Goal: Transaction & Acquisition: Purchase product/service

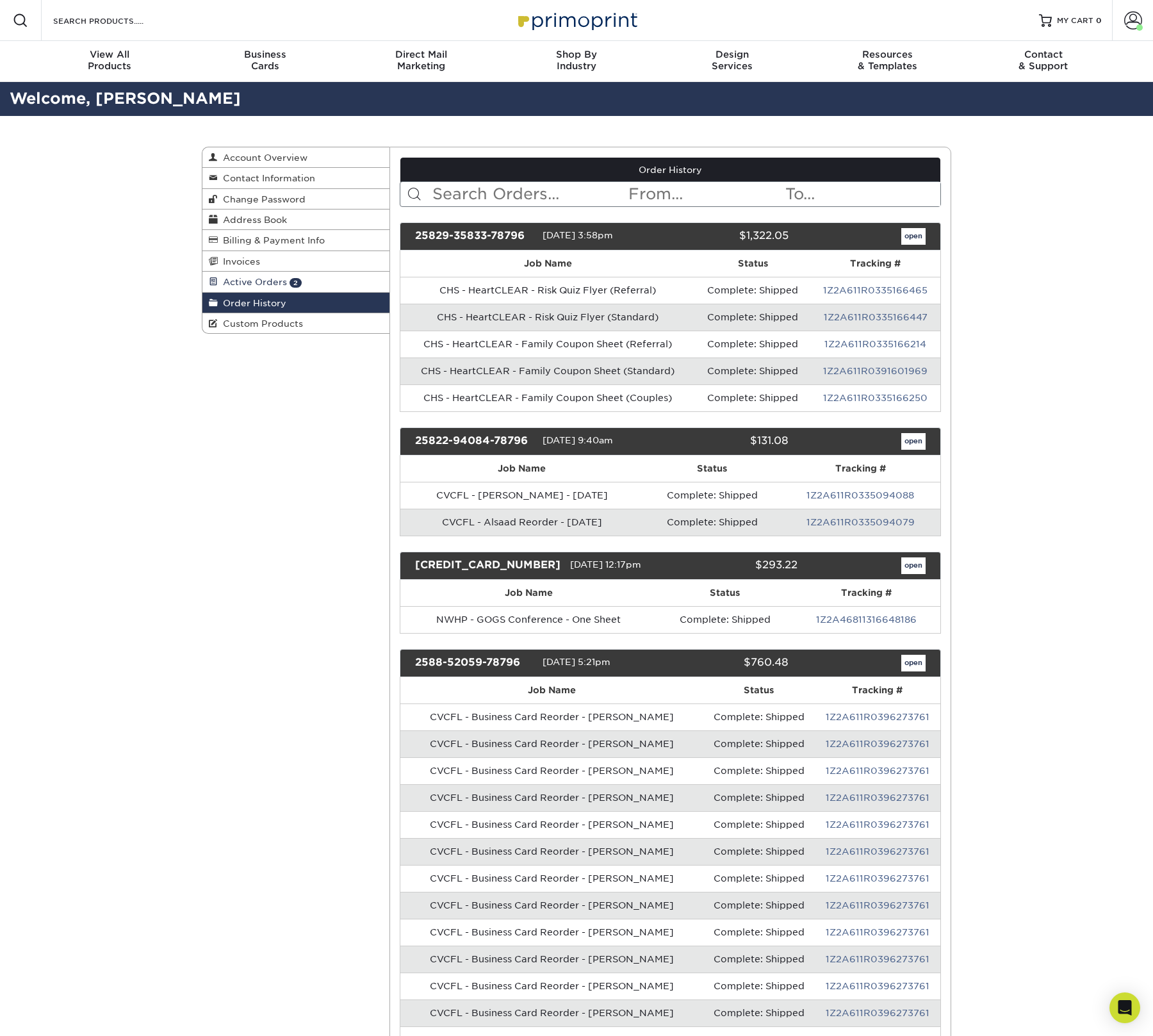
click at [293, 273] on ul "Account Overview Contact Information Change Password Address Book Billing & Pay…" at bounding box center [295, 240] width 187 height 186
click at [282, 282] on span "Active Orders" at bounding box center [252, 282] width 69 height 10
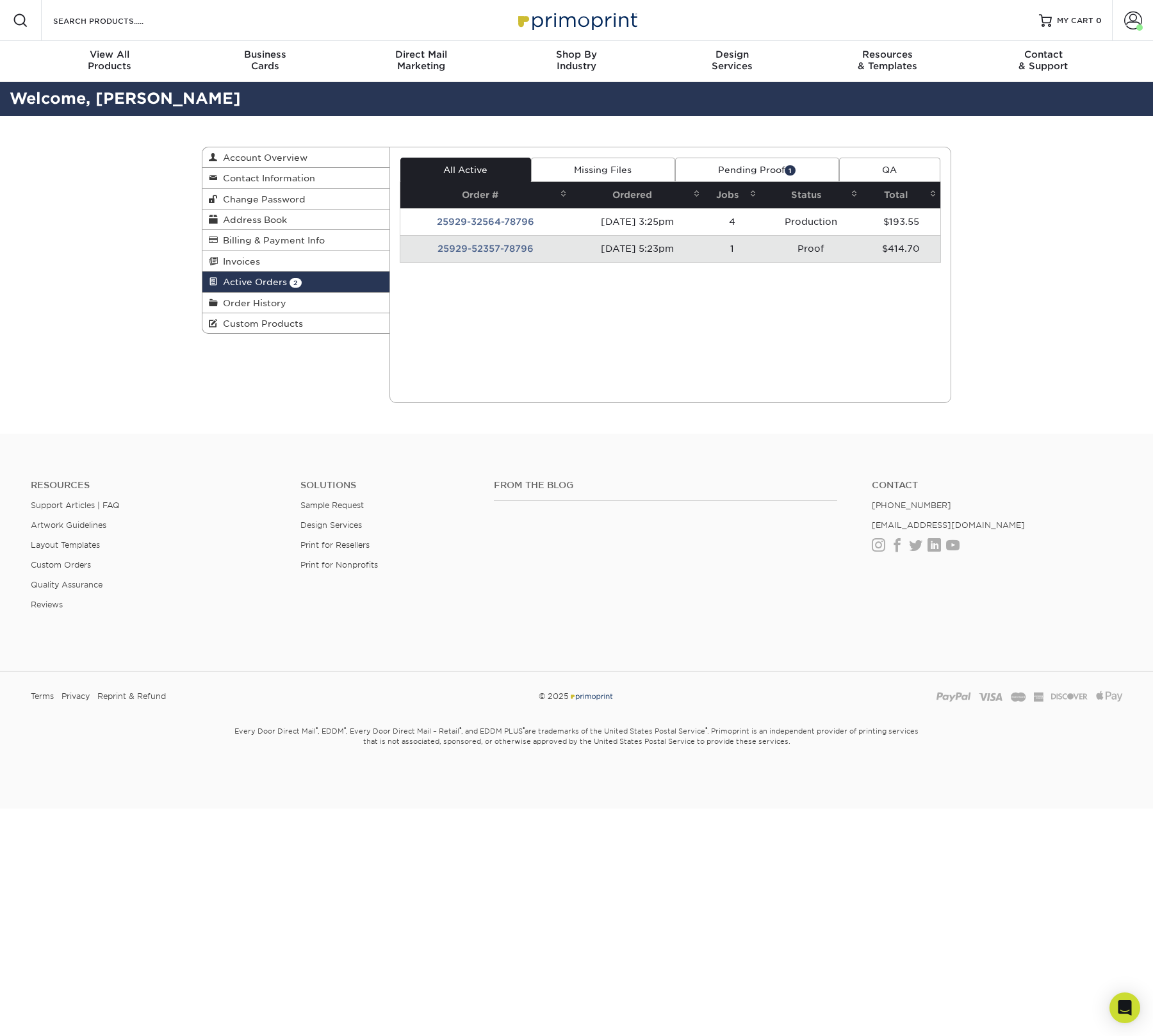
click at [472, 244] on td "25929-52357-78796" at bounding box center [486, 248] width 171 height 27
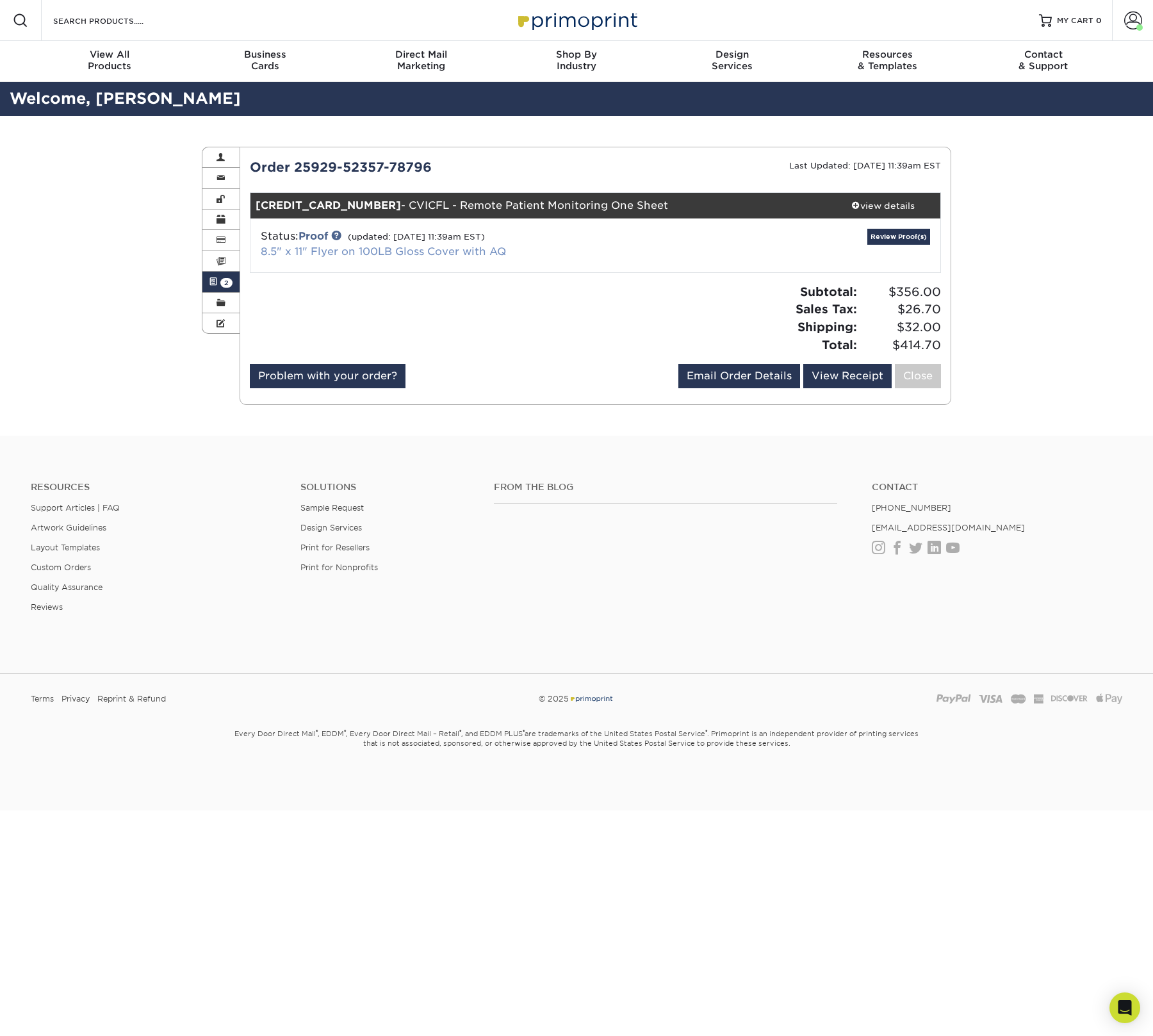
click at [336, 246] on link "8.5" x 11" Flyer on 100LB Gloss Cover with AQ" at bounding box center [383, 251] width 245 height 12
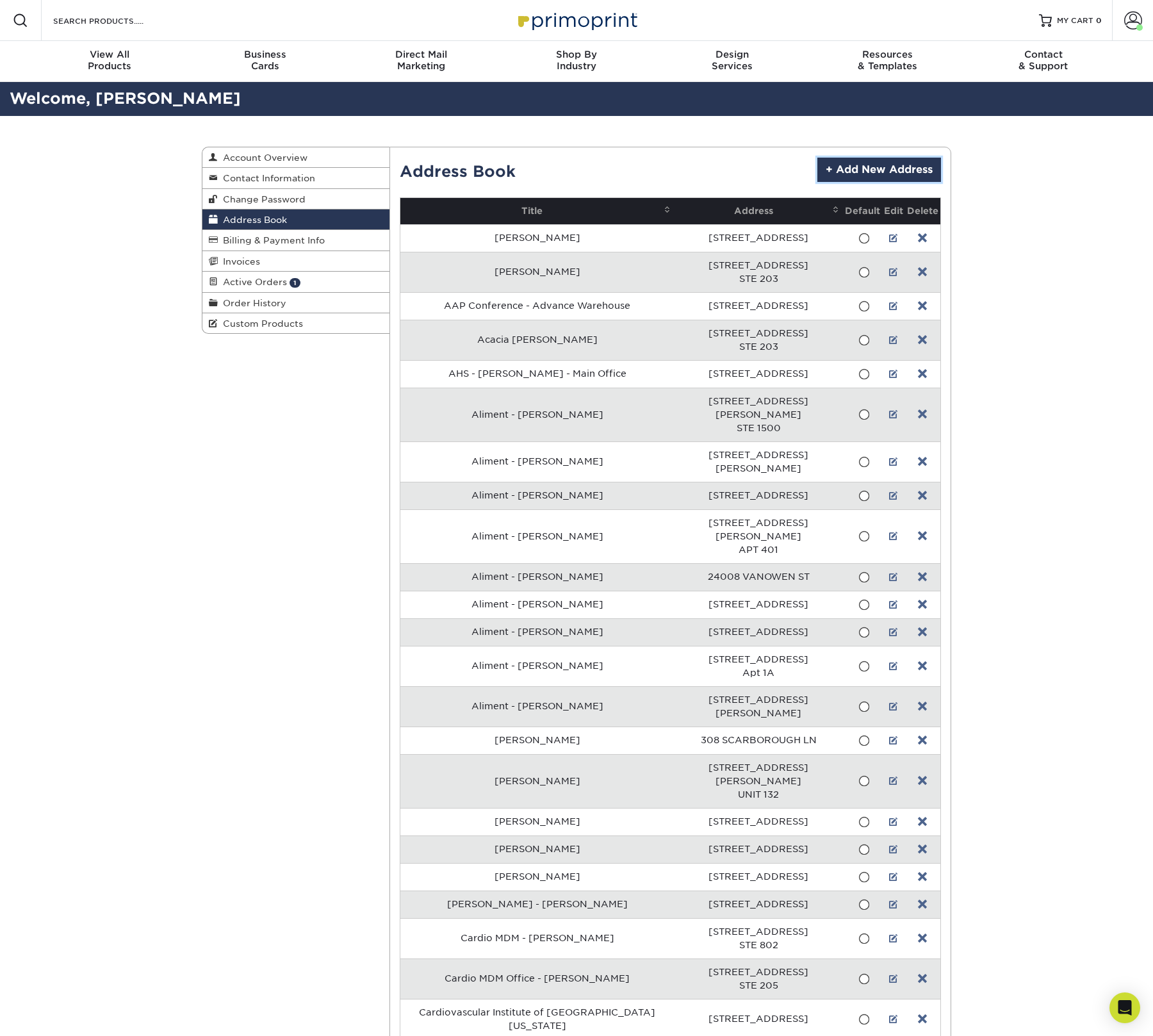
drag, startPoint x: 892, startPoint y: 169, endPoint x: 868, endPoint y: 170, distance: 24.0
click at [892, 169] on link "+ Add New Address" at bounding box center [879, 170] width 124 height 24
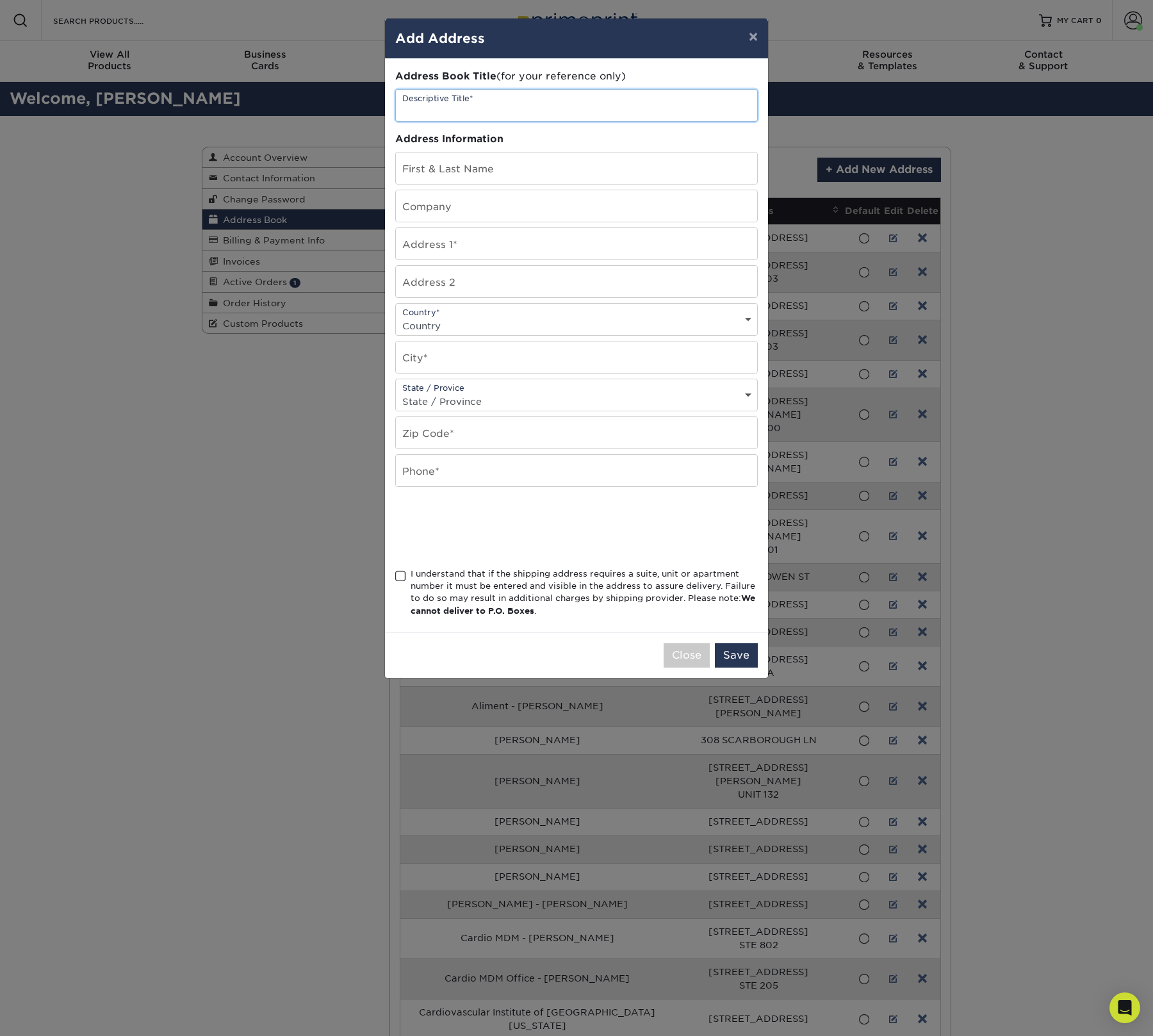
drag, startPoint x: 494, startPoint y: 100, endPoint x: 499, endPoint y: 105, distance: 7.1
click at [496, 102] on input "text" at bounding box center [576, 105] width 361 height 31
paste input "Southwest Cardiovascular Associates"
type input "Southwest Cardiovascular Associates"
click at [508, 173] on input "text" at bounding box center [576, 168] width 361 height 31
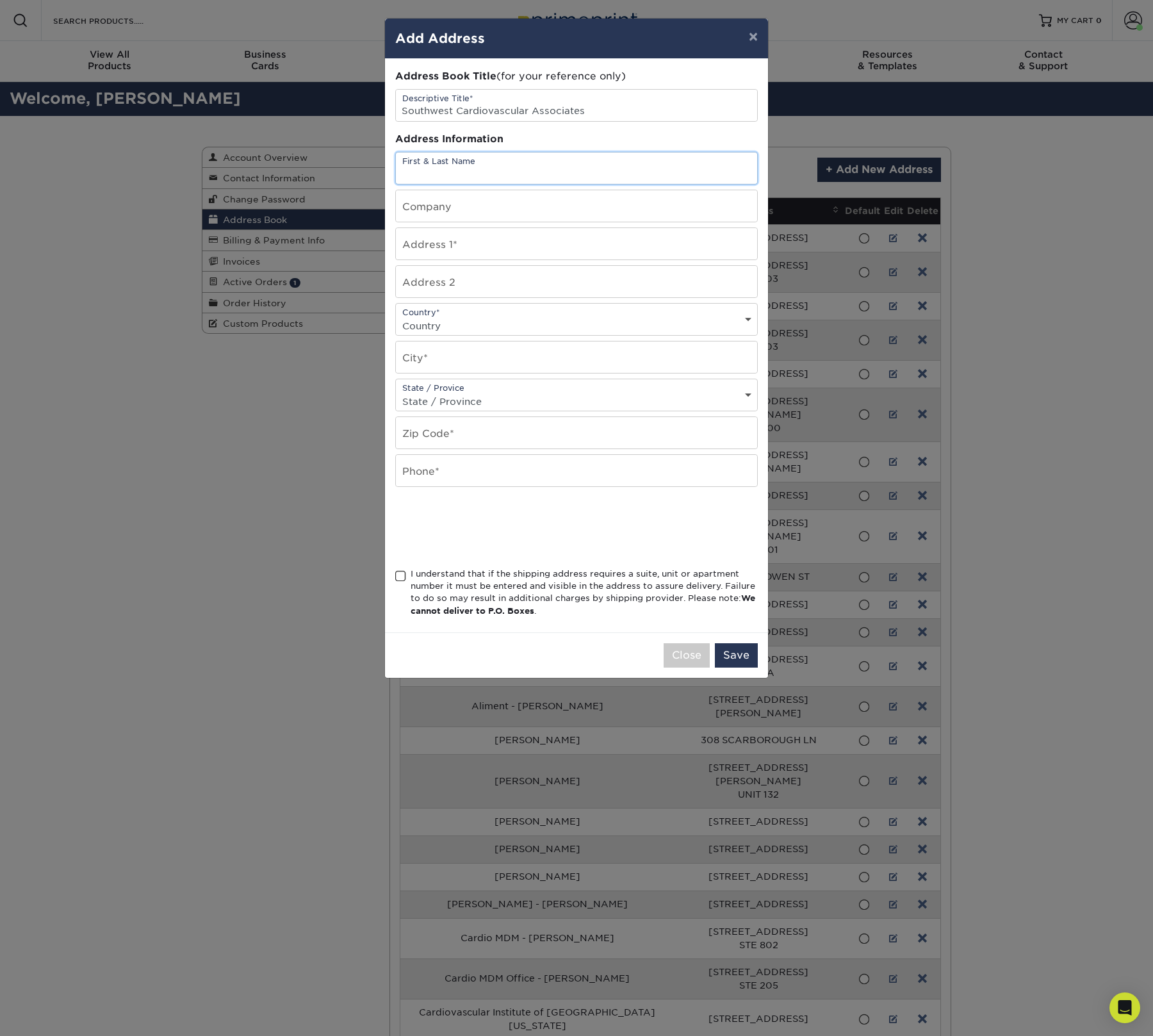
paste input "Attn: Kim Helgeson"
type input "Attn: Kim Helgeson"
click at [538, 257] on input "text" at bounding box center [576, 244] width 361 height 31
type input "[STREET_ADDRESS]"
click at [489, 318] on div "Country* Country United States Canada ----------------------------- Afghanistan…" at bounding box center [576, 319] width 363 height 33
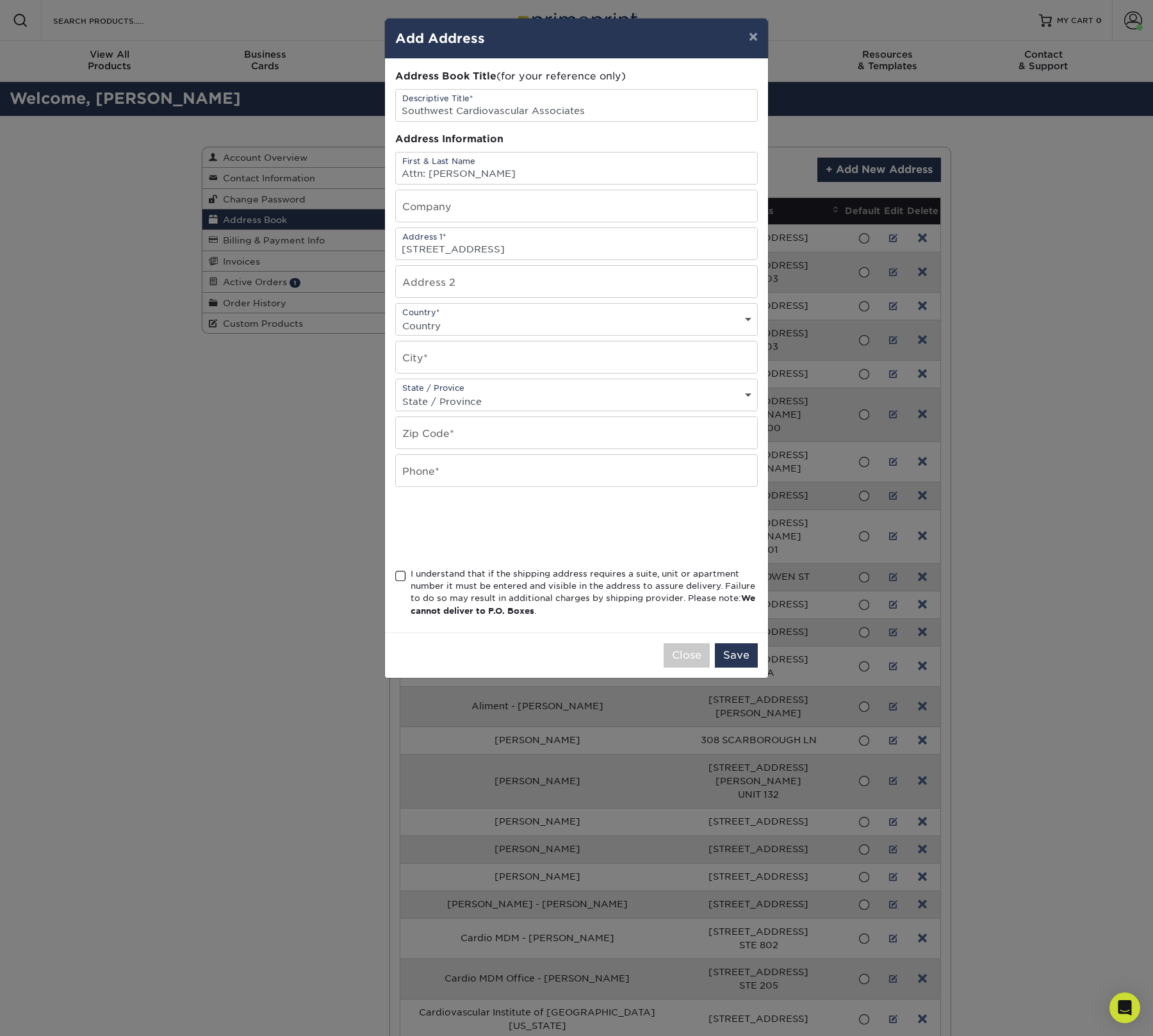
click at [490, 326] on select "Country United States Canada ----------------------------- Afghanistan Albania …" at bounding box center [576, 326] width 361 height 19
select select "US"
click at [396, 323] on select "Country United States Canada ----------------------------- Afghanistan Albania …" at bounding box center [576, 326] width 361 height 19
click at [499, 361] on input "text" at bounding box center [576, 357] width 361 height 31
type input "Mesa"
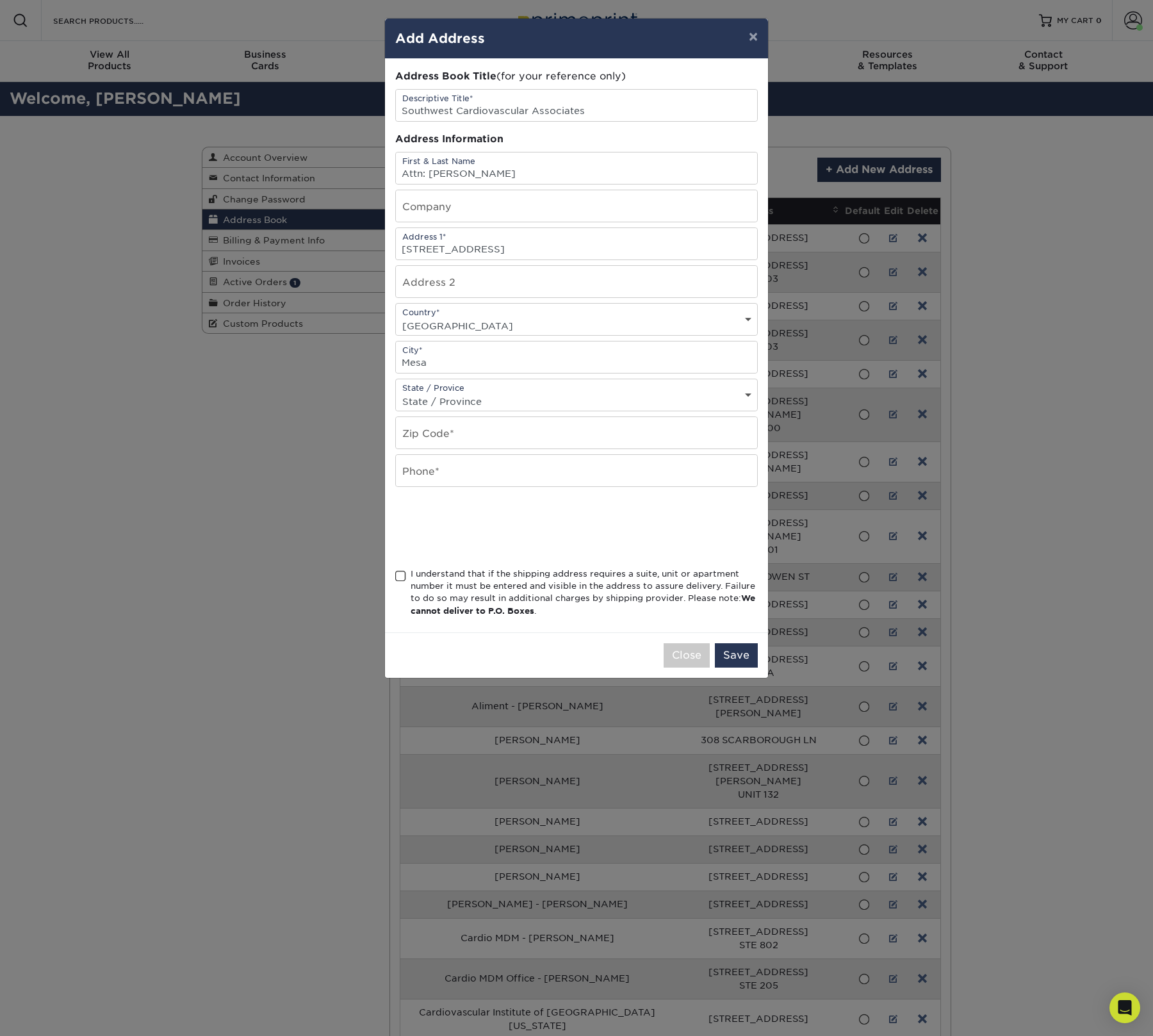
click at [596, 406] on select "State / Province Alabama Alaska Arizona Arkansas California Colorado Connecticu…" at bounding box center [576, 401] width 361 height 19
select select "AZ"
click at [396, 400] on select "State / Province Alabama Alaska Arizona Arkansas California Colorado Connecticu…" at bounding box center [576, 401] width 361 height 19
click at [534, 449] on input "text" at bounding box center [576, 432] width 361 height 31
type input "85208"
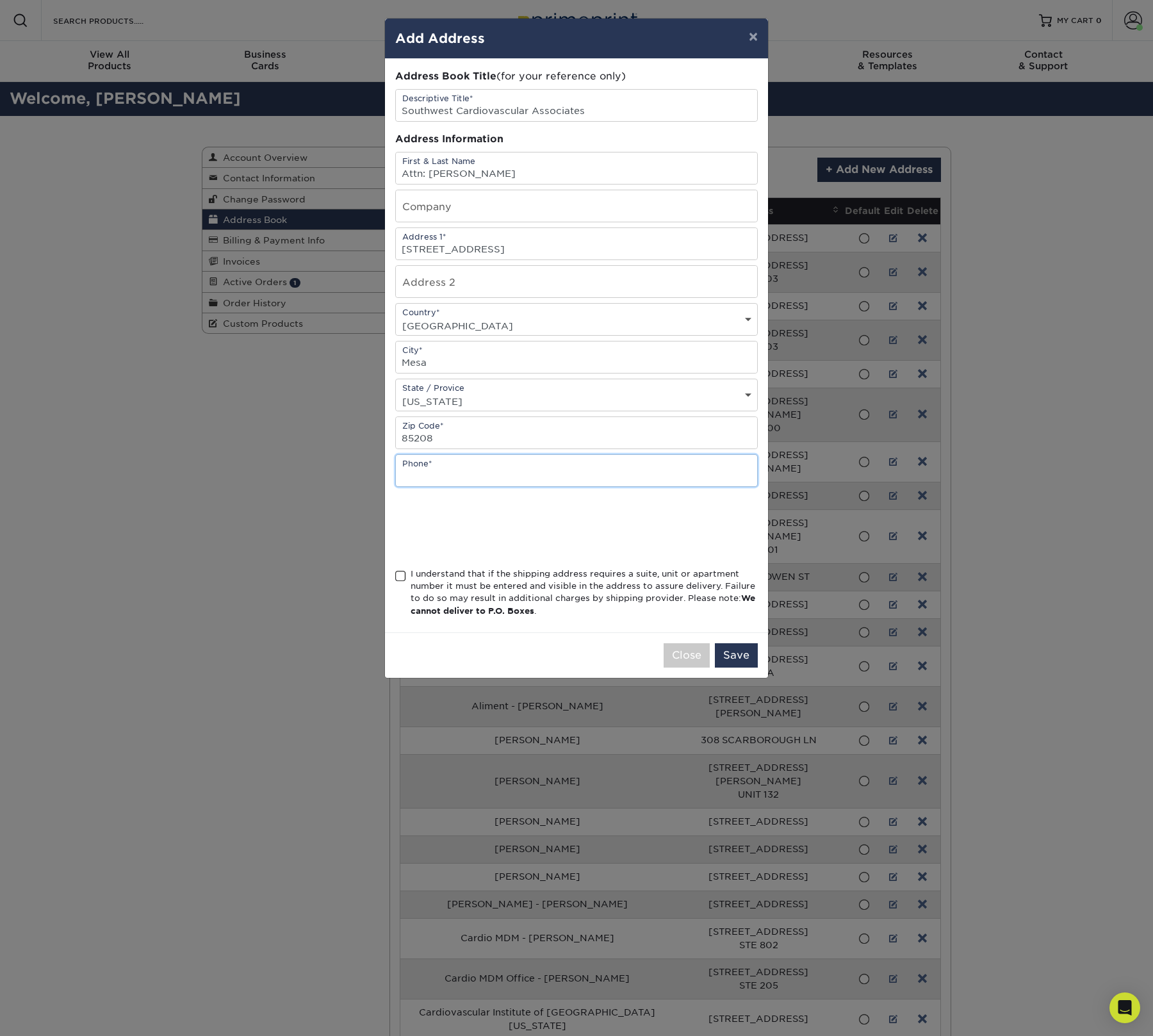
drag, startPoint x: 457, startPoint y: 490, endPoint x: 451, endPoint y: 498, distance: 10.0
click at [457, 487] on input "text" at bounding box center [576, 470] width 361 height 31
click at [402, 581] on span at bounding box center [400, 576] width 11 height 12
click at [0, 0] on input "I understand that if the shipping address requires a suite, unit or apartment n…" at bounding box center [0, 0] width 0 height 0
click at [739, 667] on button "Save" at bounding box center [736, 655] width 43 height 24
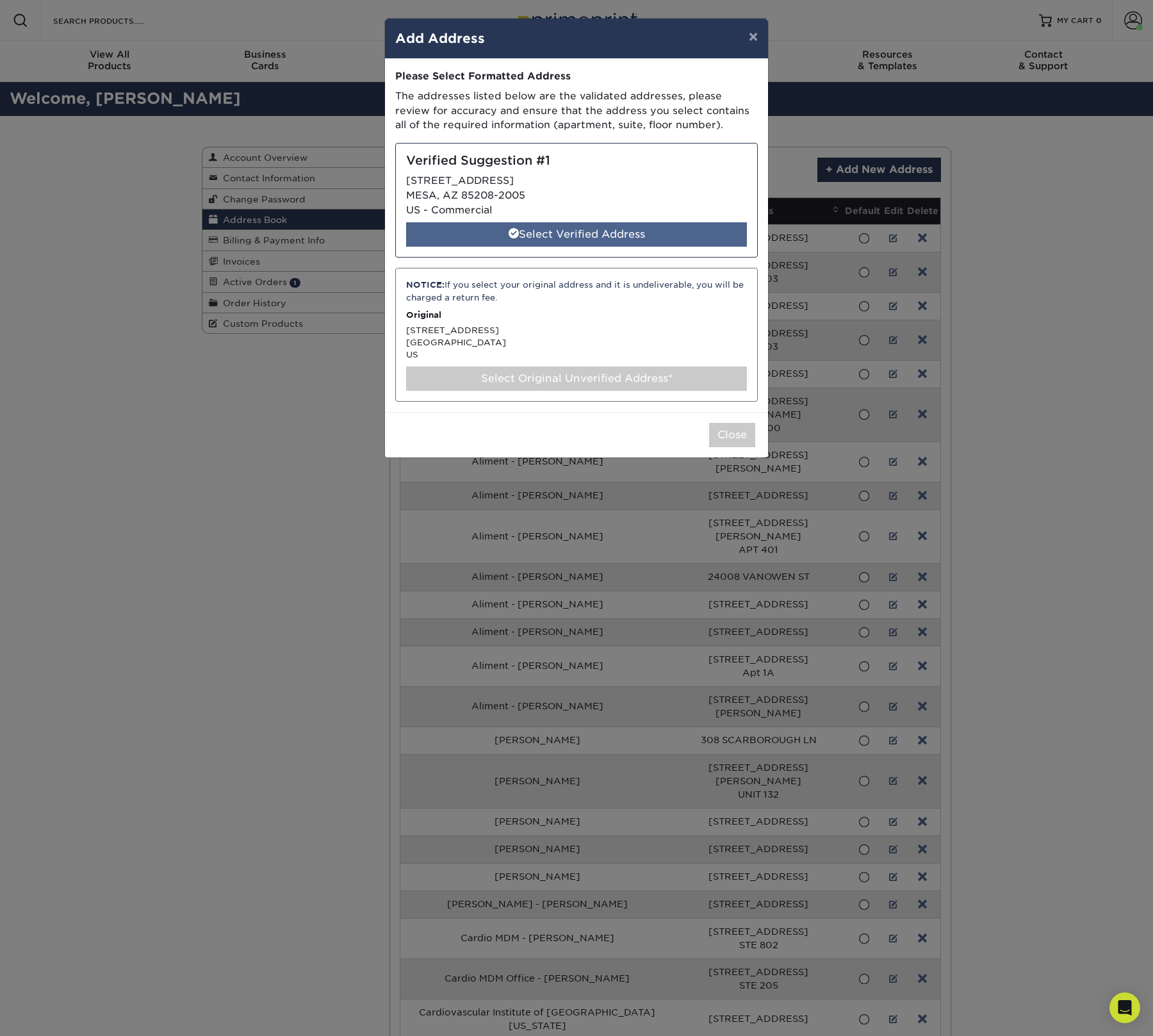
click at [573, 236] on div "Select Verified Address" at bounding box center [577, 234] width 341 height 24
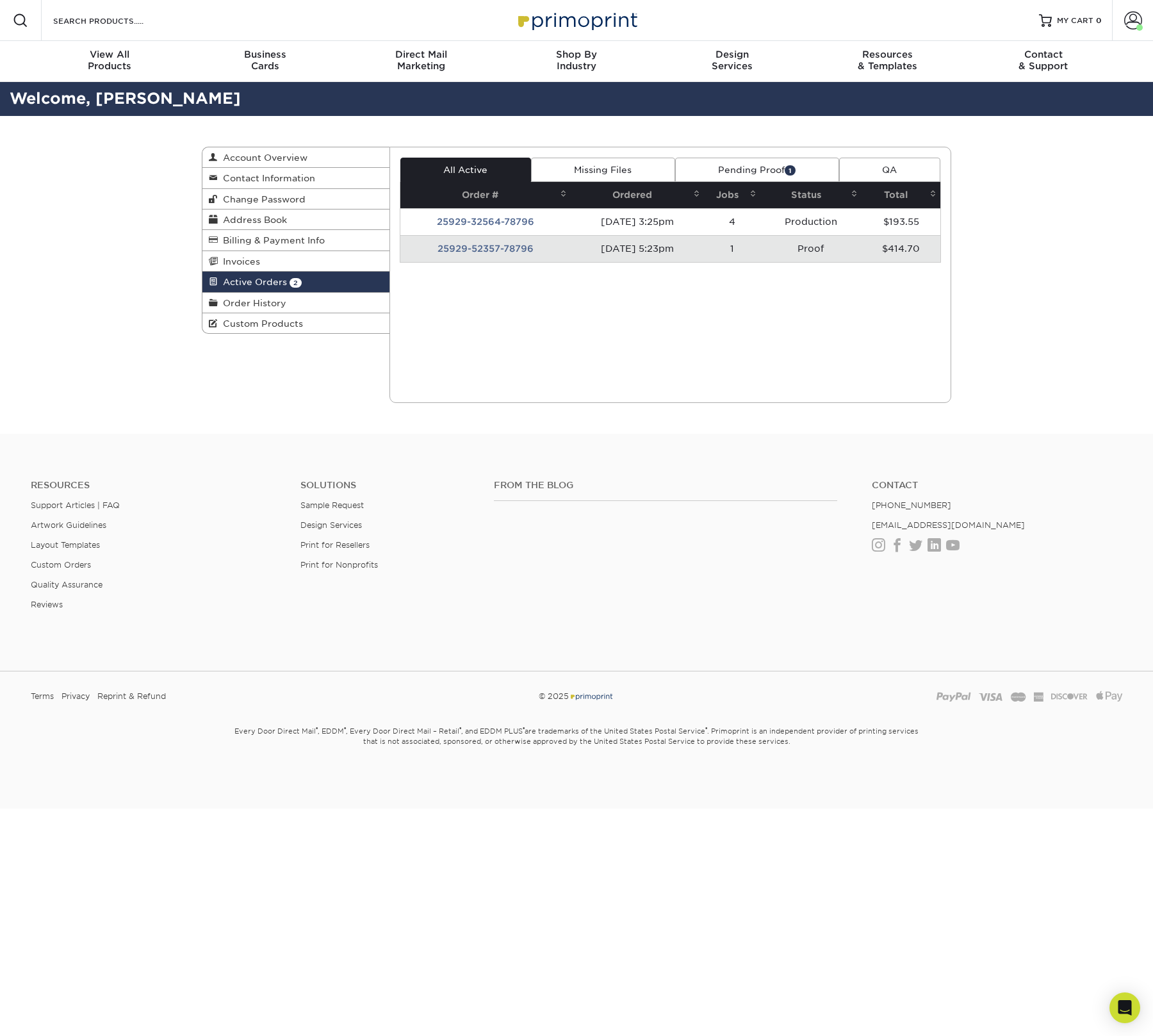
click at [817, 251] on td "Proof" at bounding box center [811, 248] width 102 height 27
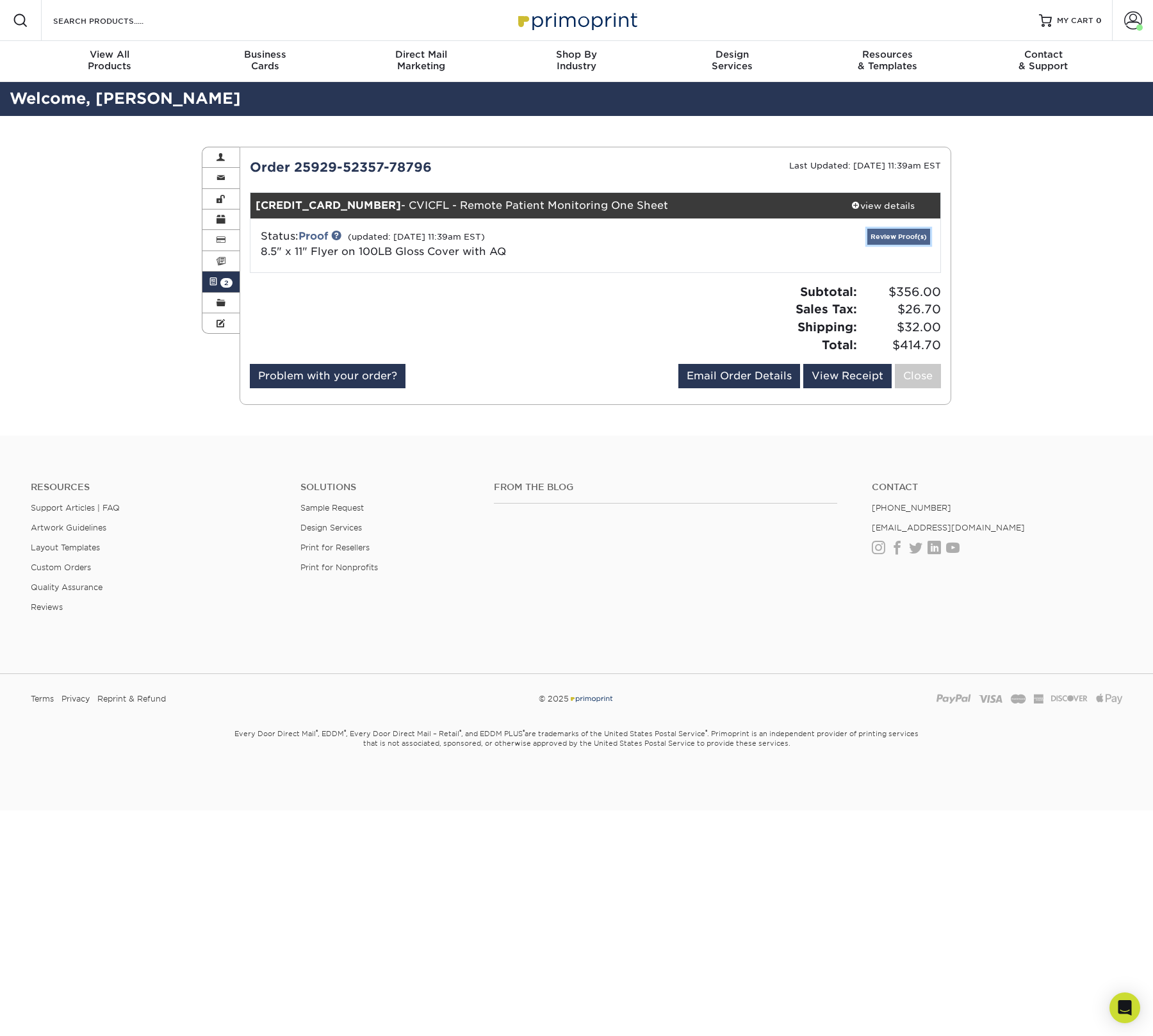
click at [901, 236] on link "Review Proof(s)" at bounding box center [898, 237] width 63 height 16
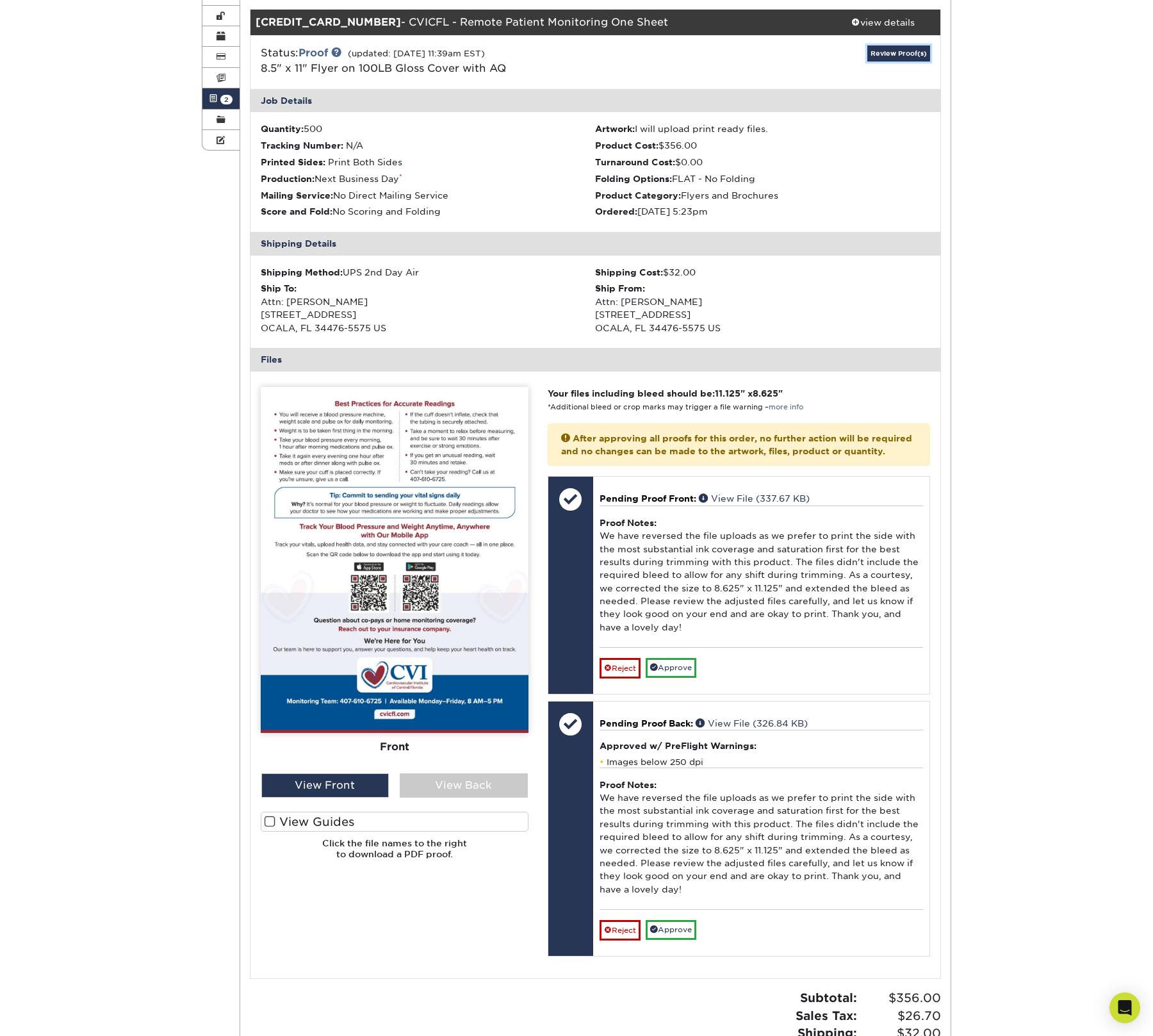
scroll to position [186, 0]
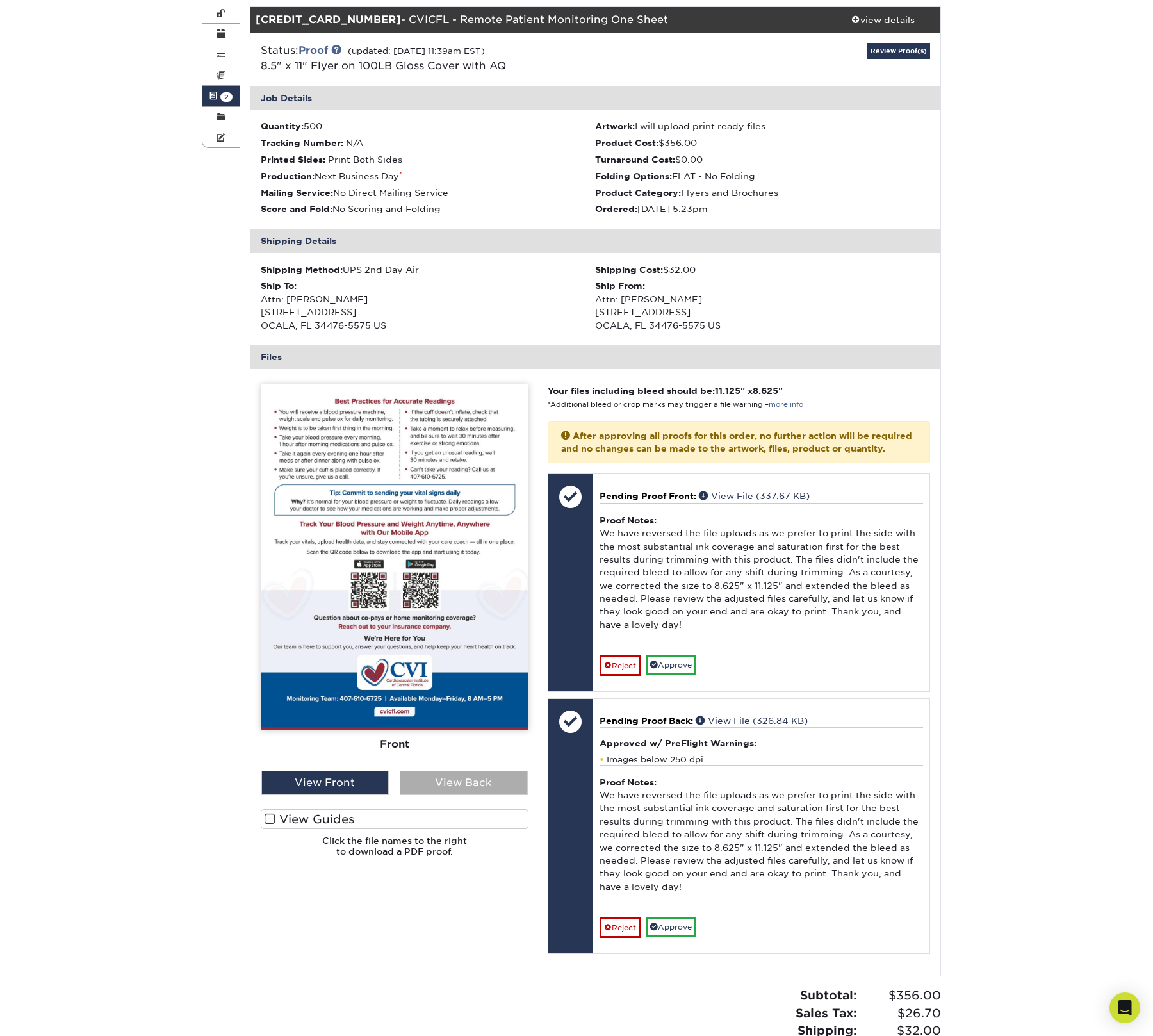
click at [466, 773] on div "View Back" at bounding box center [463, 783] width 128 height 24
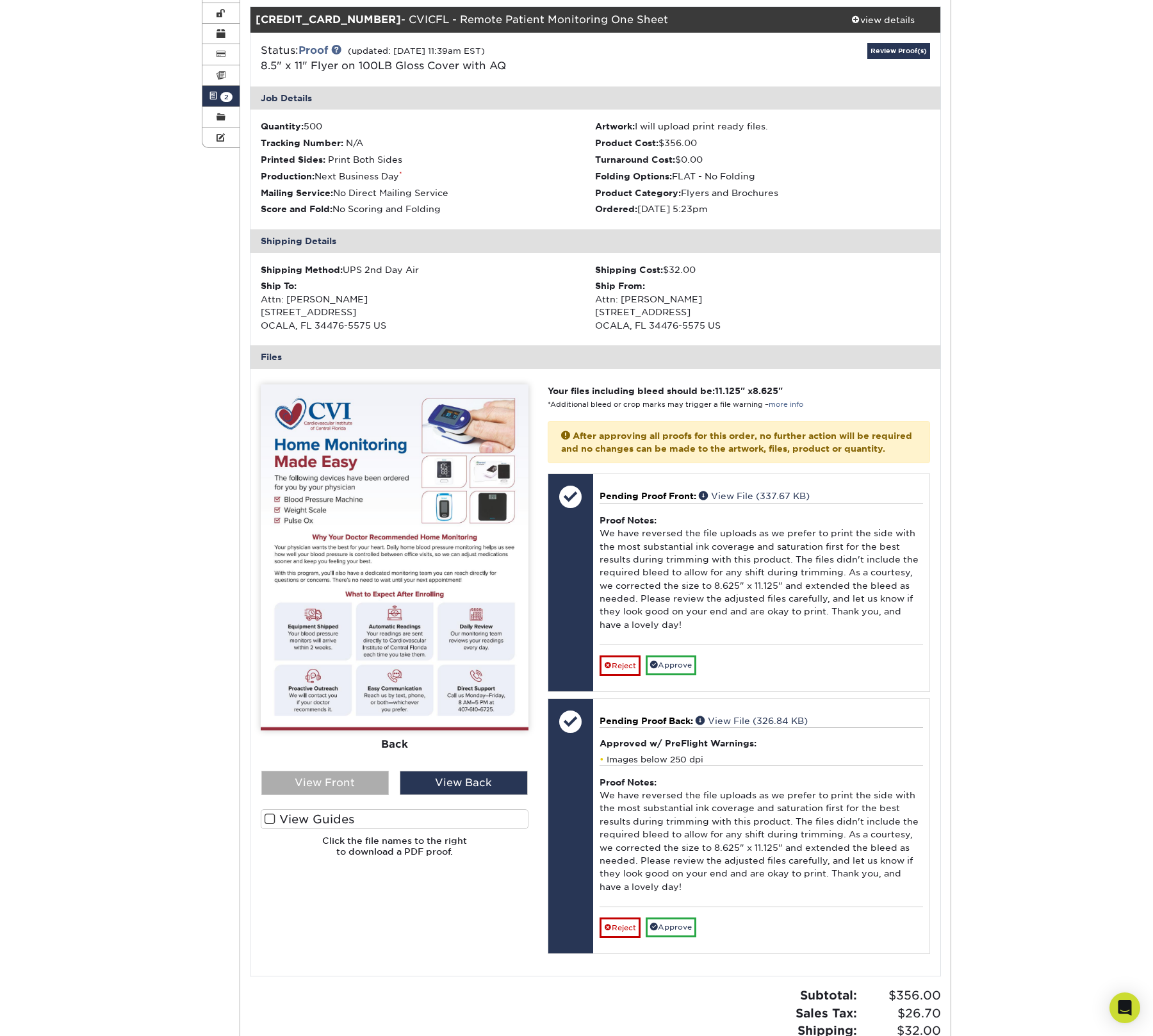
click at [356, 782] on div "View Front" at bounding box center [325, 783] width 128 height 24
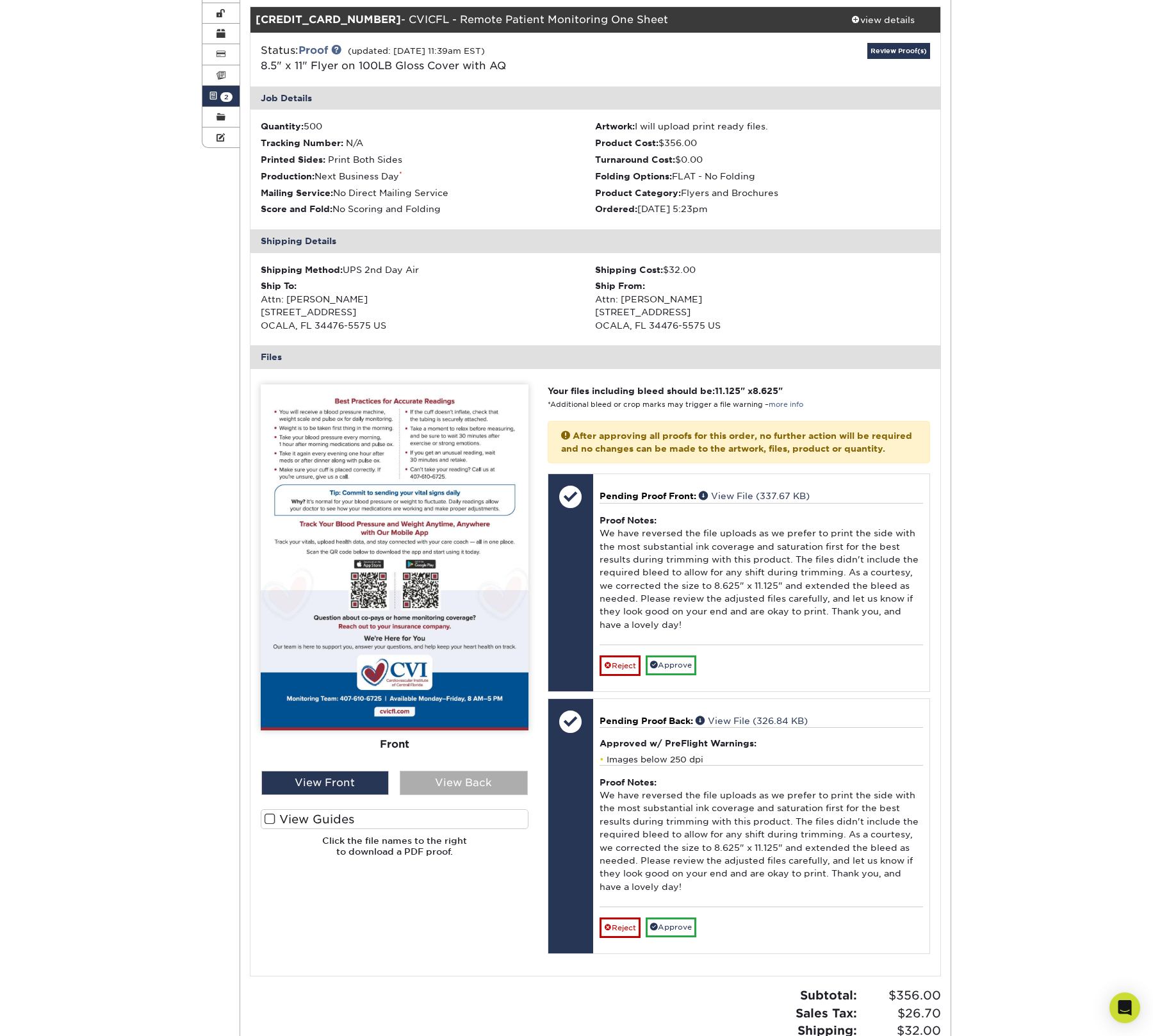
click at [469, 779] on div "View Back" at bounding box center [463, 783] width 128 height 24
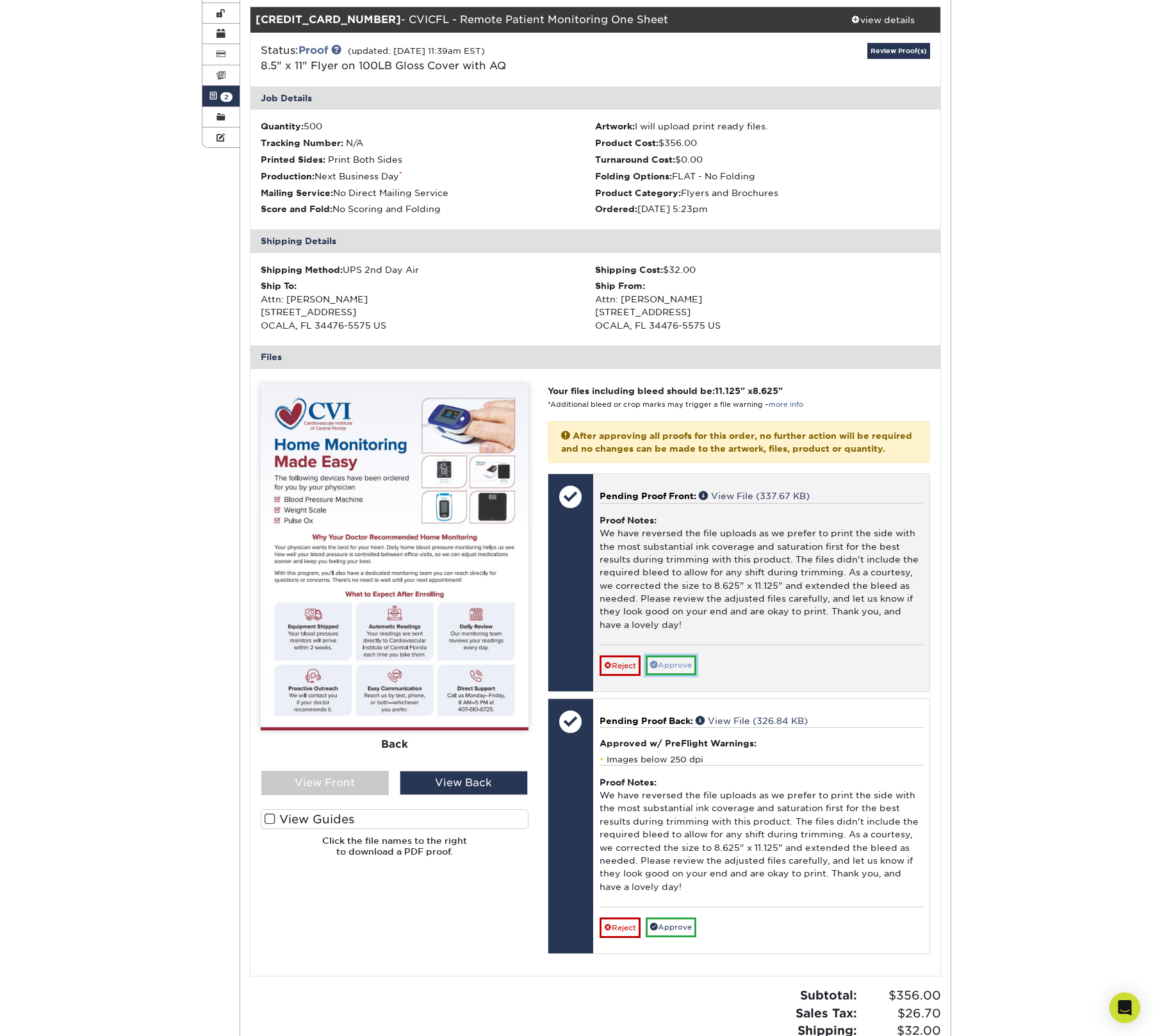
click at [670, 675] on link "Approve" at bounding box center [671, 665] width 51 height 20
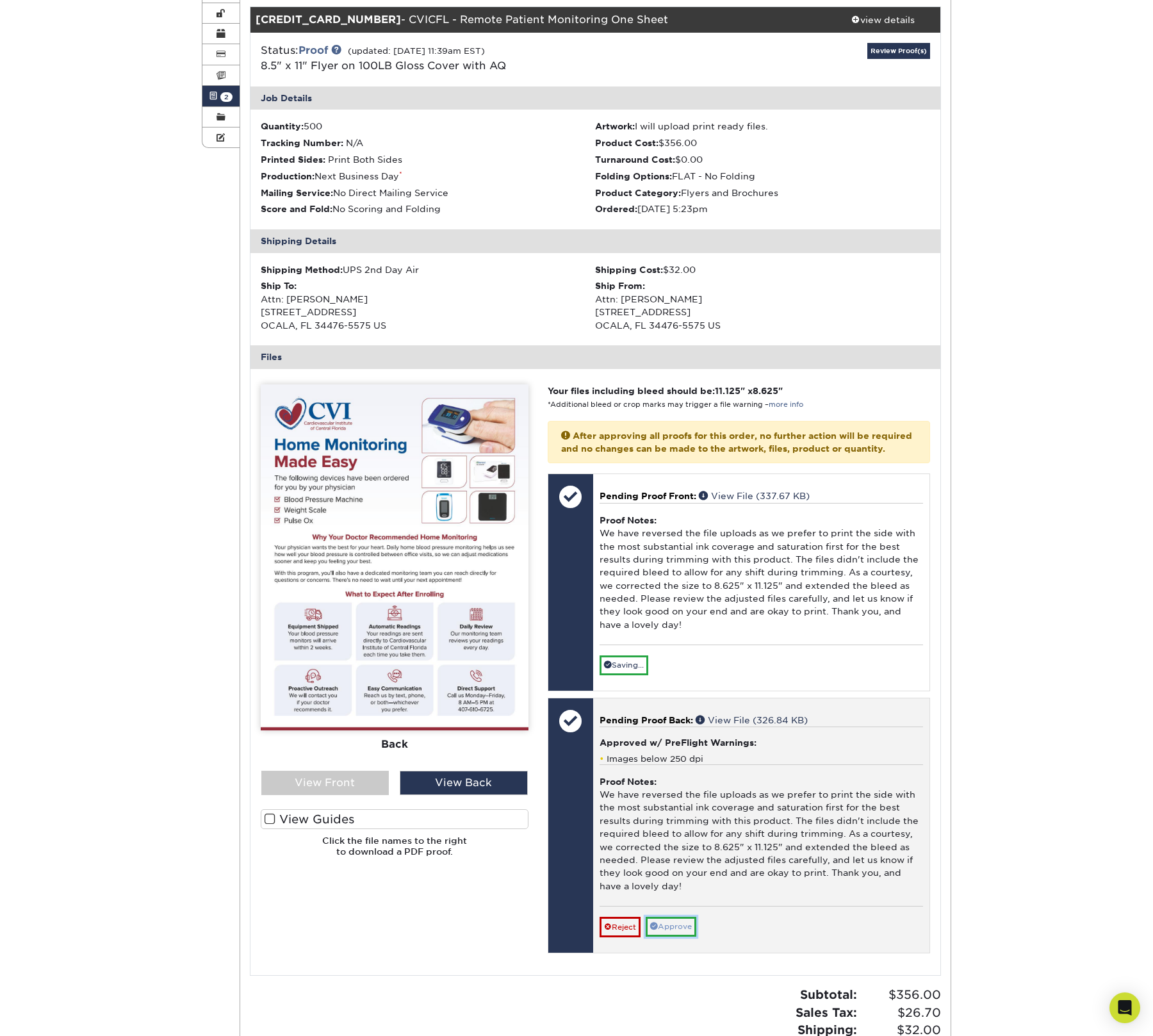
click at [679, 934] on link "Approve" at bounding box center [671, 926] width 51 height 20
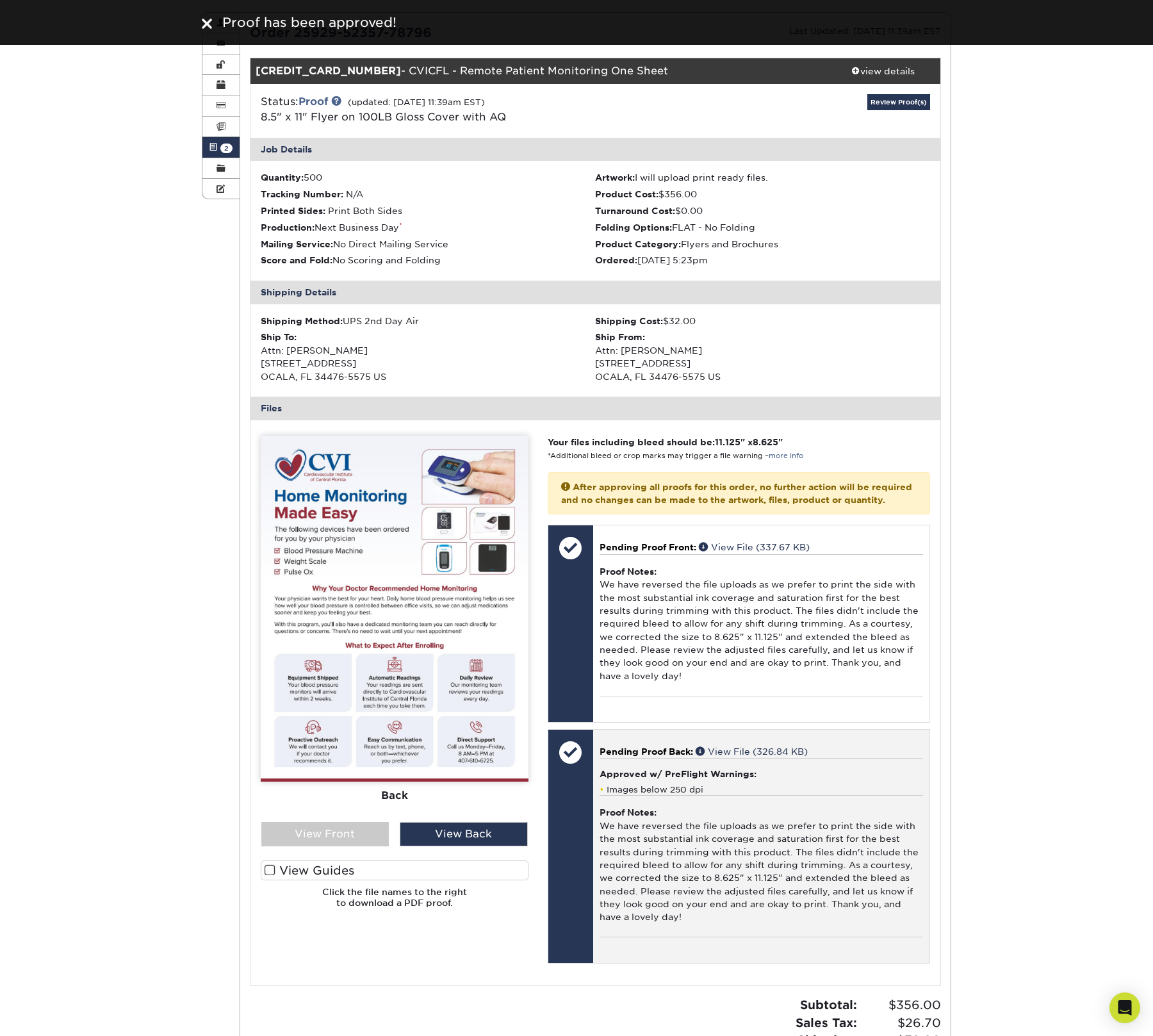
scroll to position [0, 0]
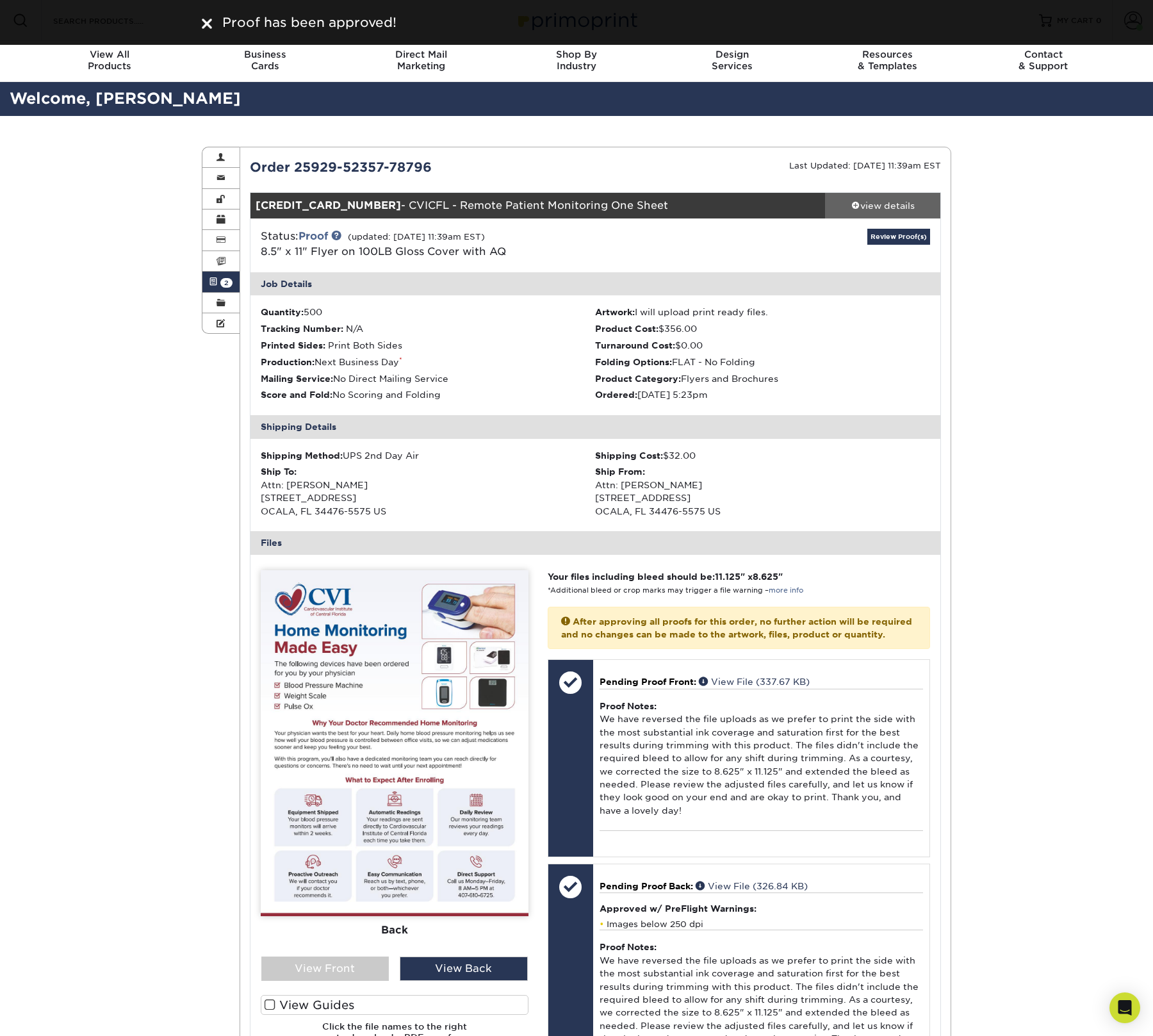
click at [900, 202] on div "view details" at bounding box center [883, 205] width 115 height 13
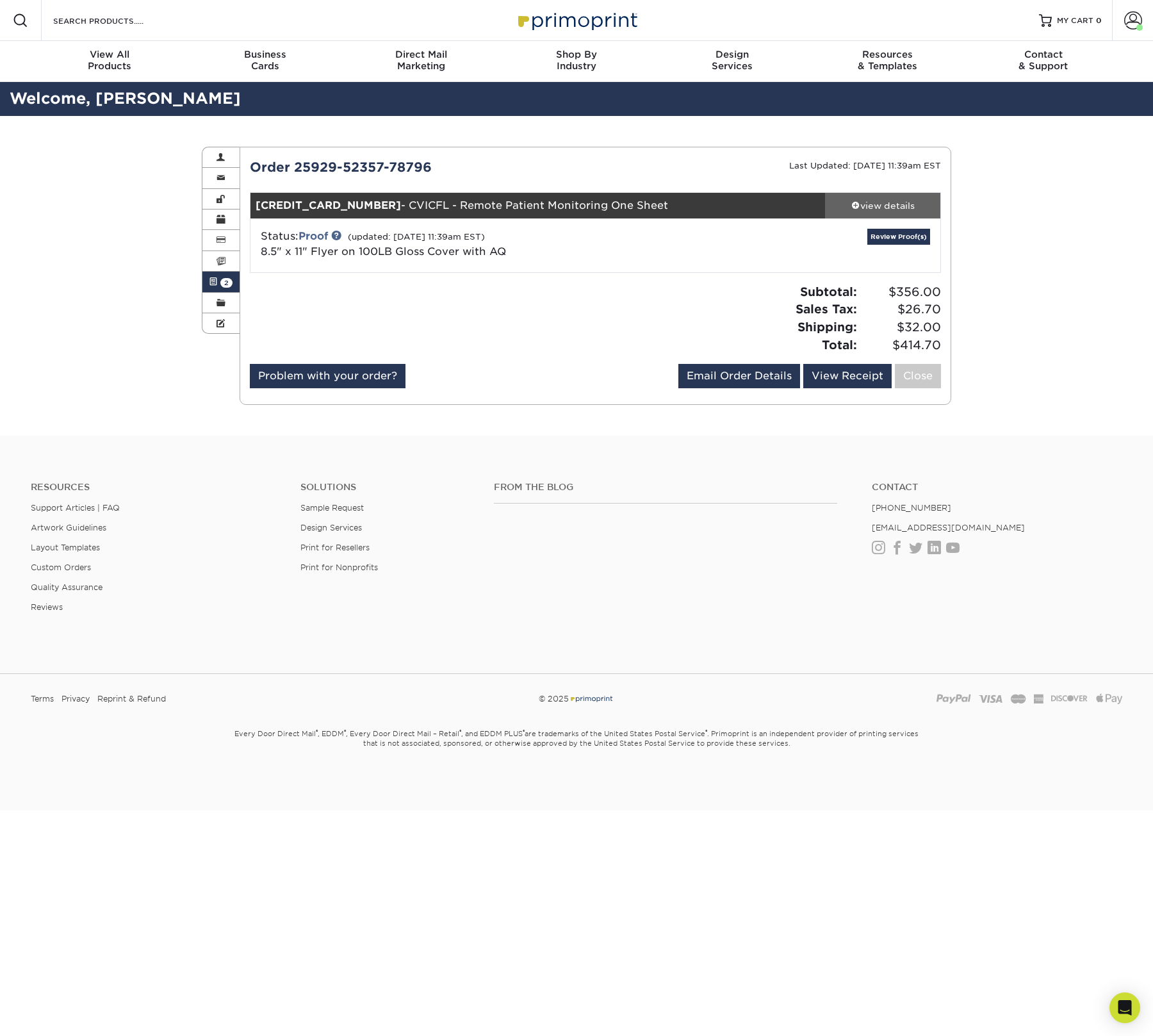
click at [901, 202] on div "view details" at bounding box center [883, 205] width 115 height 13
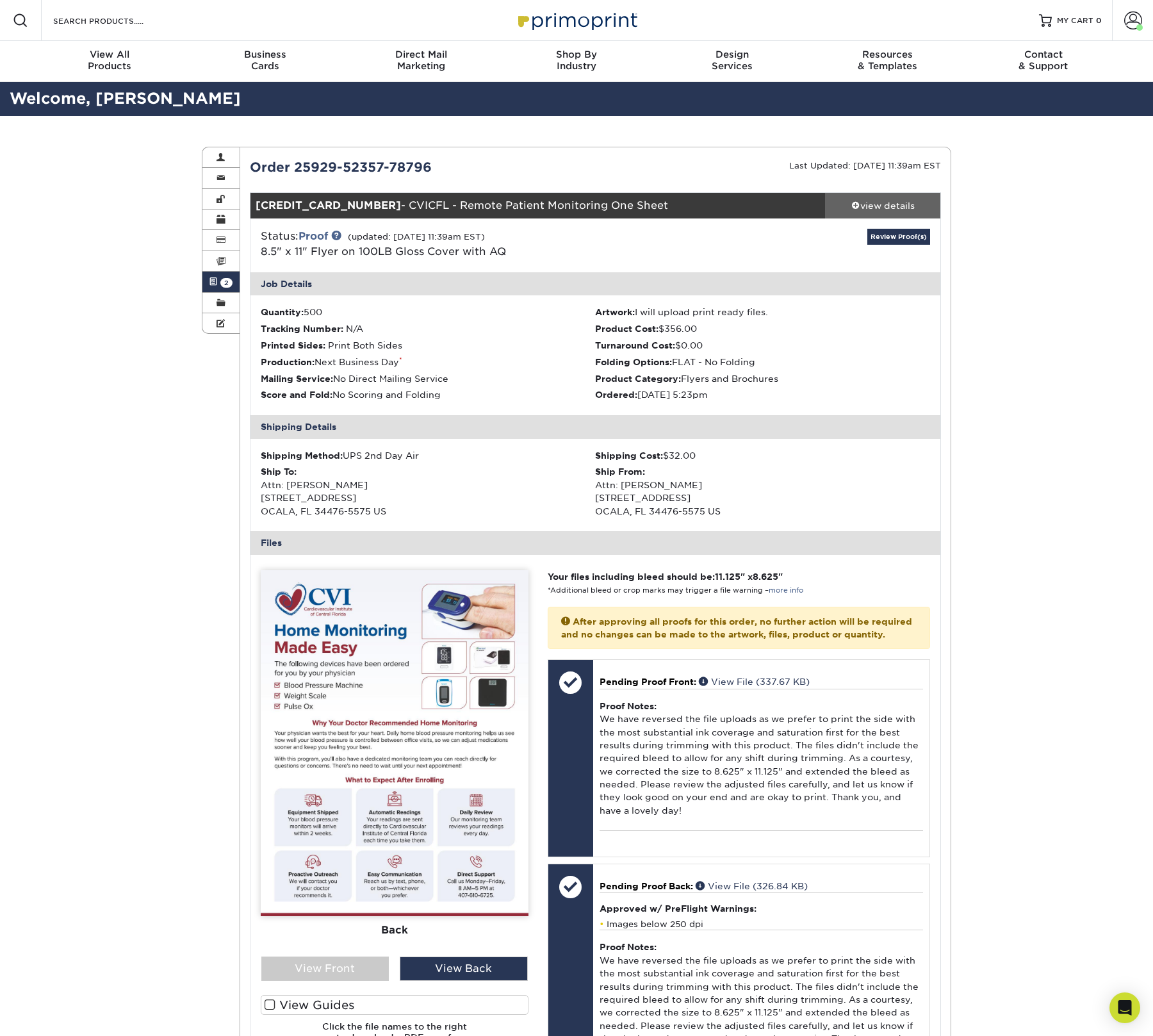
click at [901, 202] on div "view details" at bounding box center [883, 205] width 115 height 13
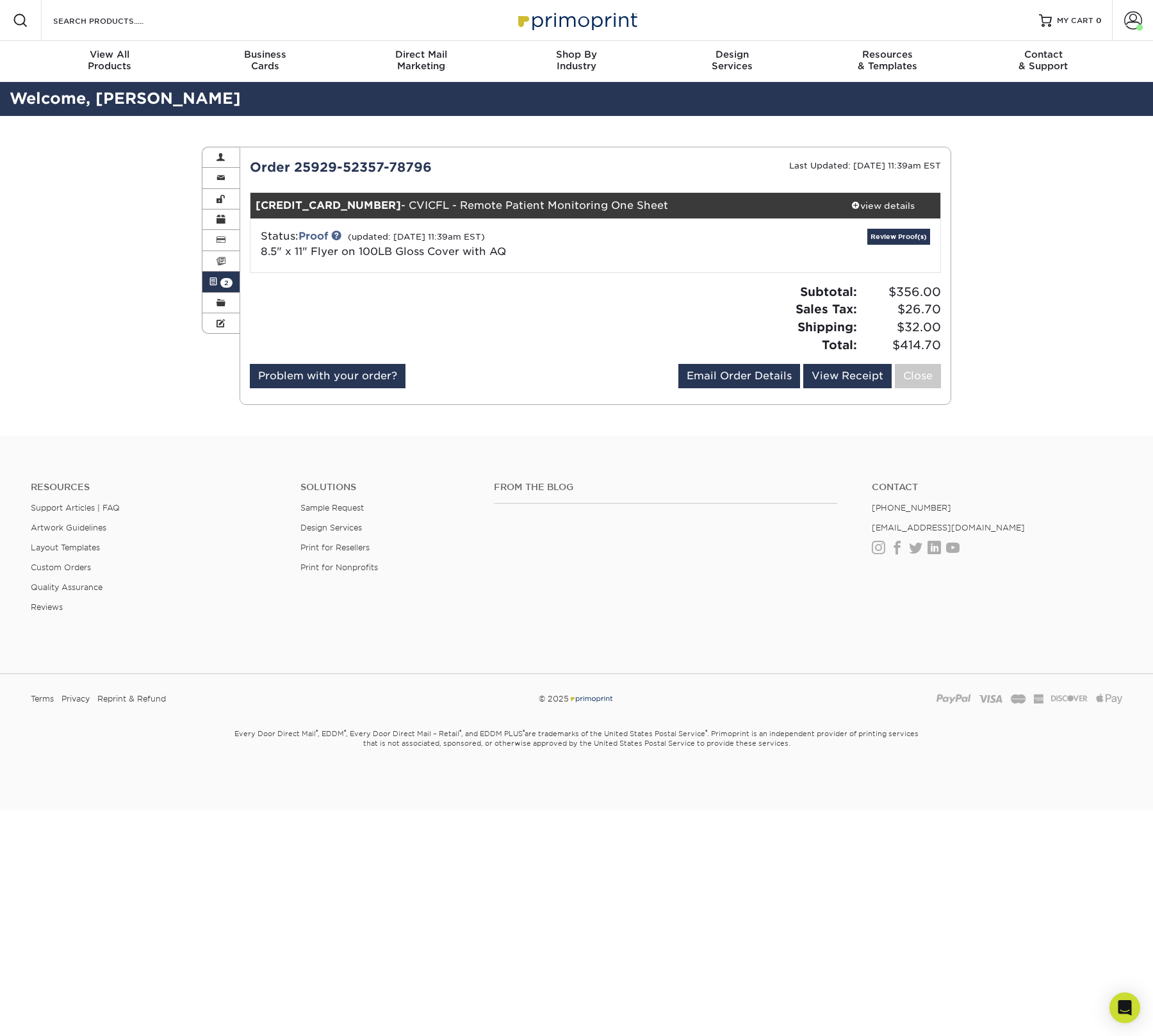
click at [229, 287] on span "2" at bounding box center [226, 282] width 12 height 9
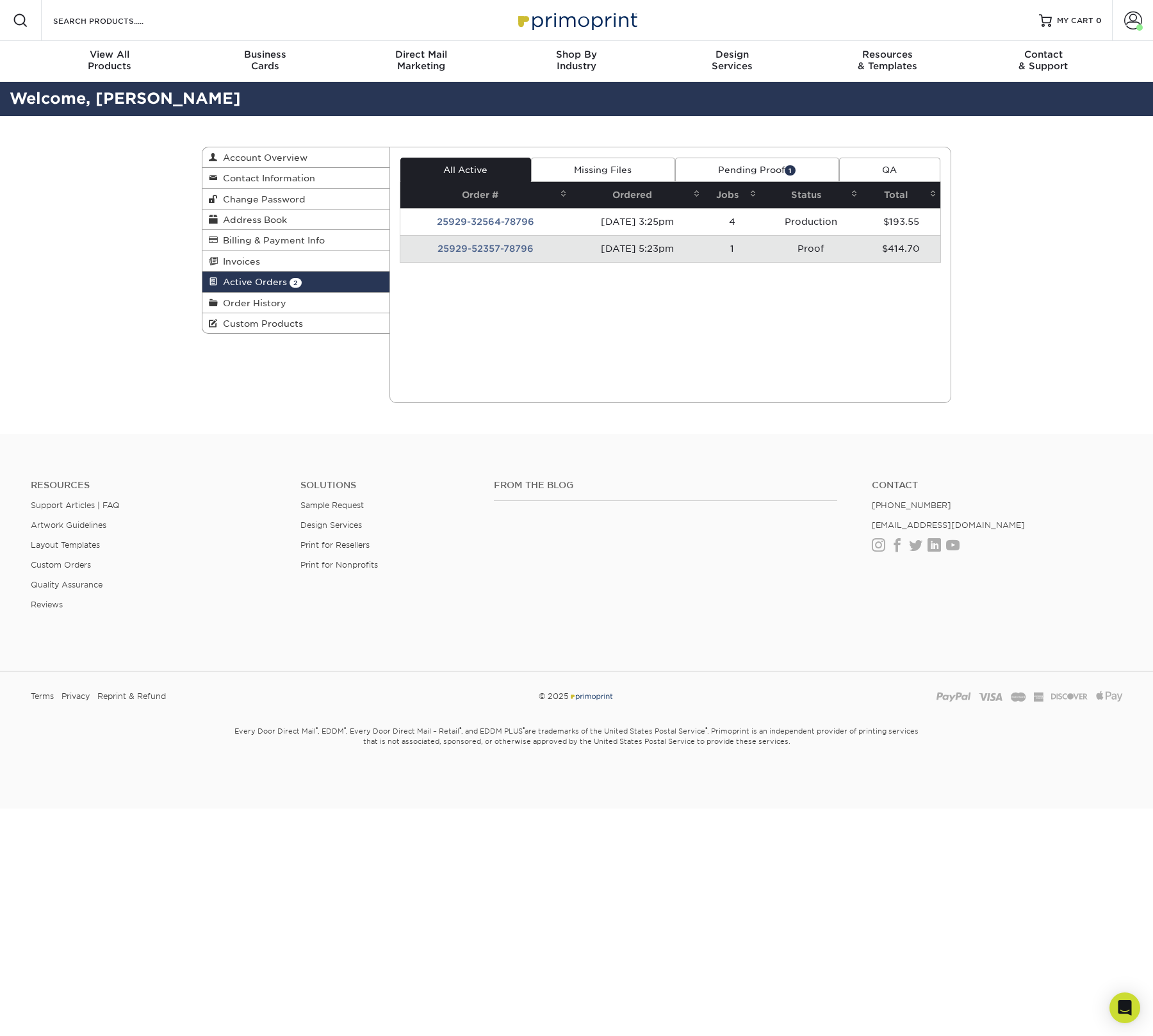
click at [687, 244] on td "09/29/2025 5:23pm" at bounding box center [637, 248] width 133 height 27
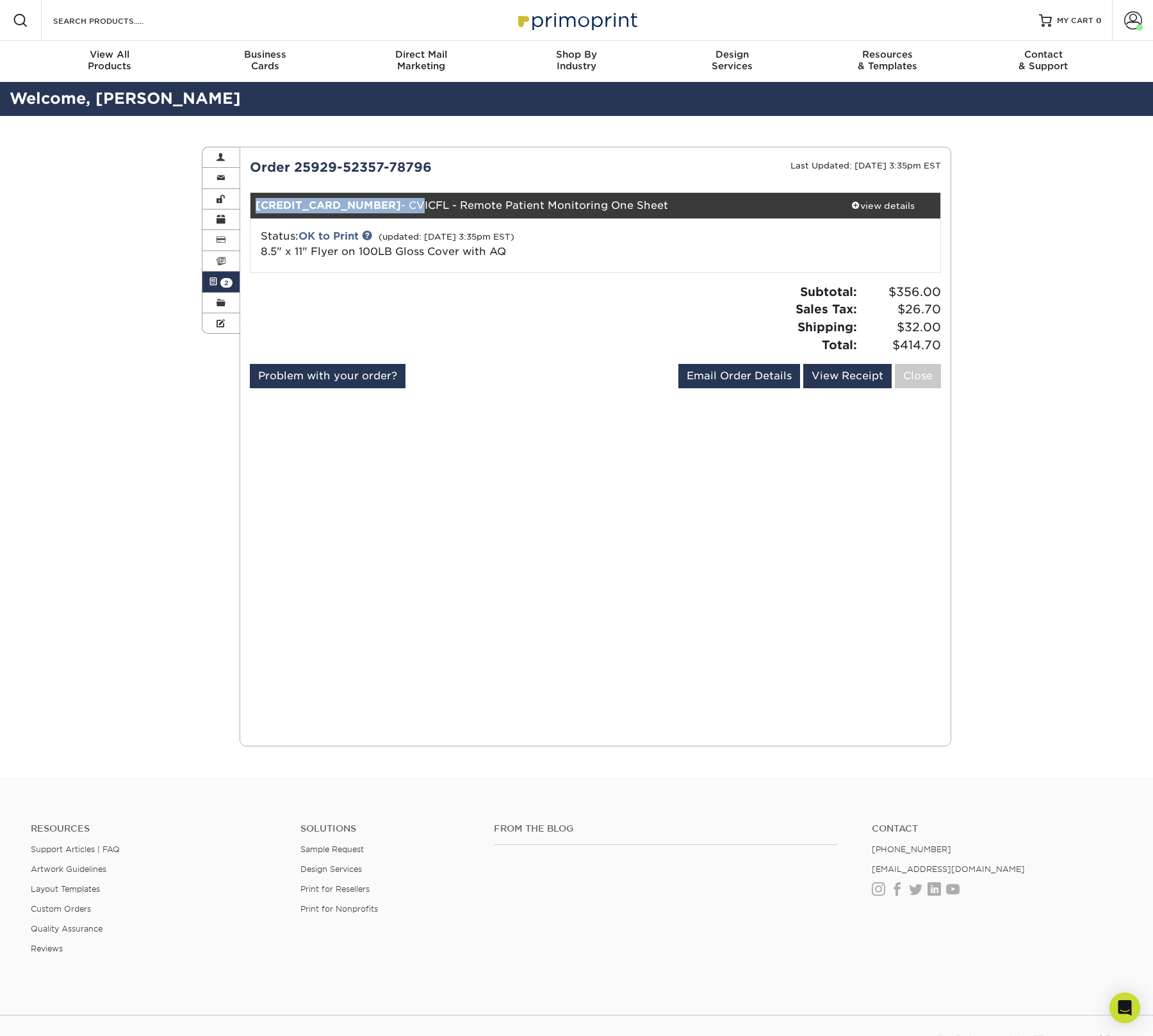
drag, startPoint x: 621, startPoint y: 203, endPoint x: 391, endPoint y: 204, distance: 230.0
click at [395, 205] on div "25929-52357-78796-1 - CVICFL - Remote Patient Monitoring One Sheet" at bounding box center [538, 206] width 575 height 26
click at [386, 204] on div "25929-52357-78796-1 - CVICFL - Remote Patient Monitoring One Sheet" at bounding box center [538, 206] width 575 height 26
drag, startPoint x: 391, startPoint y: 204, endPoint x: 679, endPoint y: 206, distance: 288.0
click at [681, 205] on div "25929-52357-78796-1 - CVICFL - Remote Patient Monitoring One Sheet" at bounding box center [538, 206] width 575 height 26
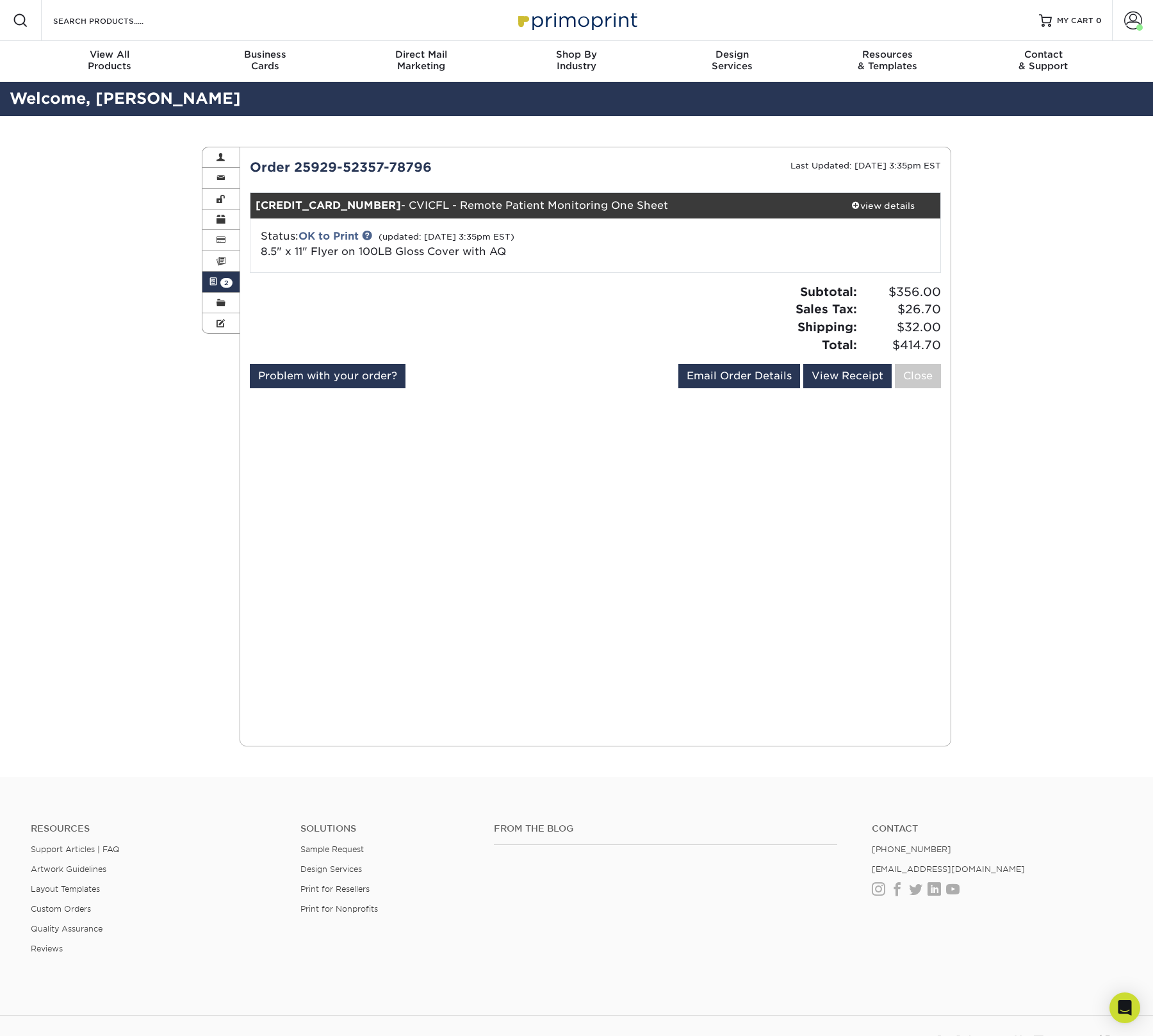
copy div "CVICFL - Remote Patient Monitoring One Sheet"
click at [886, 202] on div "view details" at bounding box center [883, 205] width 115 height 13
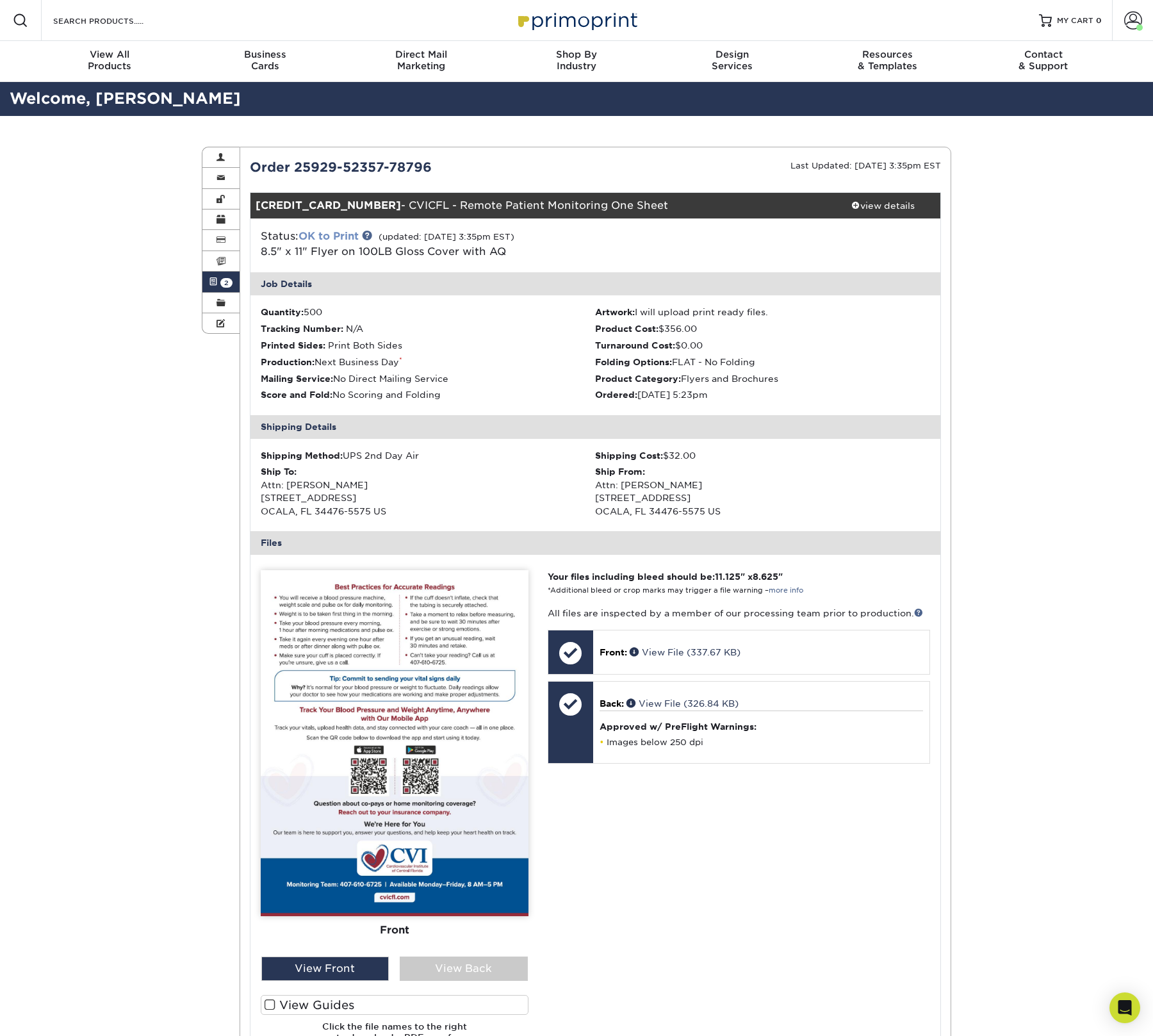
click at [344, 232] on link "OK to Print" at bounding box center [329, 236] width 60 height 12
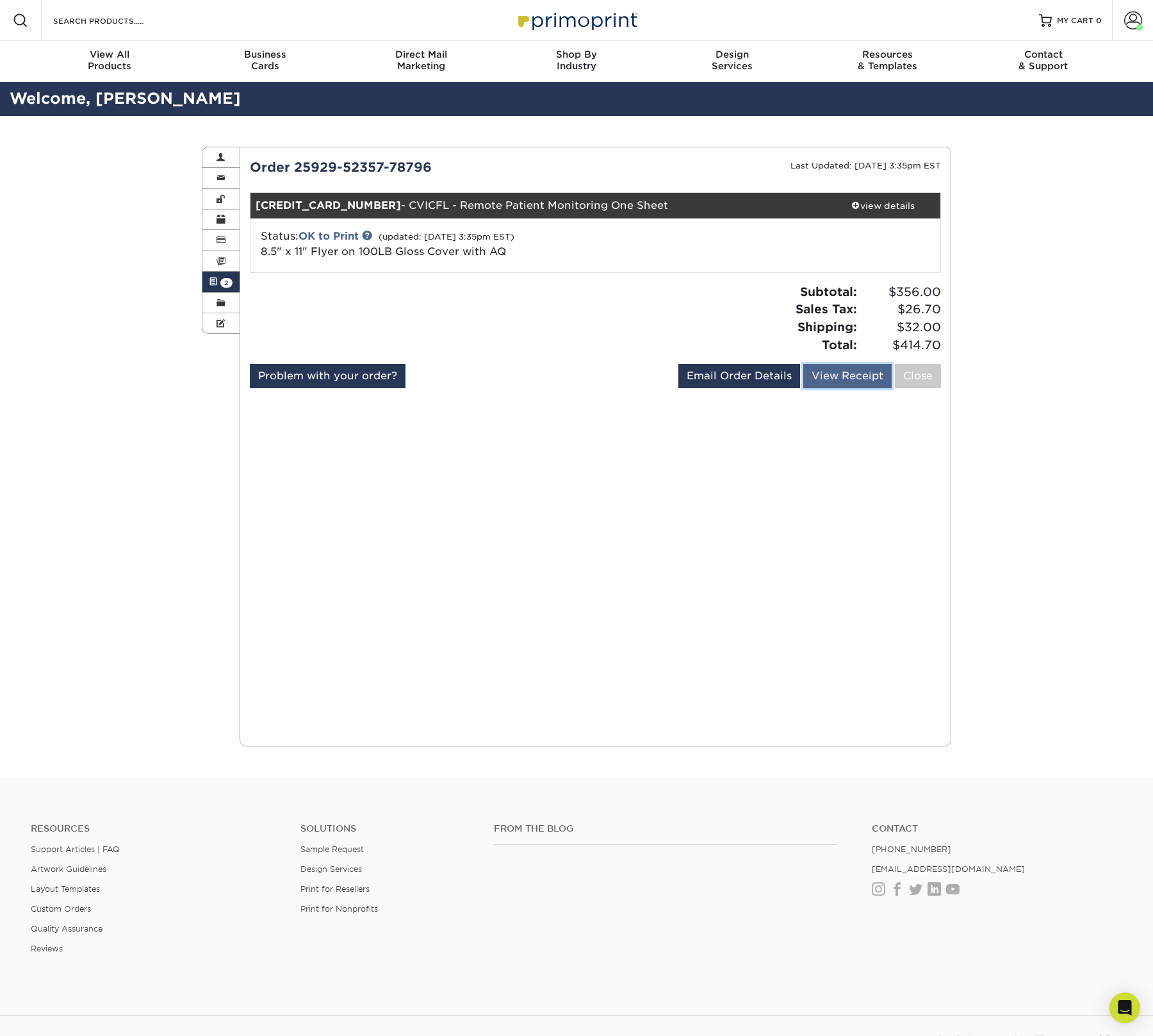
click at [851, 379] on link "View Receipt" at bounding box center [847, 375] width 89 height 24
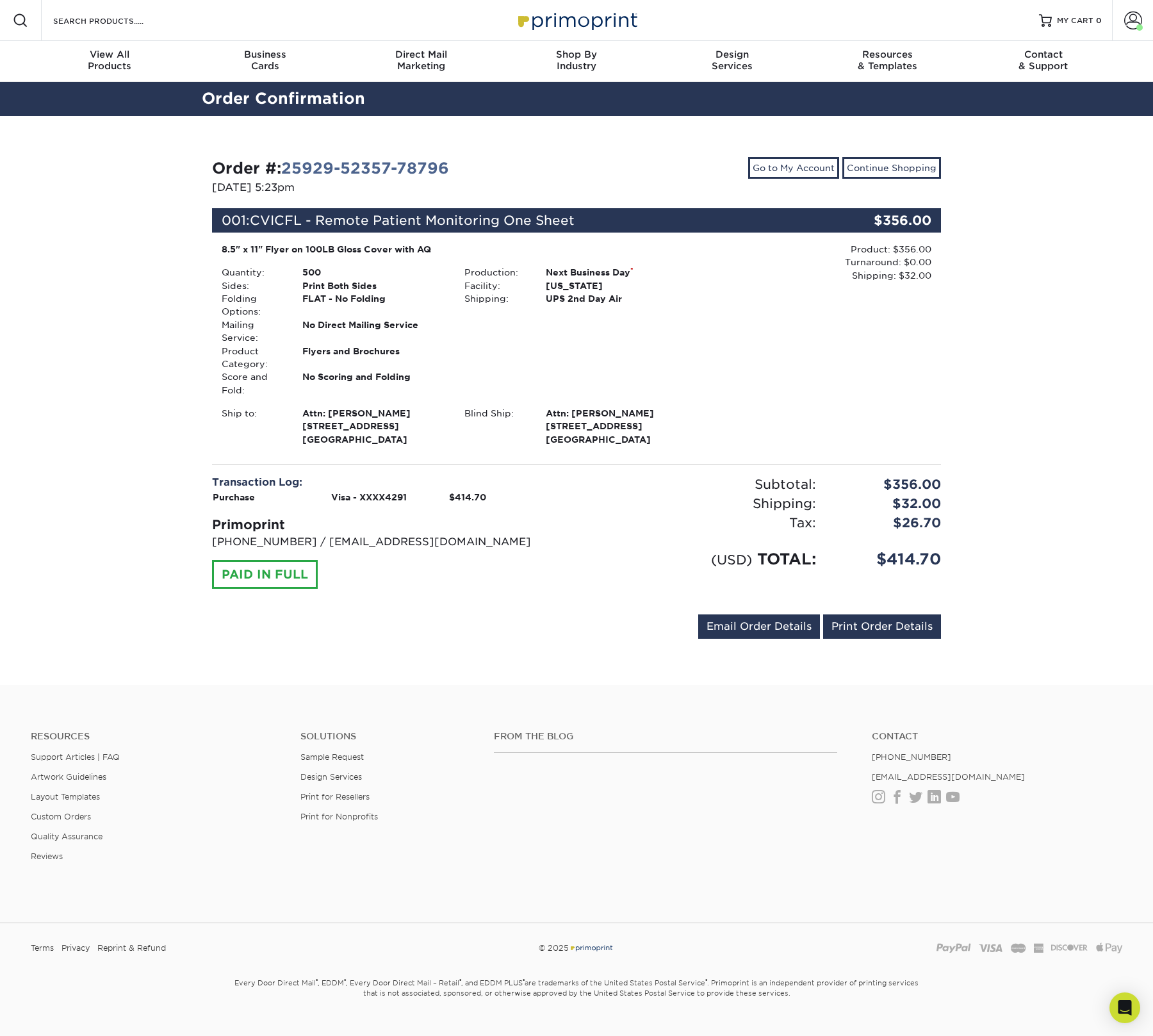
drag, startPoint x: 425, startPoint y: 404, endPoint x: 437, endPoint y: 396, distance: 14.4
click at [426, 401] on div "8.5" x 11" Flyer on 100LB Gloss Cover with AQ Quantity: 500 Sides: Print Both S…" at bounding box center [455, 344] width 487 height 203
drag, startPoint x: 344, startPoint y: 245, endPoint x: 305, endPoint y: 245, distance: 39.0
click at [344, 245] on div "8.5" x 11" Flyer on 100LB Gloss Cover with AQ" at bounding box center [455, 249] width 467 height 13
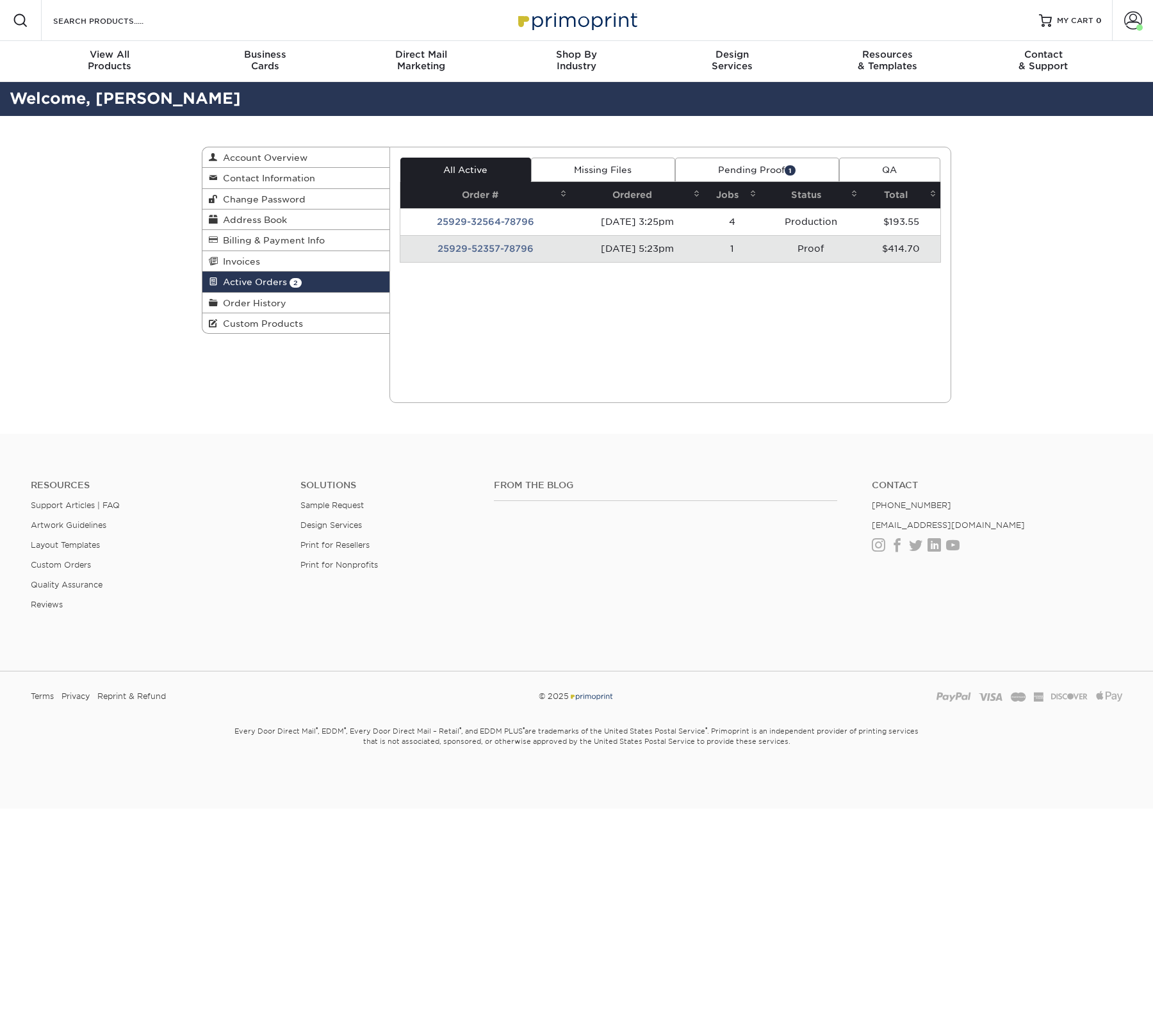
click at [516, 246] on td "25929-52357-78796" at bounding box center [486, 248] width 171 height 27
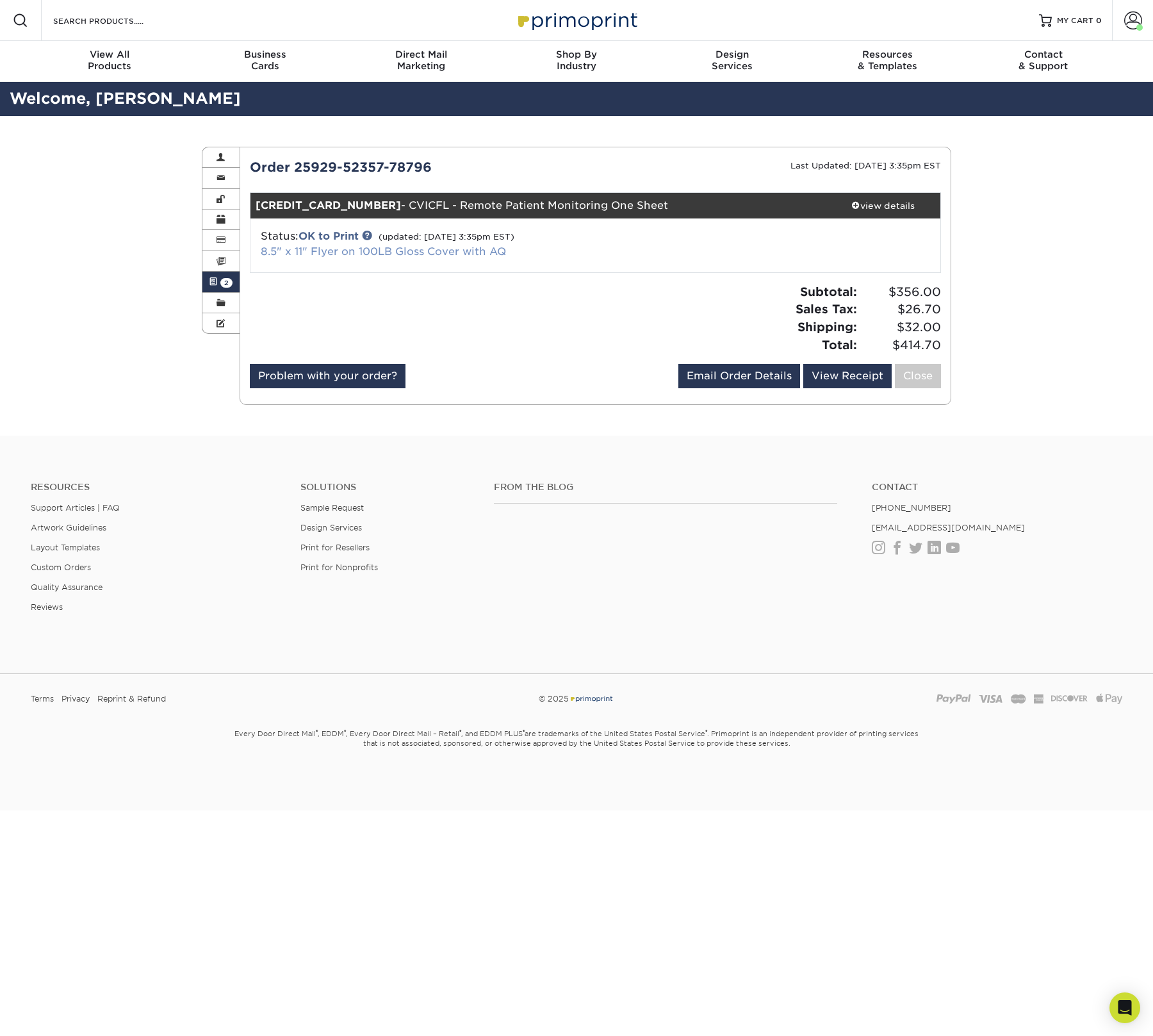
click at [350, 251] on link "8.5" x 11" Flyer on 100LB Gloss Cover with AQ" at bounding box center [383, 251] width 245 height 12
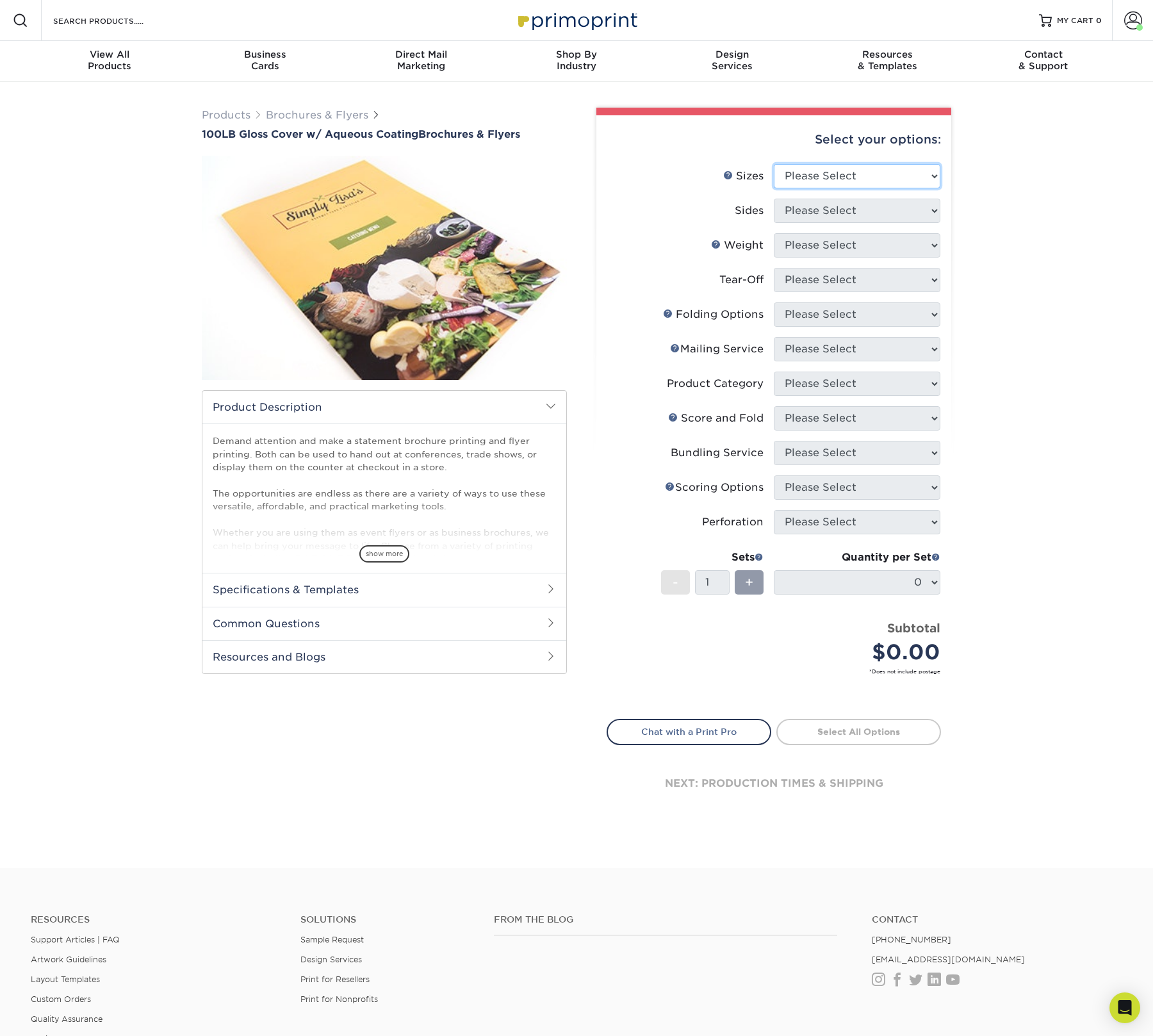
click at [854, 173] on select "Please Select 3.5" x 8.5" 3.5" x 11" 3.67" x 8.5" 4" x 8.5" 4" x 11" 4" x 12" 4…" at bounding box center [856, 176] width 166 height 24
select select "8.50x11.00"
click at [773, 164] on select "Please Select 3.5" x 8.5" 3.5" x 11" 3.67" x 8.5" 4" x 8.5" 4" x 11" 4" x 12" 4…" at bounding box center [856, 176] width 166 height 24
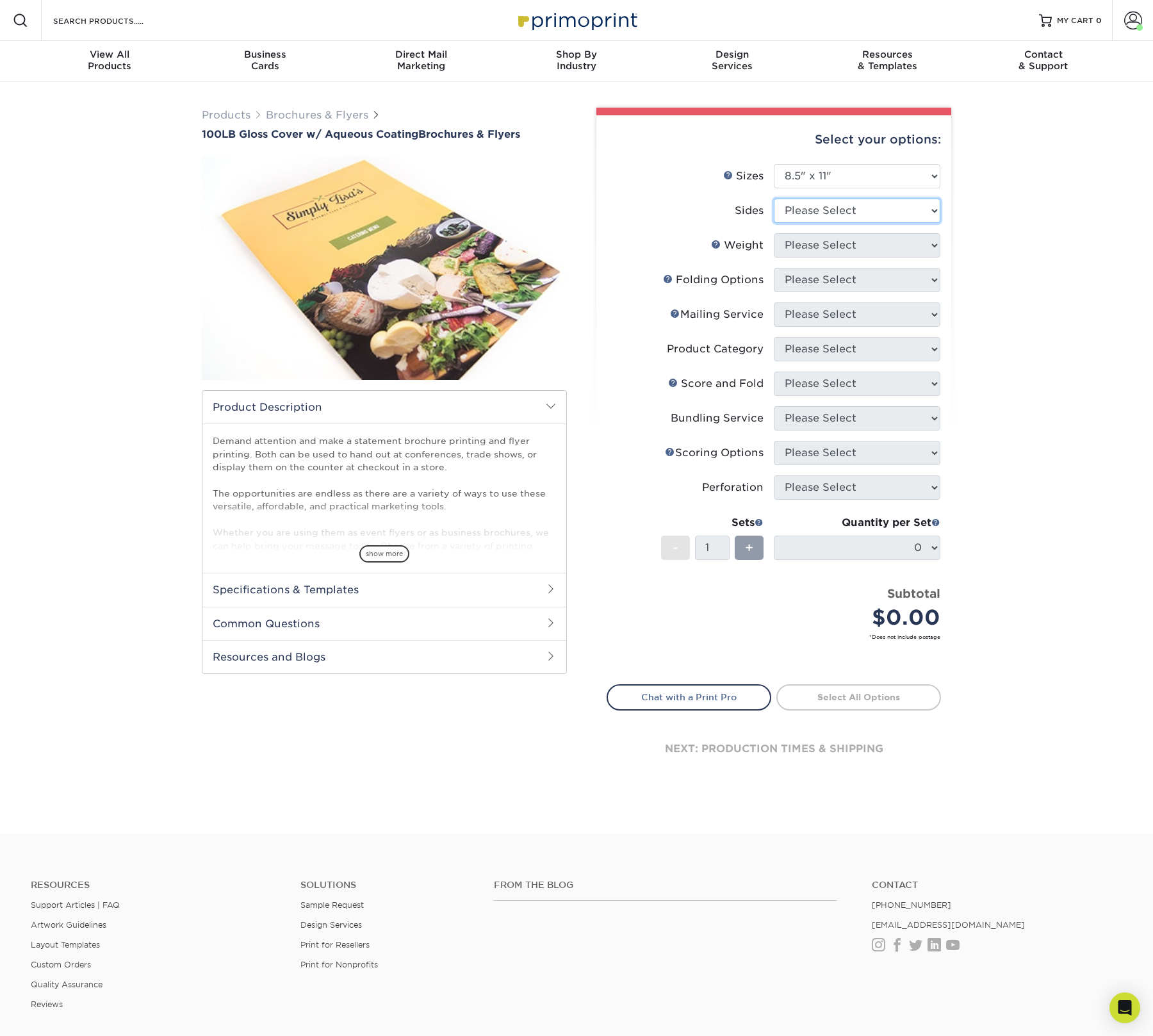
click at [851, 211] on select "Please Select Print Both Sides Print Front Only" at bounding box center [856, 211] width 166 height 24
select select "13abbda7-1d64-4f25-8bb2-c179b224825d"
click at [773, 199] on select "Please Select Print Both Sides Print Front Only" at bounding box center [856, 211] width 166 height 24
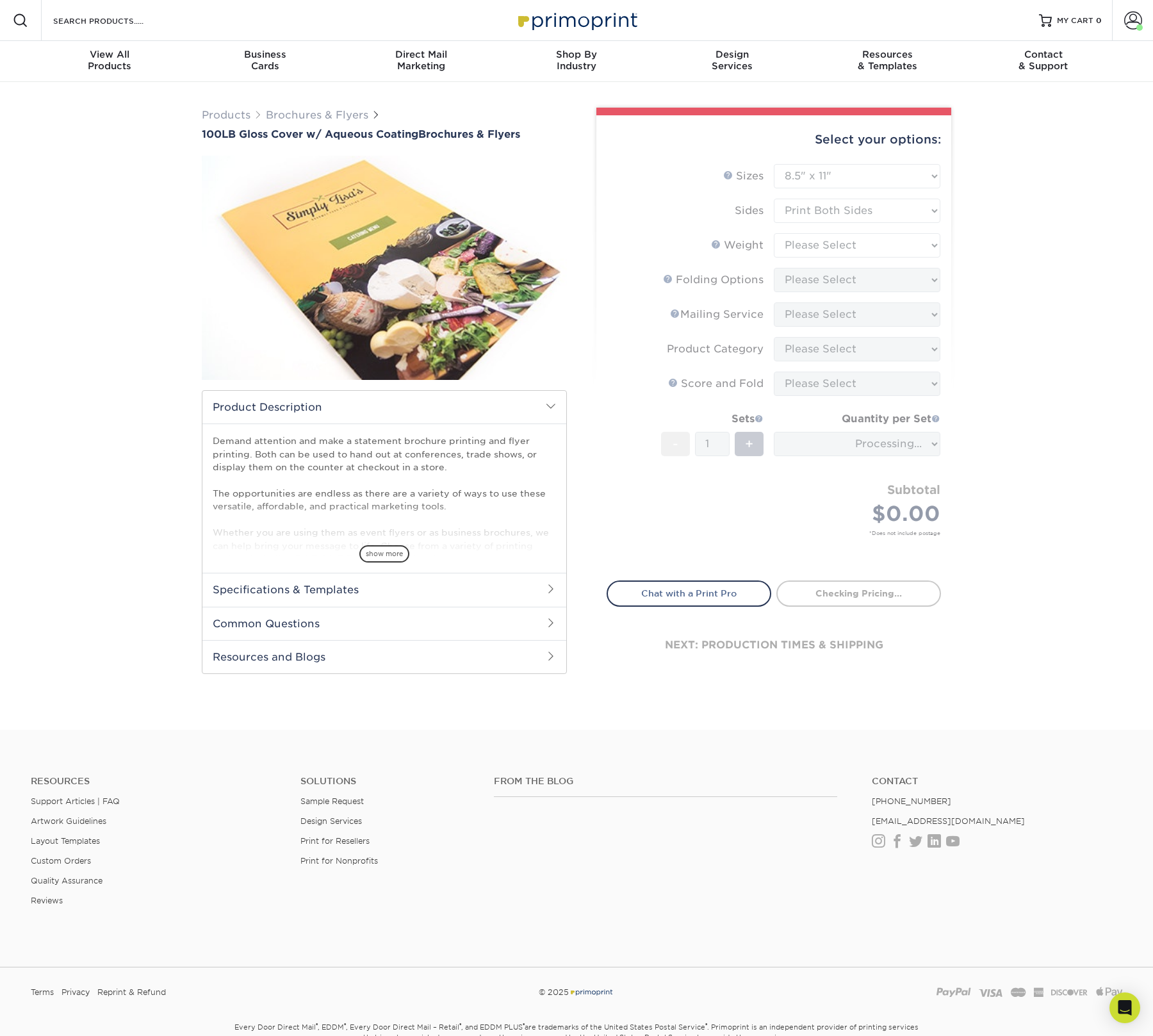
click at [891, 241] on form "Sizes Help Sizes Please Select 3.5" x 8.5" 3.5" x 11" 3.67" x 8.5" 4" x 8.5" 4"…" at bounding box center [773, 364] width 334 height 401
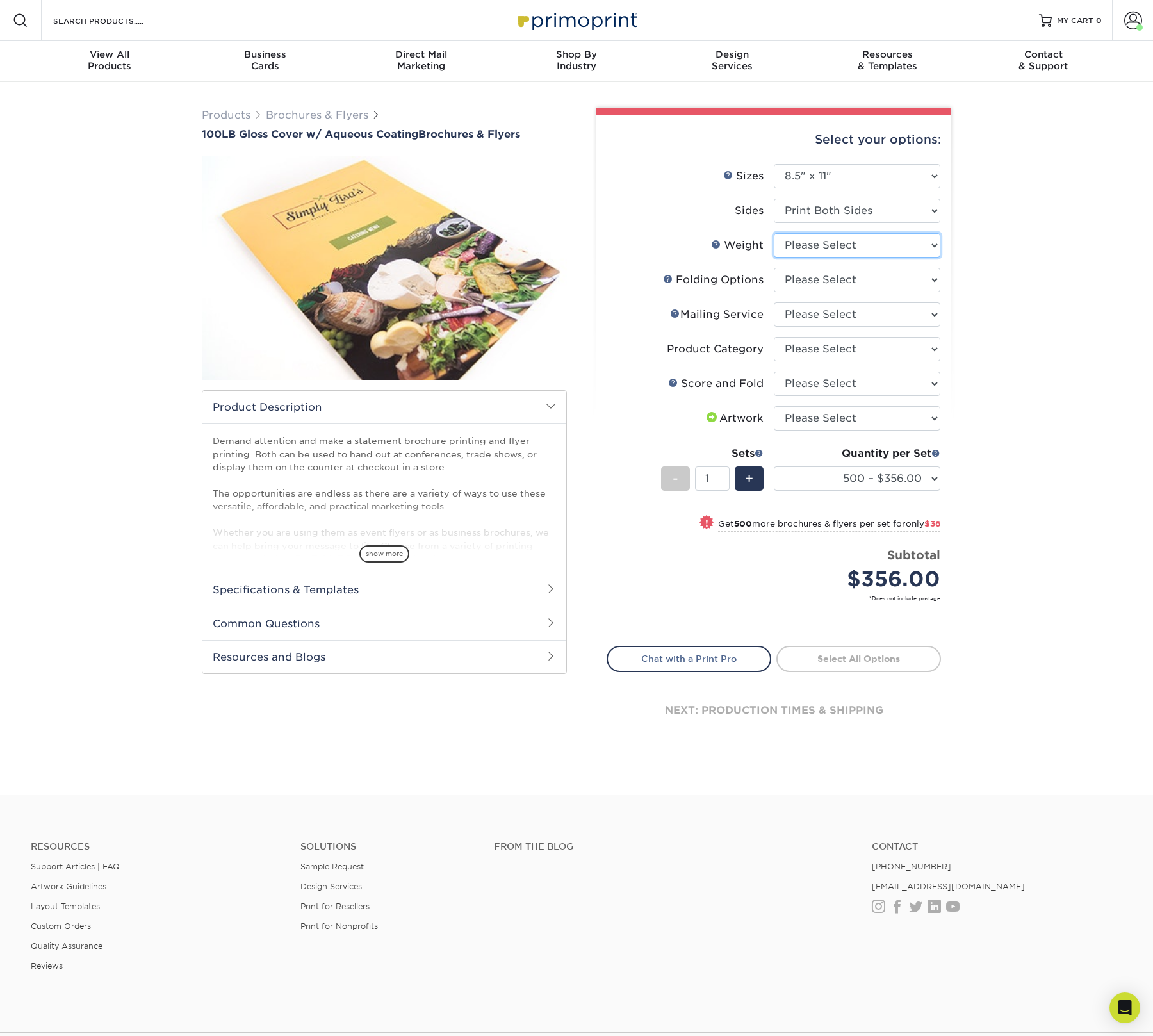
click at [898, 244] on select "Please Select 100LB" at bounding box center [856, 245] width 166 height 24
select select "100LB"
click at [773, 233] on select "Please Select 100LB" at bounding box center [856, 245] width 166 height 24
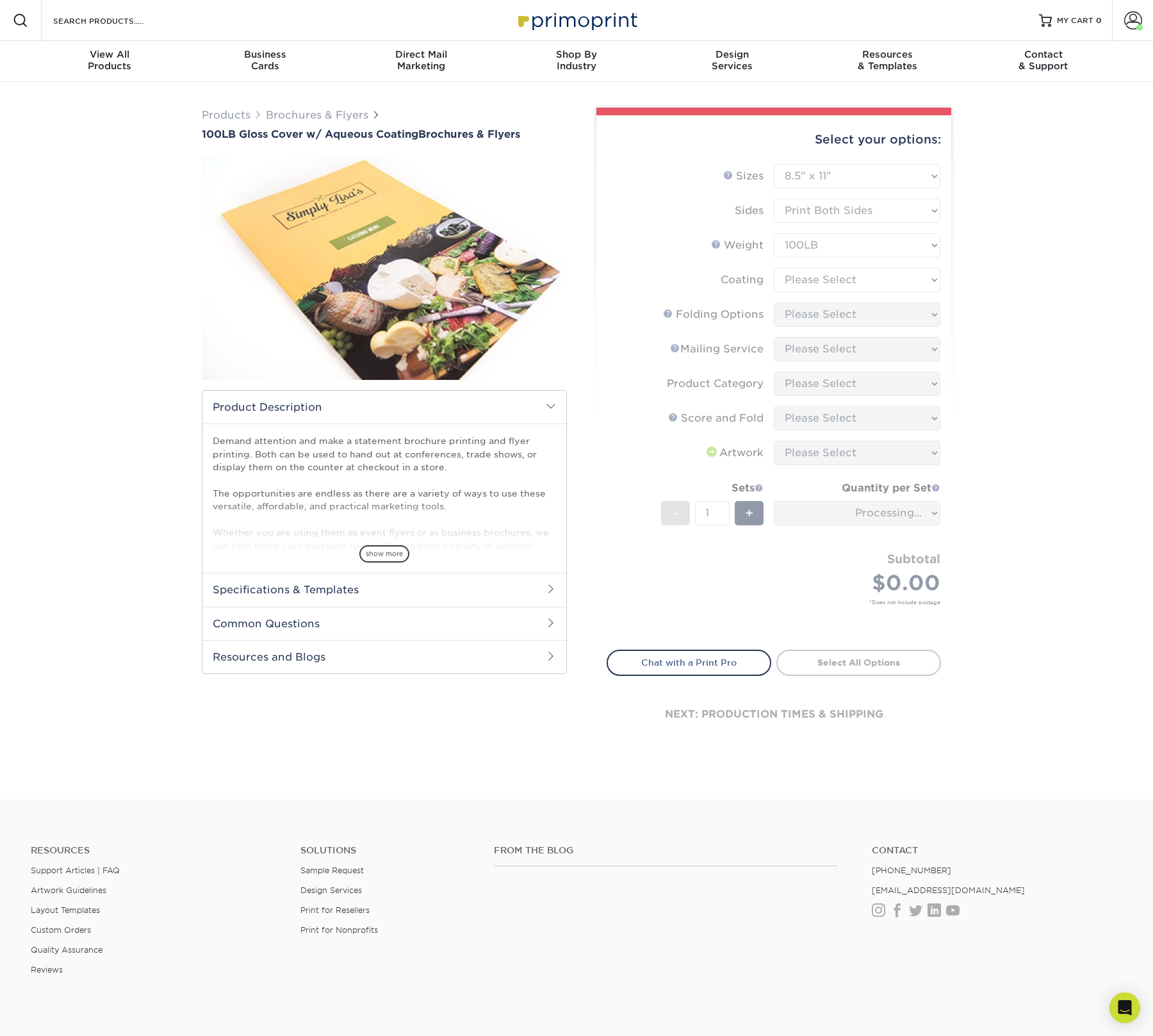
click at [883, 276] on form "Sizes Help Sizes Please Select 3.5" x 8.5" 3.5" x 11" 3.67" x 8.5" 4" x 8.5" 4"…" at bounding box center [773, 399] width 334 height 471
click at [831, 282] on form "Sizes Help Sizes Please Select 3.5" x 8.5" 3.5" x 11" 3.67" x 8.5" 4" x 8.5" 4"…" at bounding box center [773, 399] width 334 height 471
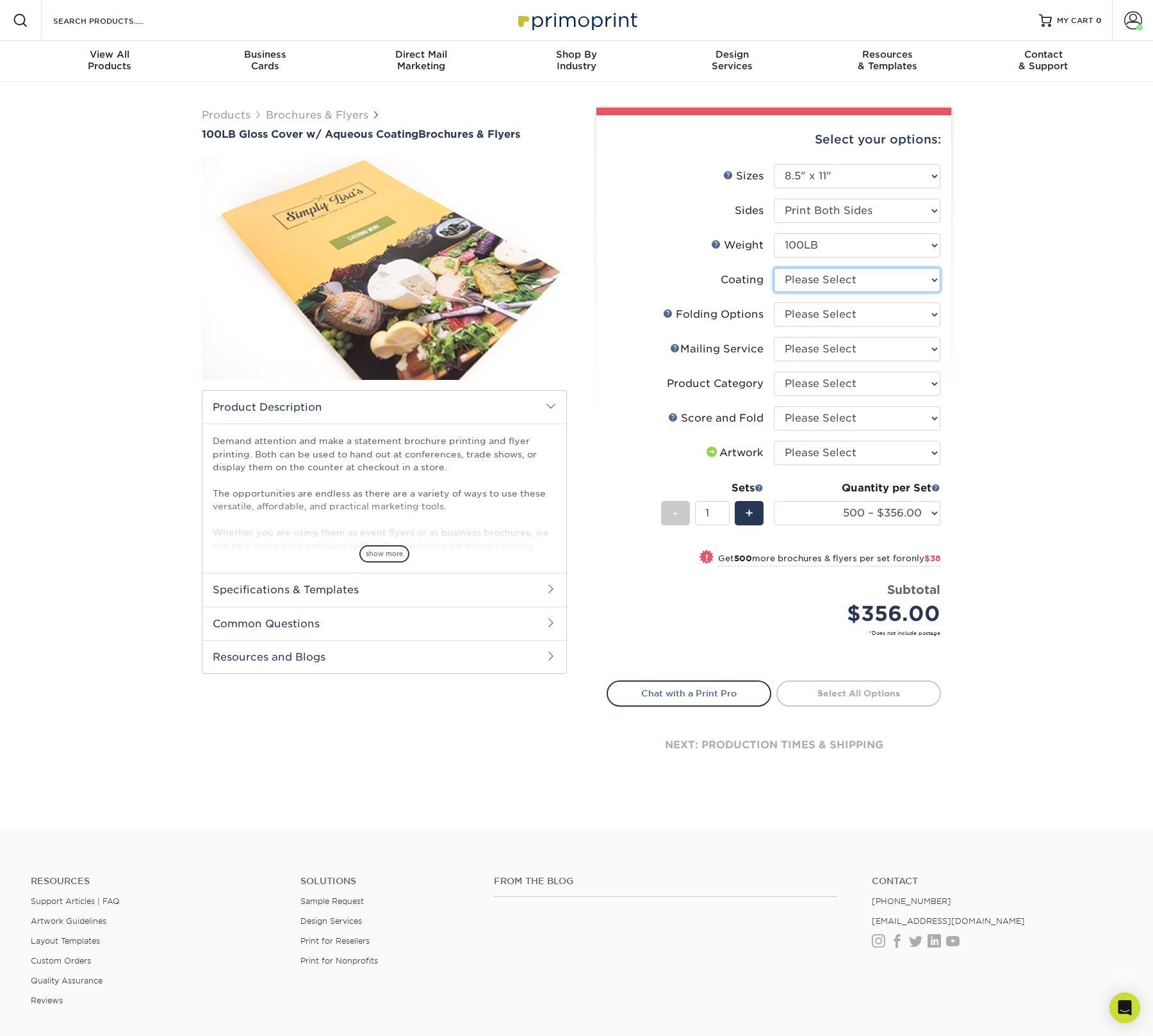
click at [831, 282] on select at bounding box center [856, 280] width 166 height 24
select select "d41dab50-ff65-4f4f-bb17-2afe4d36ae33"
click at [773, 268] on select at bounding box center [856, 280] width 166 height 24
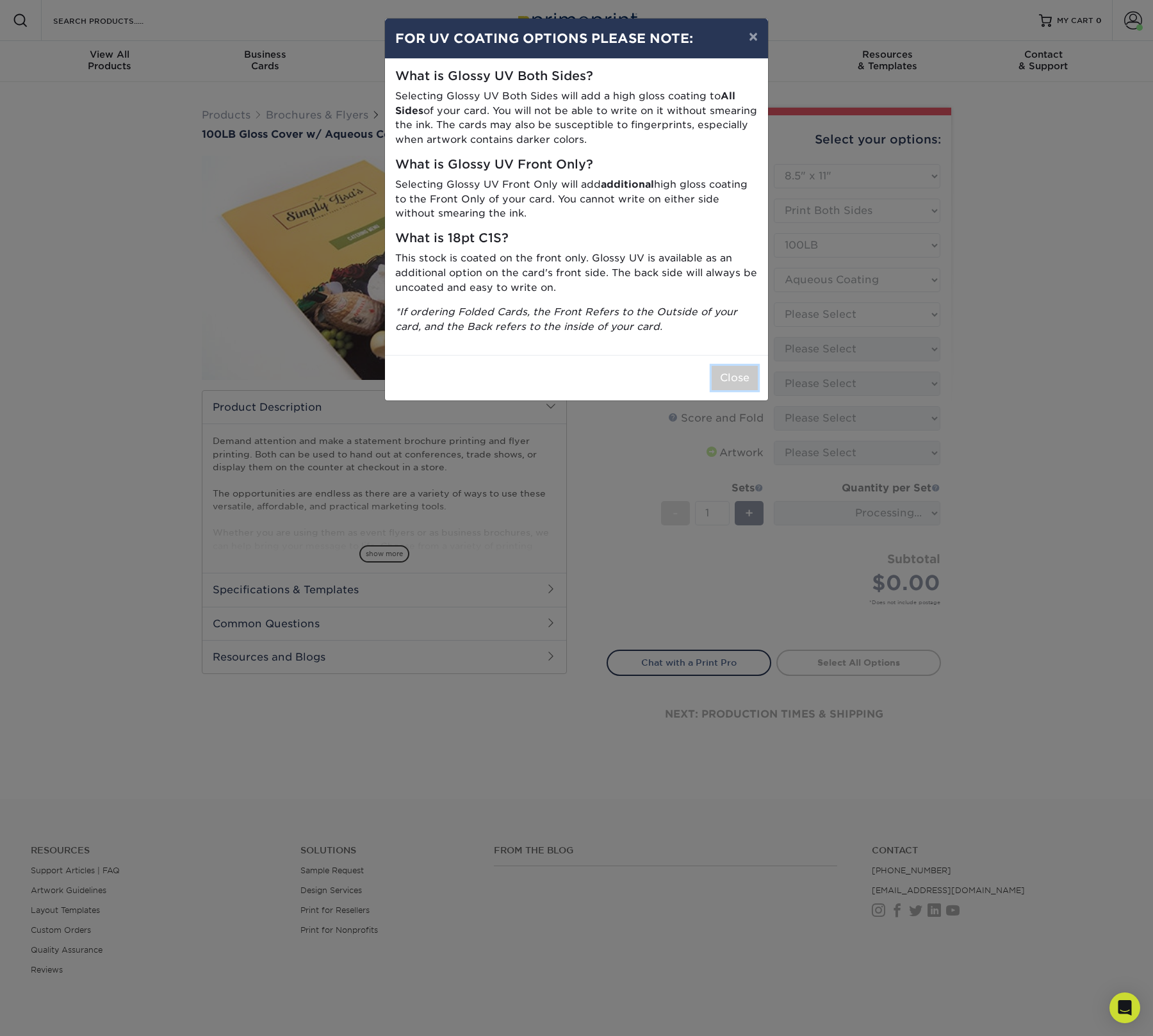
click at [739, 374] on button "Close" at bounding box center [735, 378] width 46 height 24
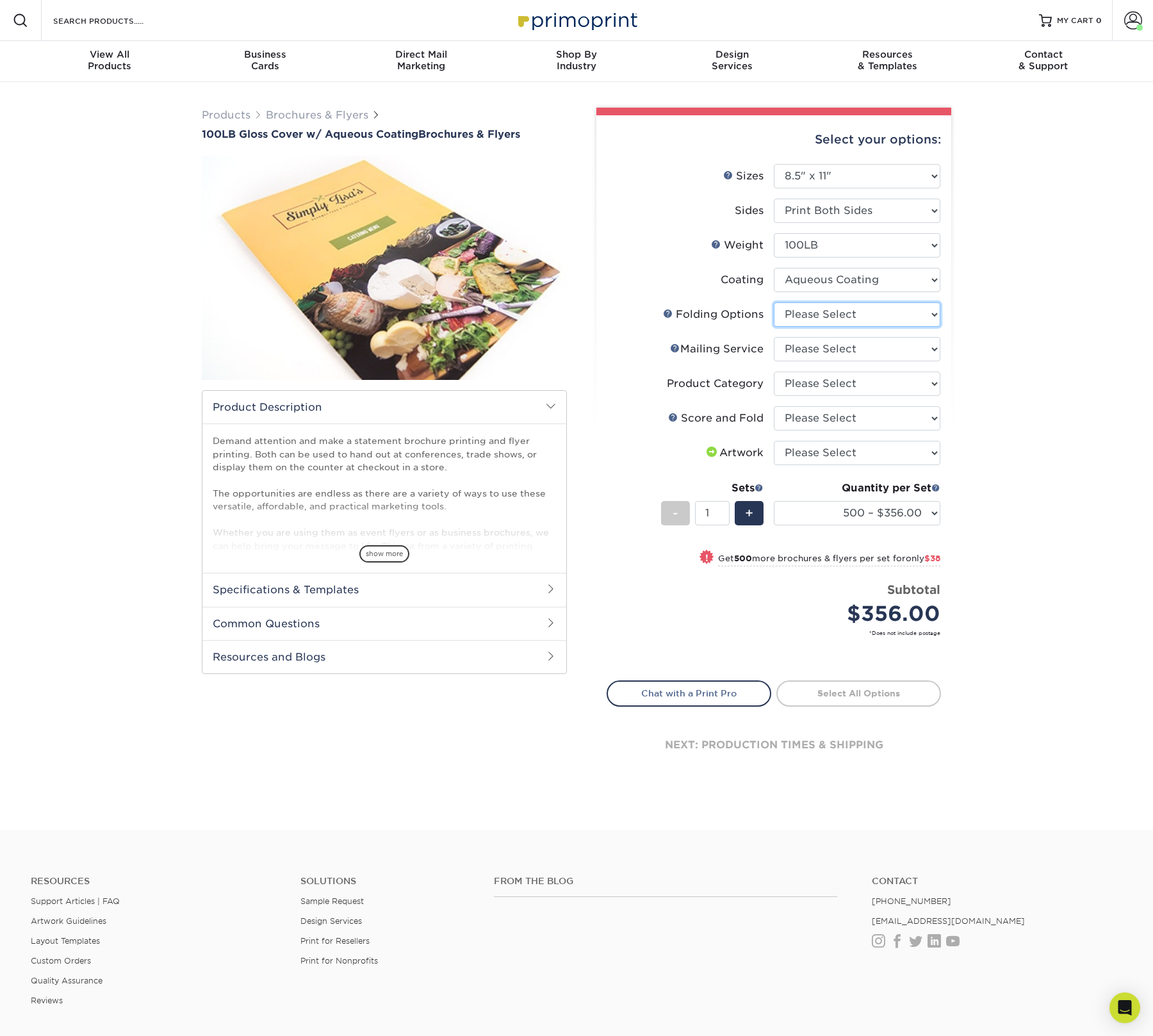
click at [846, 309] on select "Please Select FLAT - No Folding" at bounding box center [856, 314] width 166 height 24
select select "9b1d5825-34d1-4721-9874-ed79abb003d7"
click at [773, 302] on select "Please Select FLAT - No Folding" at bounding box center [856, 314] width 166 height 24
click at [852, 356] on select "Please Select No Direct Mailing Service No, I will mail/stamp/imprint Direct Ma…" at bounding box center [856, 349] width 166 height 24
select select "3e5e9bdd-d78a-4c28-a41d-fe1407925ca6"
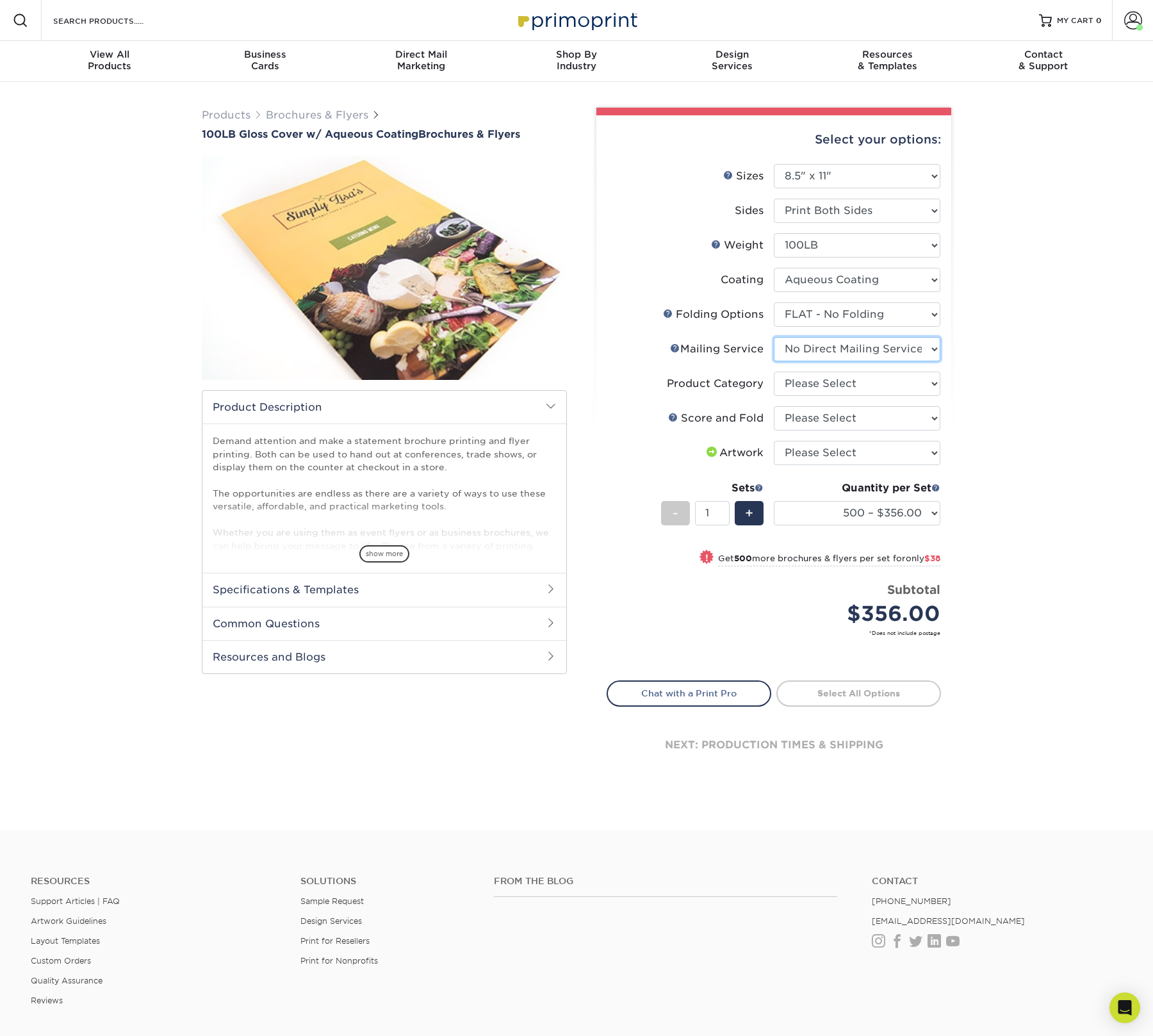
click at [773, 337] on select "Please Select No Direct Mailing Service No, I will mail/stamp/imprint Direct Ma…" at bounding box center [856, 349] width 166 height 24
click at [881, 382] on select "Please Select Flyers and Brochures" at bounding box center [856, 383] width 166 height 24
select select "1a668080-6b7c-4174-b399-2c3833b27ef4"
click at [773, 371] on select "Please Select Flyers and Brochures" at bounding box center [856, 383] width 166 height 24
click at [874, 413] on select "Please Select No Scoring and Folding Score & fold in half Score and 1/2 Fold on…" at bounding box center [856, 419] width 166 height 24
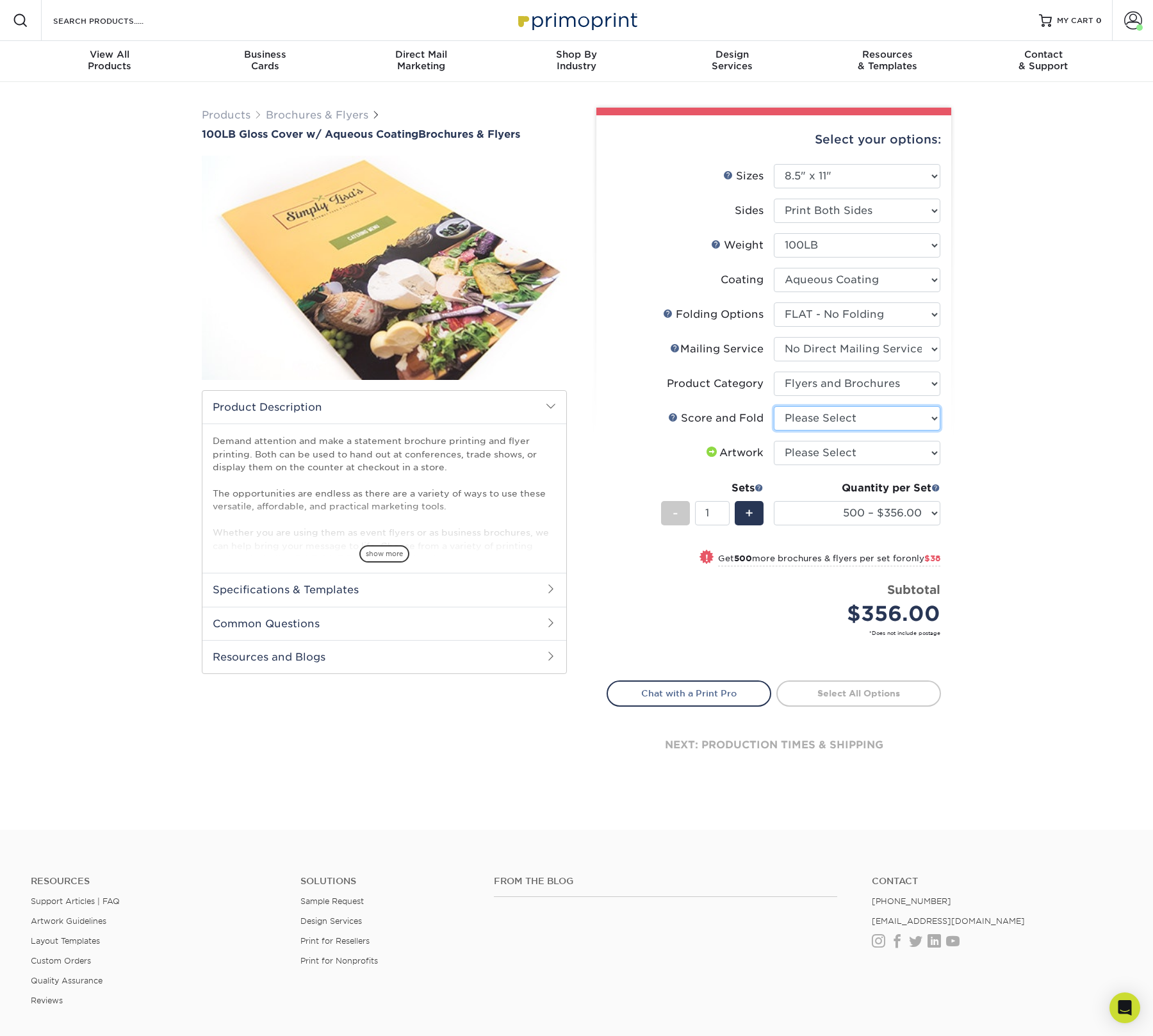
select select "bd0593cf-038a-41f4-bfbc-0b0ebdcc21b2"
click at [773, 406] on select "Please Select No Scoring and Folding Score & fold in half Score and 1/2 Fold on…" at bounding box center [856, 419] width 166 height 24
click at [875, 450] on select "Please Select I will upload files I need a design - $175" at bounding box center [856, 453] width 166 height 24
select select "upload"
click at [773, 441] on select "Please Select I will upload files I need a design - $175" at bounding box center [856, 453] width 166 height 24
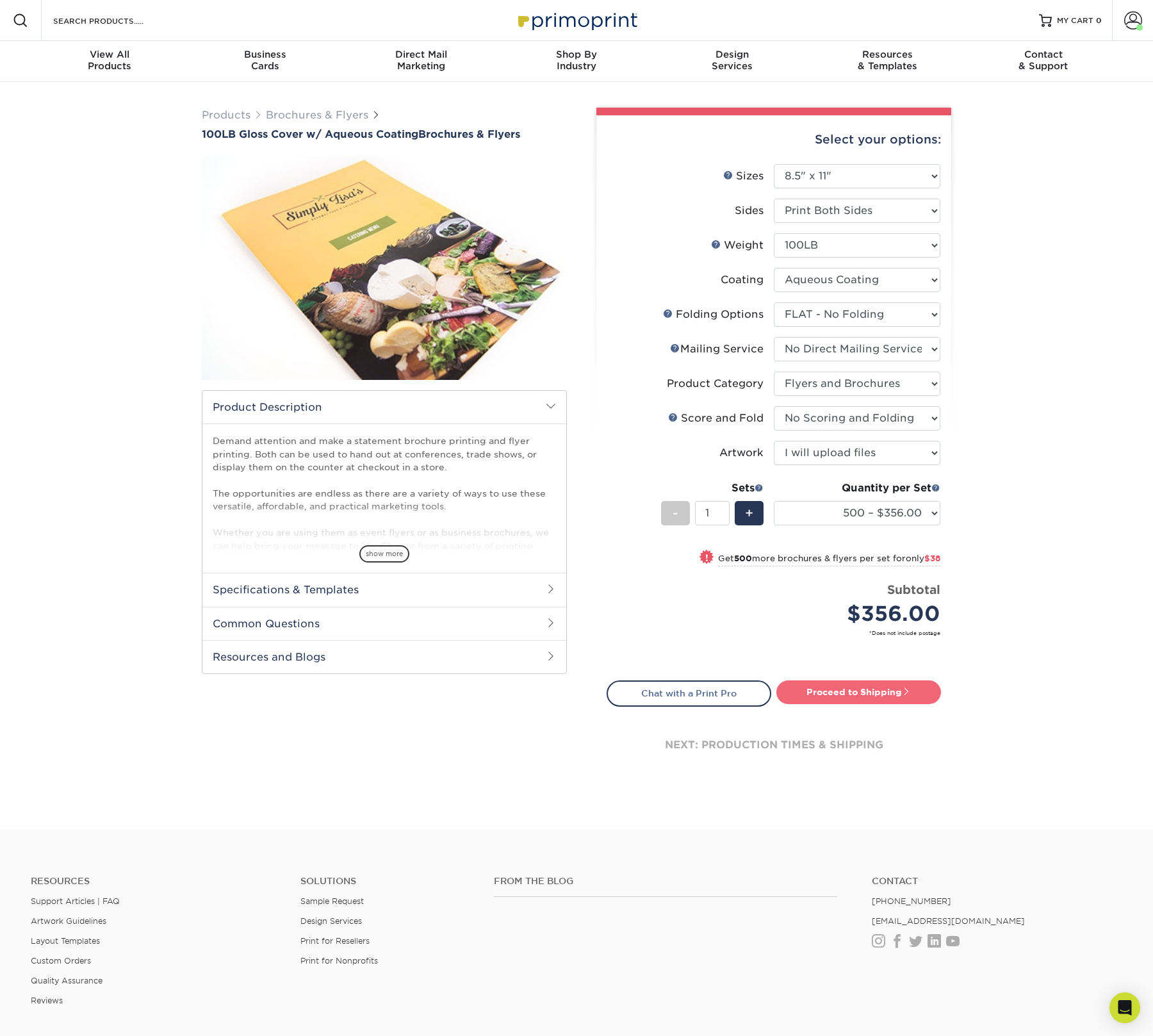
click at [896, 694] on link "Proceed to Shipping" at bounding box center [858, 692] width 164 height 23
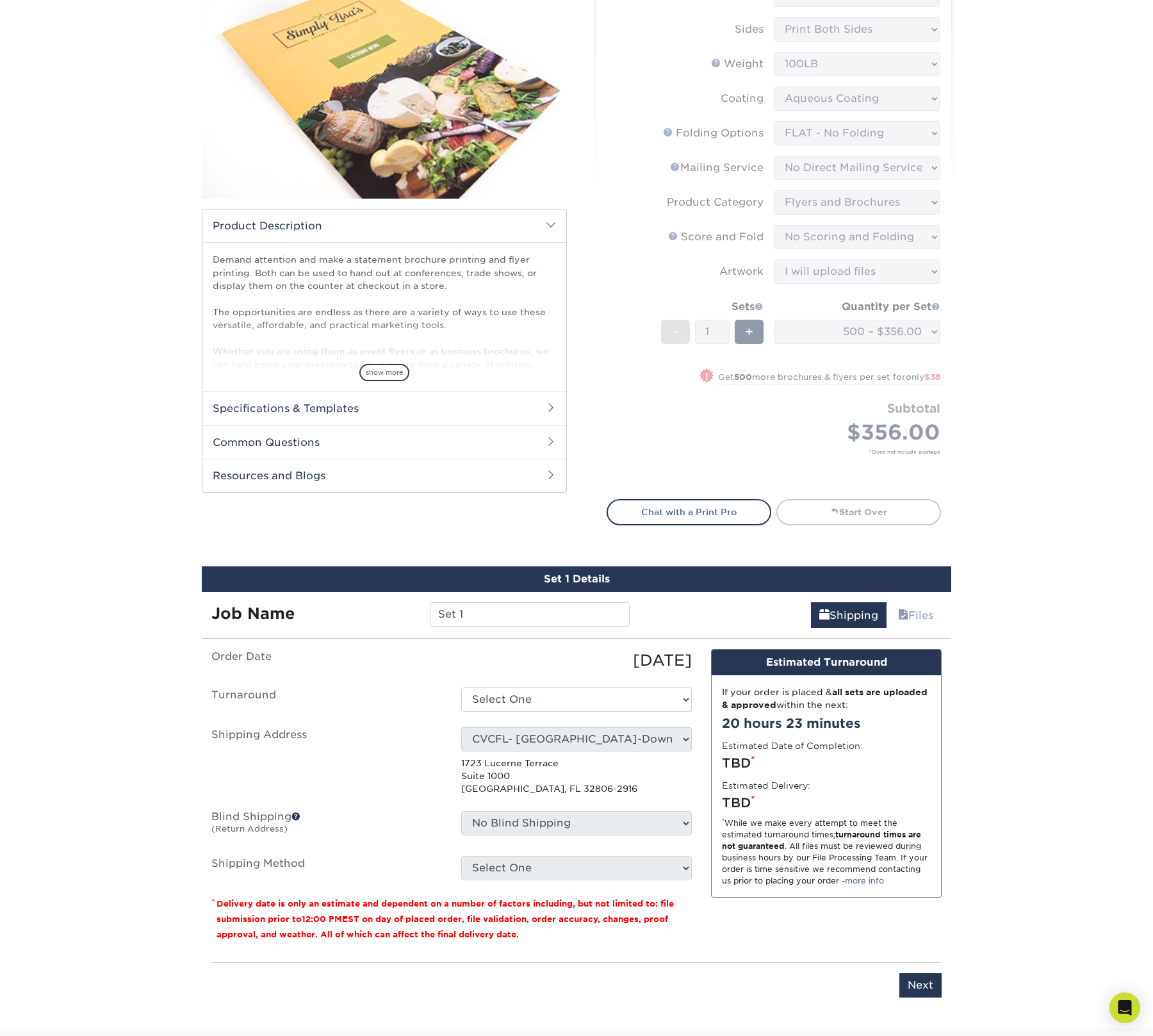
scroll to position [546, 0]
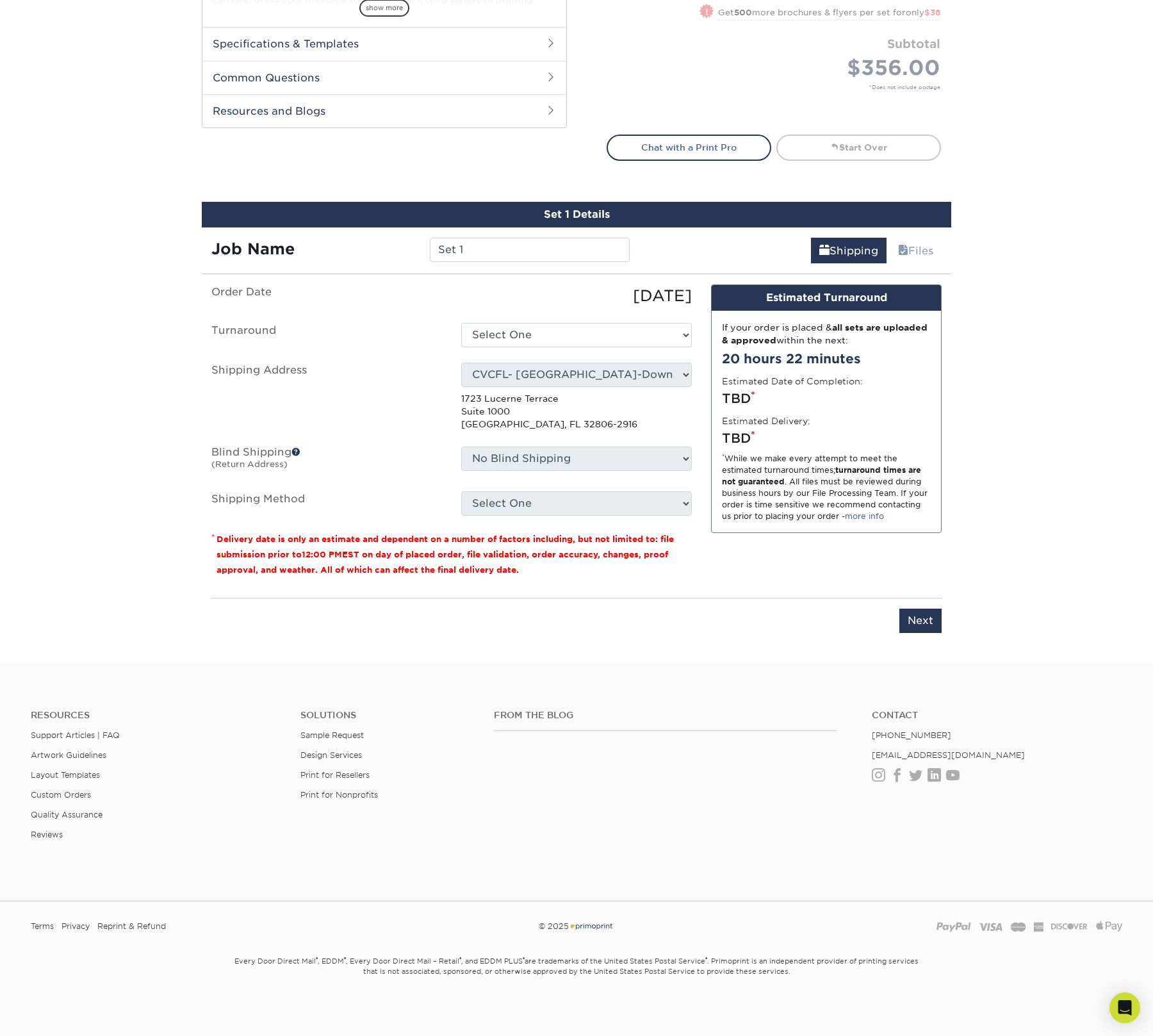
drag, startPoint x: 514, startPoint y: 231, endPoint x: 516, endPoint y: 246, distance: 15.1
click at [514, 233] on div "Job Name Set 1" at bounding box center [420, 245] width 437 height 36
click at [515, 248] on input "Set 1" at bounding box center [529, 250] width 199 height 24
paste input "CVICFL - Remote Patient Monitoring One Sheet"
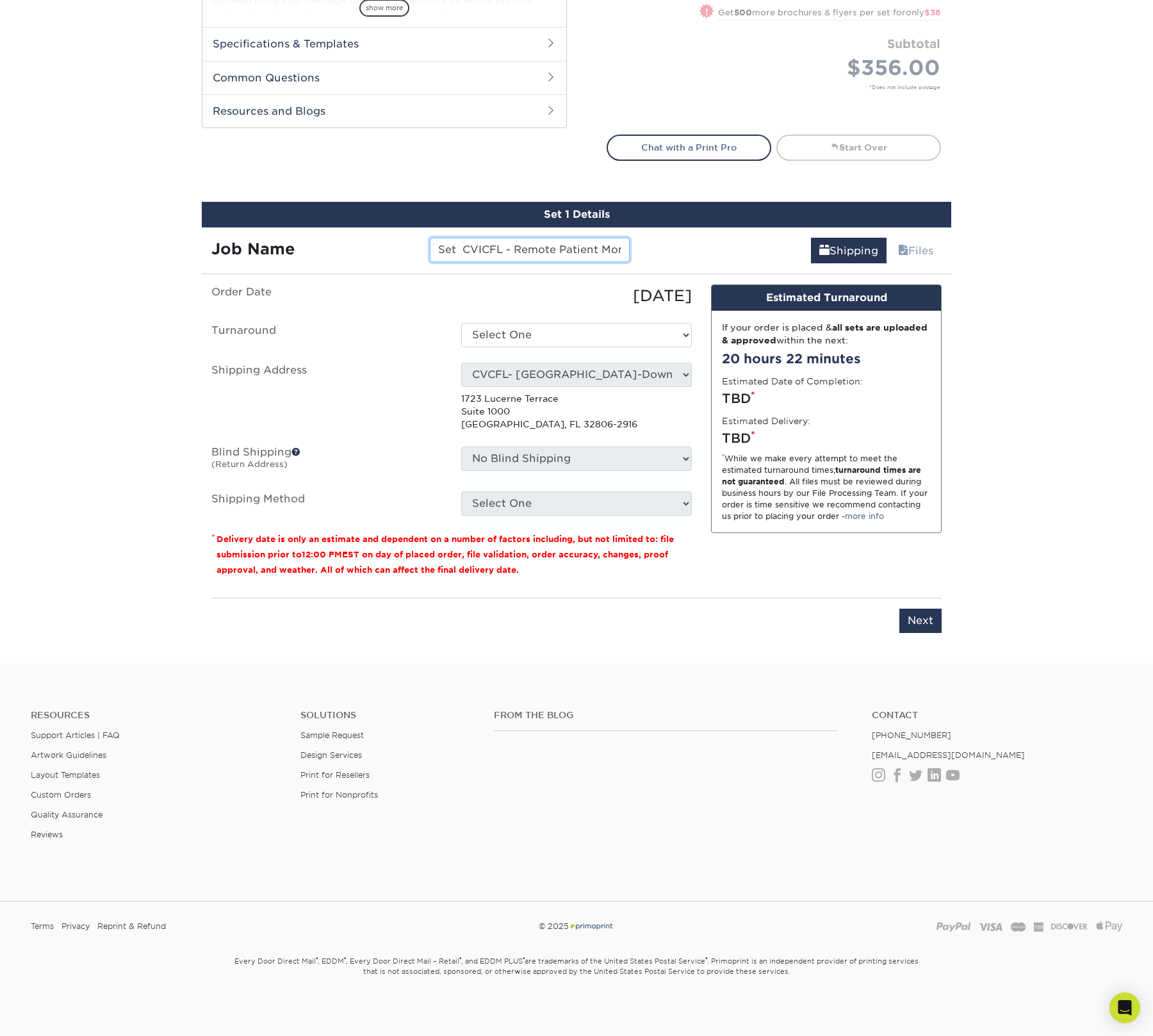
drag, startPoint x: 493, startPoint y: 251, endPoint x: 356, endPoint y: 242, distance: 137.3
click at [356, 242] on div "Job Name Set CVICFL - Remote Patient Monitoring One Sheet" at bounding box center [420, 250] width 437 height 24
click at [503, 240] on input "Set CVICFL - Remote Patient Monitoring One Sheet" at bounding box center [529, 250] width 199 height 24
drag, startPoint x: 501, startPoint y: 246, endPoint x: 401, endPoint y: 246, distance: 100.0
click at [402, 246] on div "Job Name Set CVICFL - Remote Patient Monitoring One Sheet" at bounding box center [420, 250] width 437 height 24
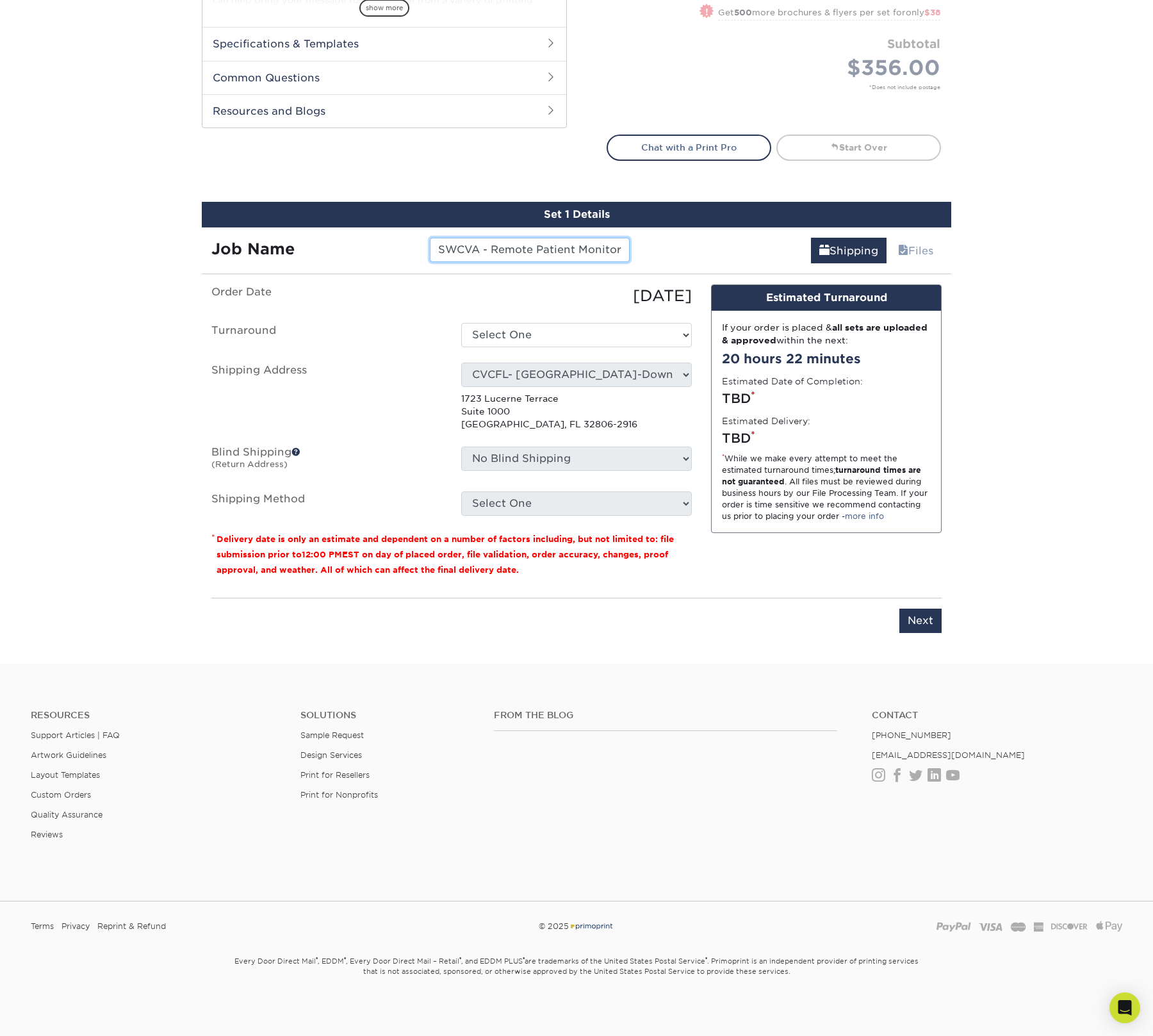
type input "SWCVA - Remote Patient Monitoring One Sheet"
click at [580, 410] on p "1723 Lucerne Terrace Suite 1000 Orlando, FL 32806-2916" at bounding box center [577, 411] width 231 height 39
click at [585, 339] on select "Select One 2-4 Business Days 2 Day Next Business Day" at bounding box center [577, 335] width 231 height 24
select select "f72ced78-8cc2-484a-8d52-ca500477518b"
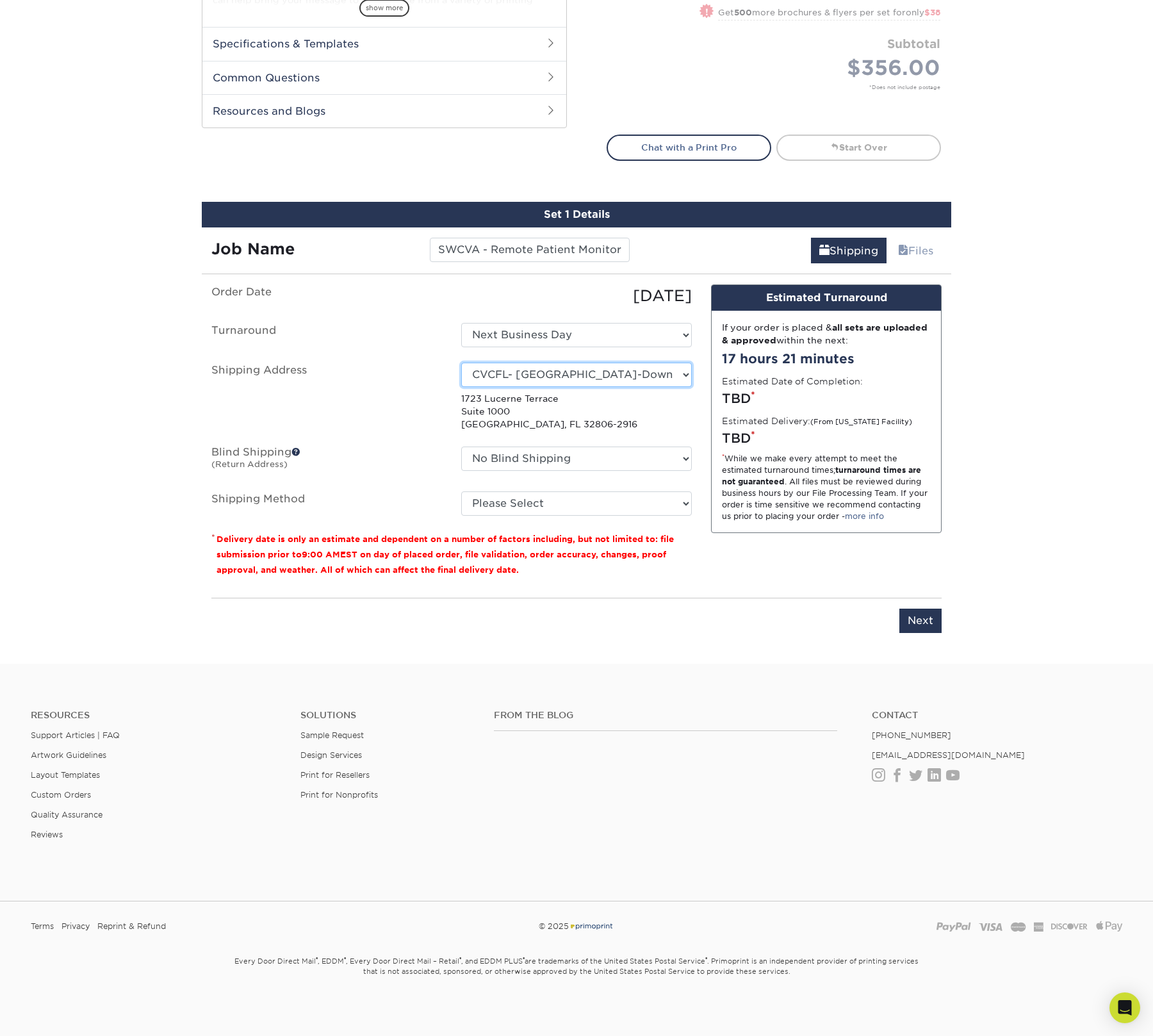
click at [567, 377] on select "Select One Lauryn Matthews AAP Conference - Advance Warehouse Acacia Crawford A…" at bounding box center [577, 375] width 231 height 24
click at [549, 371] on select "Select One Lauryn Matthews AAP Conference - Advance Warehouse Acacia Crawford A…" at bounding box center [577, 375] width 231 height 24
select select "286512"
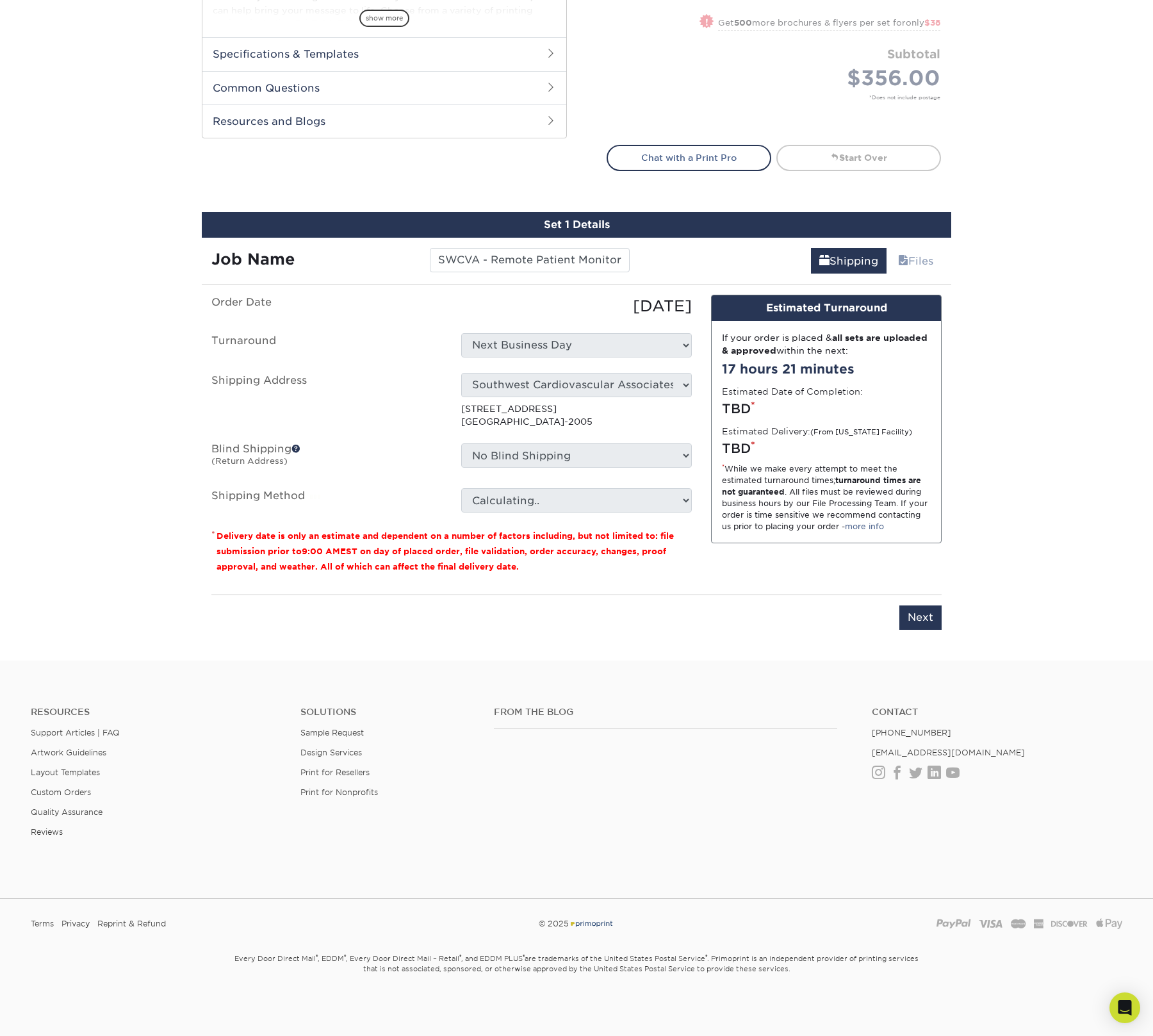
scroll to position [532, 0]
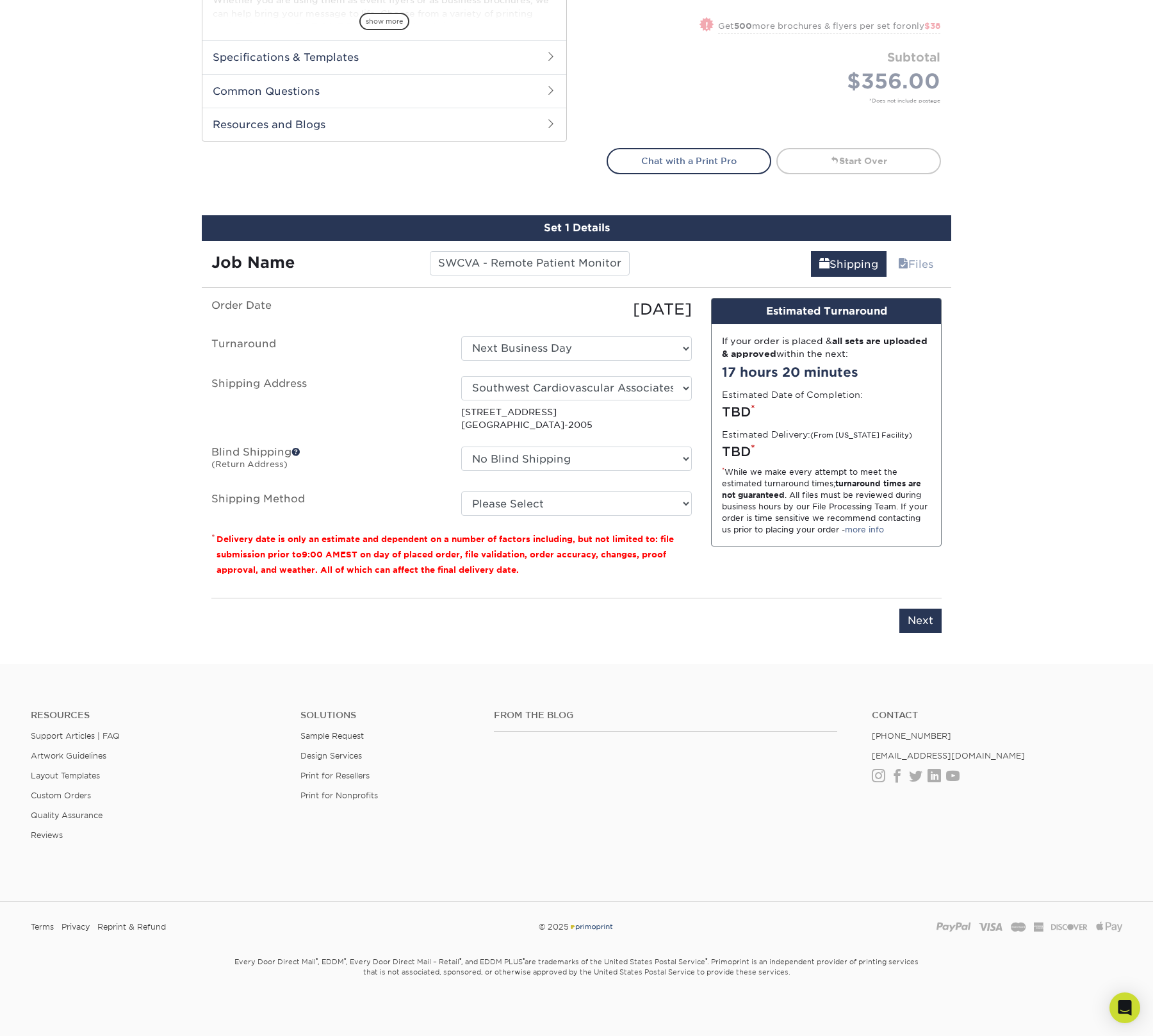
click at [363, 491] on label "Shipping Method" at bounding box center [326, 503] width 250 height 24
click at [543, 456] on select "No Blind Shipping Lauryn Matthews AAP Conference - Advance Warehouse Acacia Cra…" at bounding box center [577, 458] width 231 height 24
select select "286512"
click at [462, 446] on select "No Blind Shipping Lauryn Matthews AAP Conference - Advance Warehouse Acacia Cra…" at bounding box center [577, 458] width 231 height 24
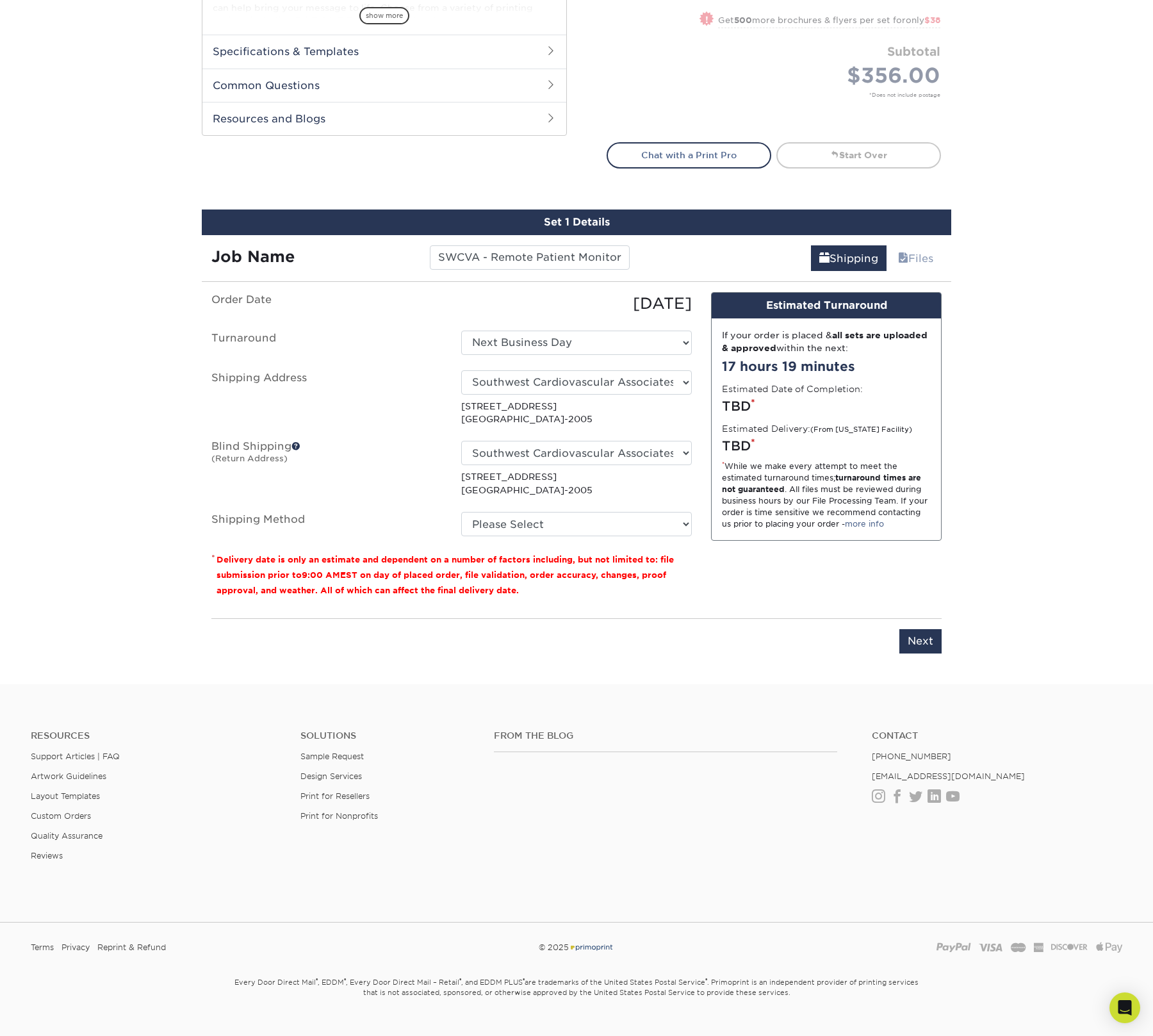
scroll to position [537, 0]
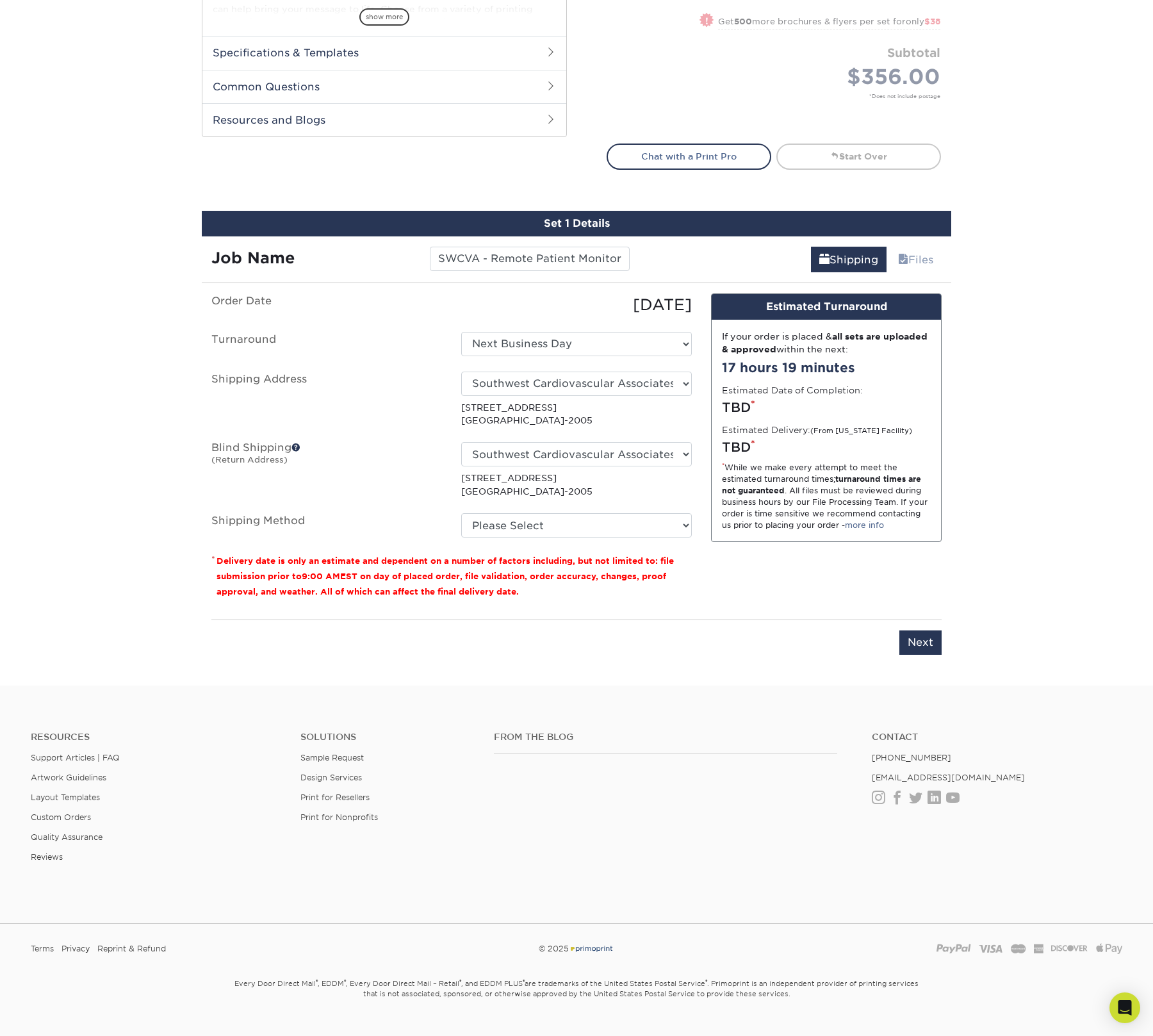
click at [516, 672] on div "Products Brochures & Flyers 100LB Gloss Cover w/ Aqueous Coating Brochures & Fl…" at bounding box center [576, 115] width 1153 height 1140
click at [544, 518] on select "Please Select Ground Shipping (+$17.64) 3 Day Shipping Service (+$23.36) 2 Day …" at bounding box center [577, 525] width 231 height 24
select select "12"
click at [462, 513] on select "Please Select Ground Shipping (+$17.64) 3 Day Shipping Service (+$23.36) 2 Day …" at bounding box center [577, 525] width 231 height 24
click at [921, 641] on input "Next" at bounding box center [920, 642] width 42 height 24
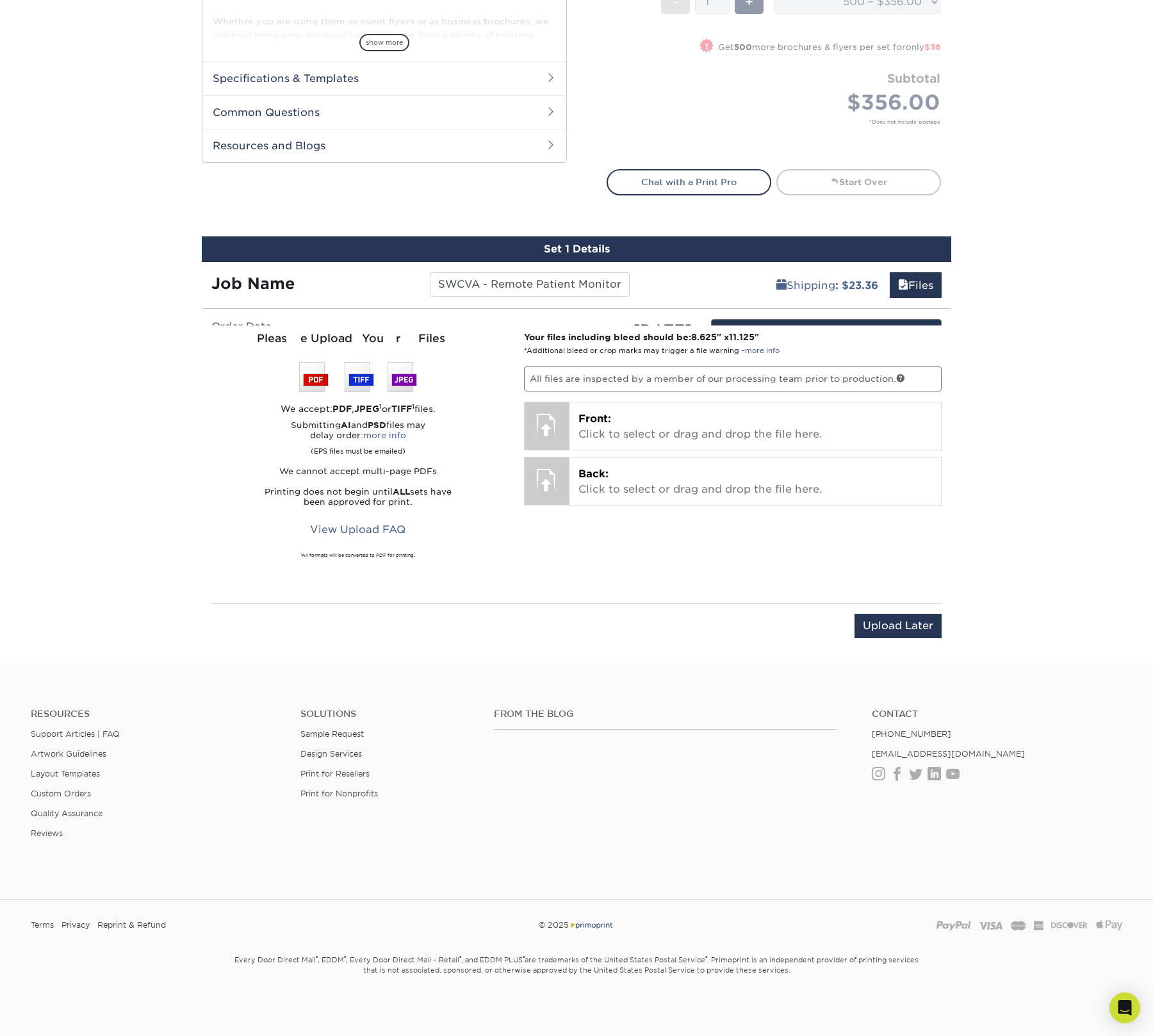
scroll to position [510, 0]
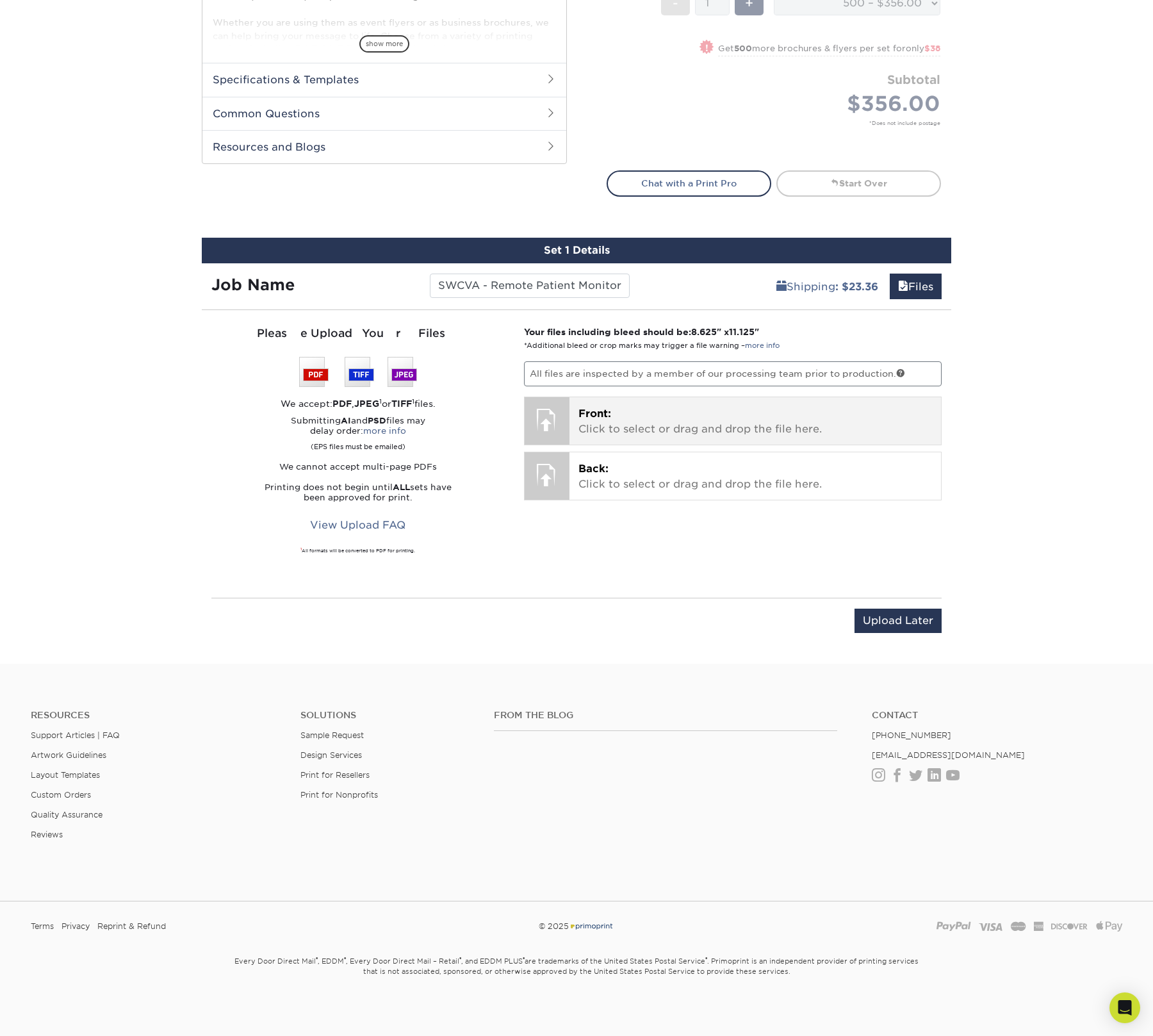
click at [669, 409] on p "Front: Click to select or drag and drop the file here." at bounding box center [755, 422] width 354 height 31
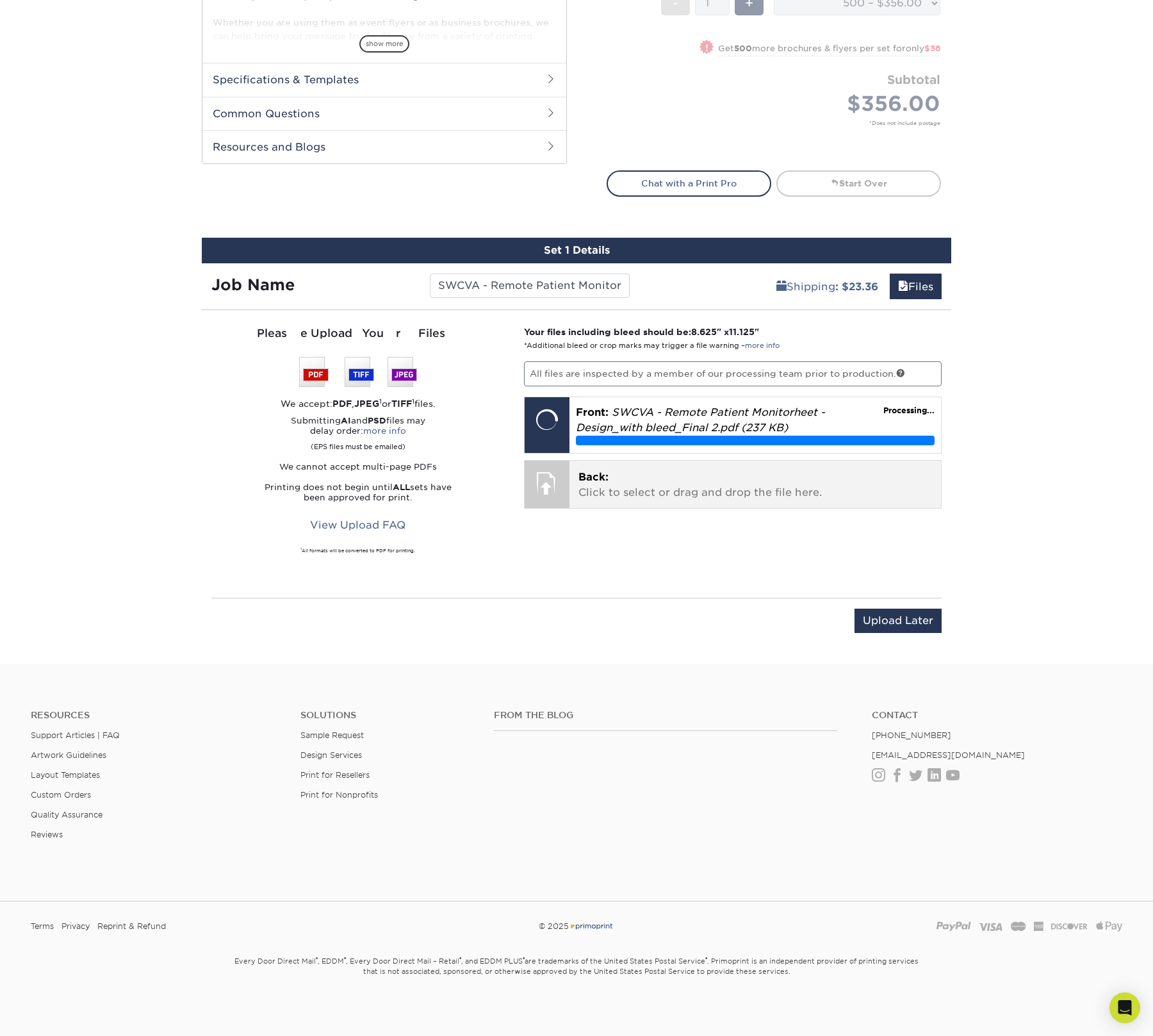
click at [700, 490] on p "Back: Click to select or drag and drop the file here." at bounding box center [755, 485] width 354 height 31
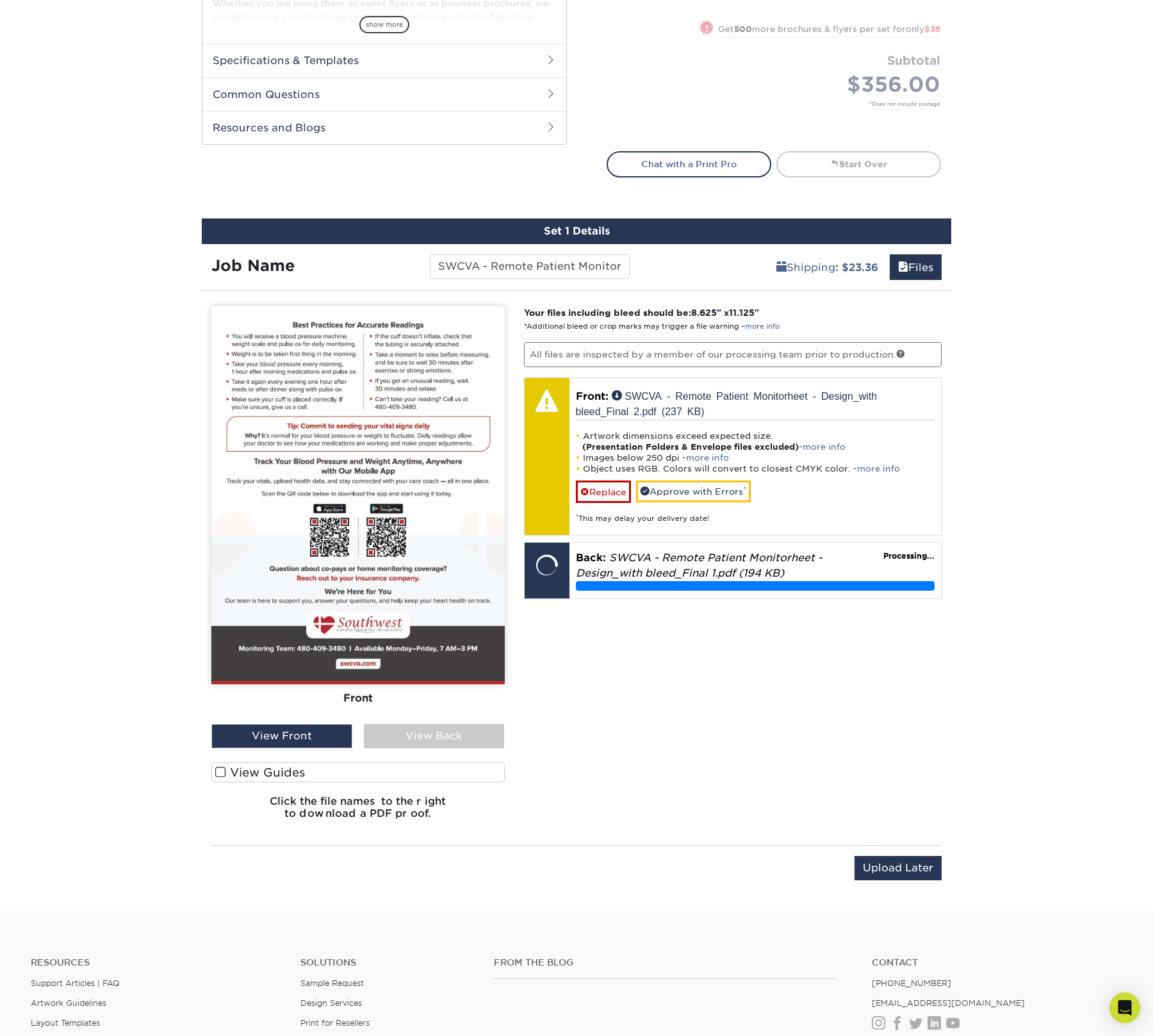
click at [429, 735] on div "View Back" at bounding box center [434, 735] width 141 height 24
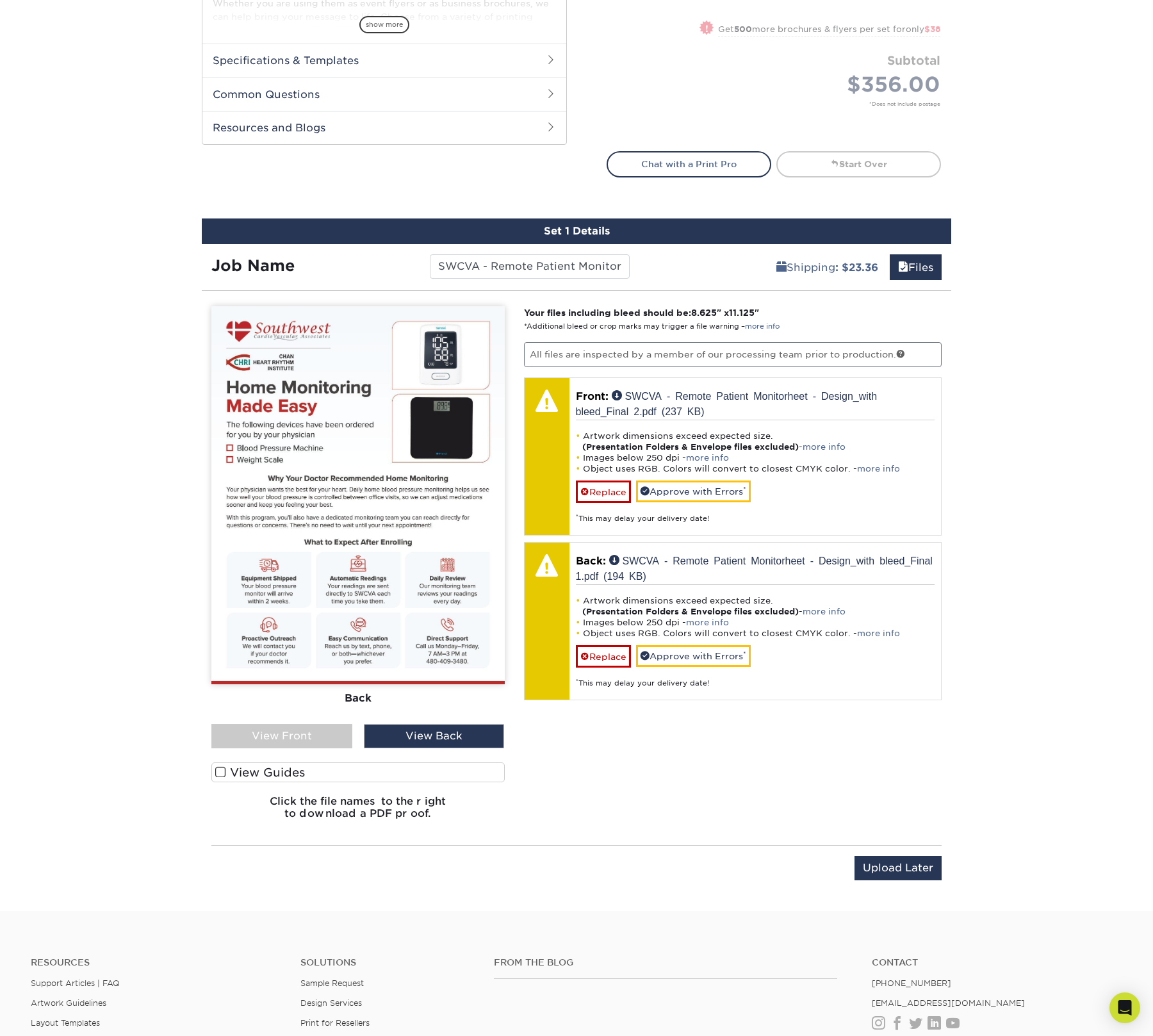
click at [300, 728] on div "View Front" at bounding box center [282, 735] width 141 height 24
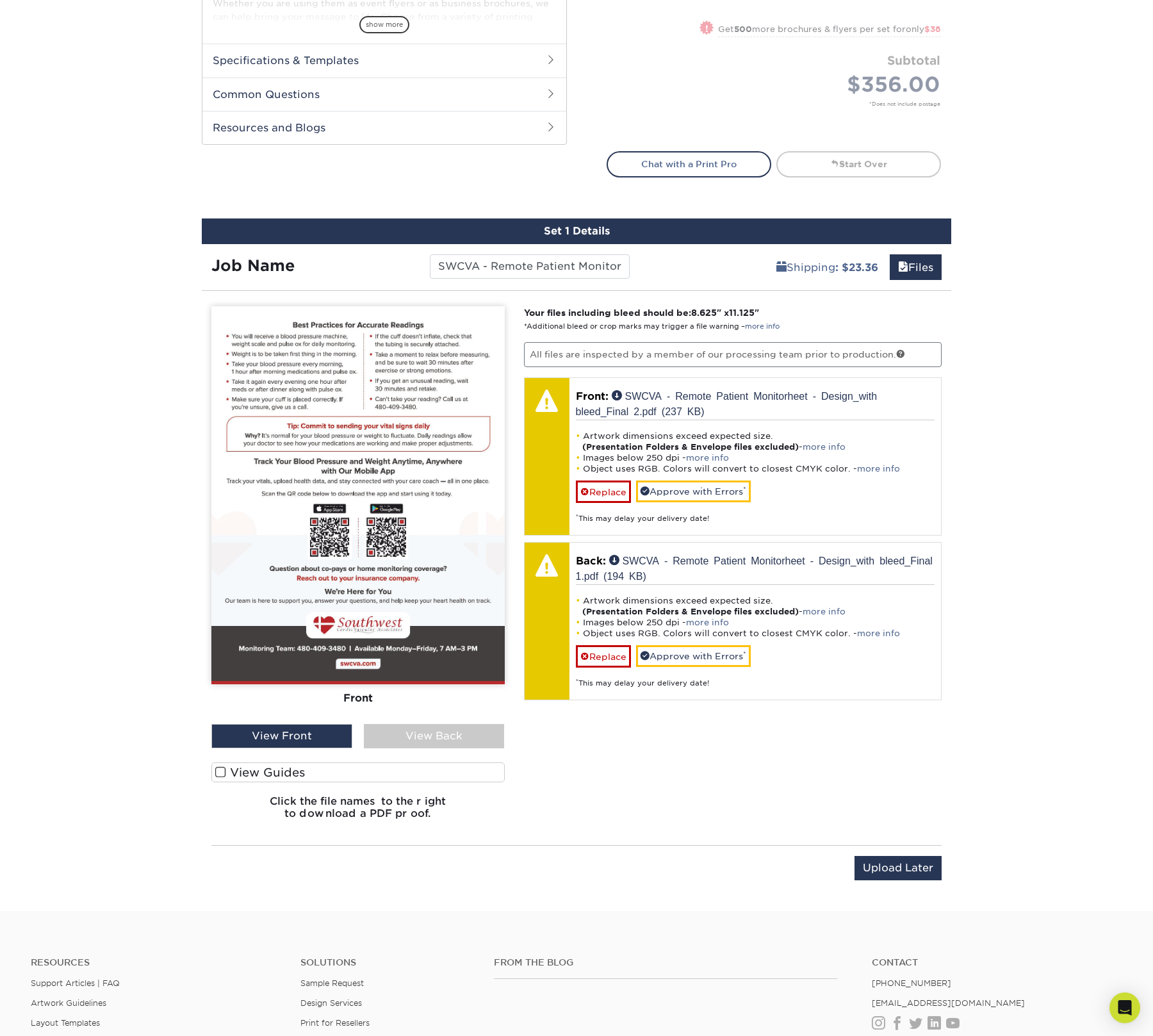
click at [421, 734] on div "View Back" at bounding box center [434, 735] width 141 height 24
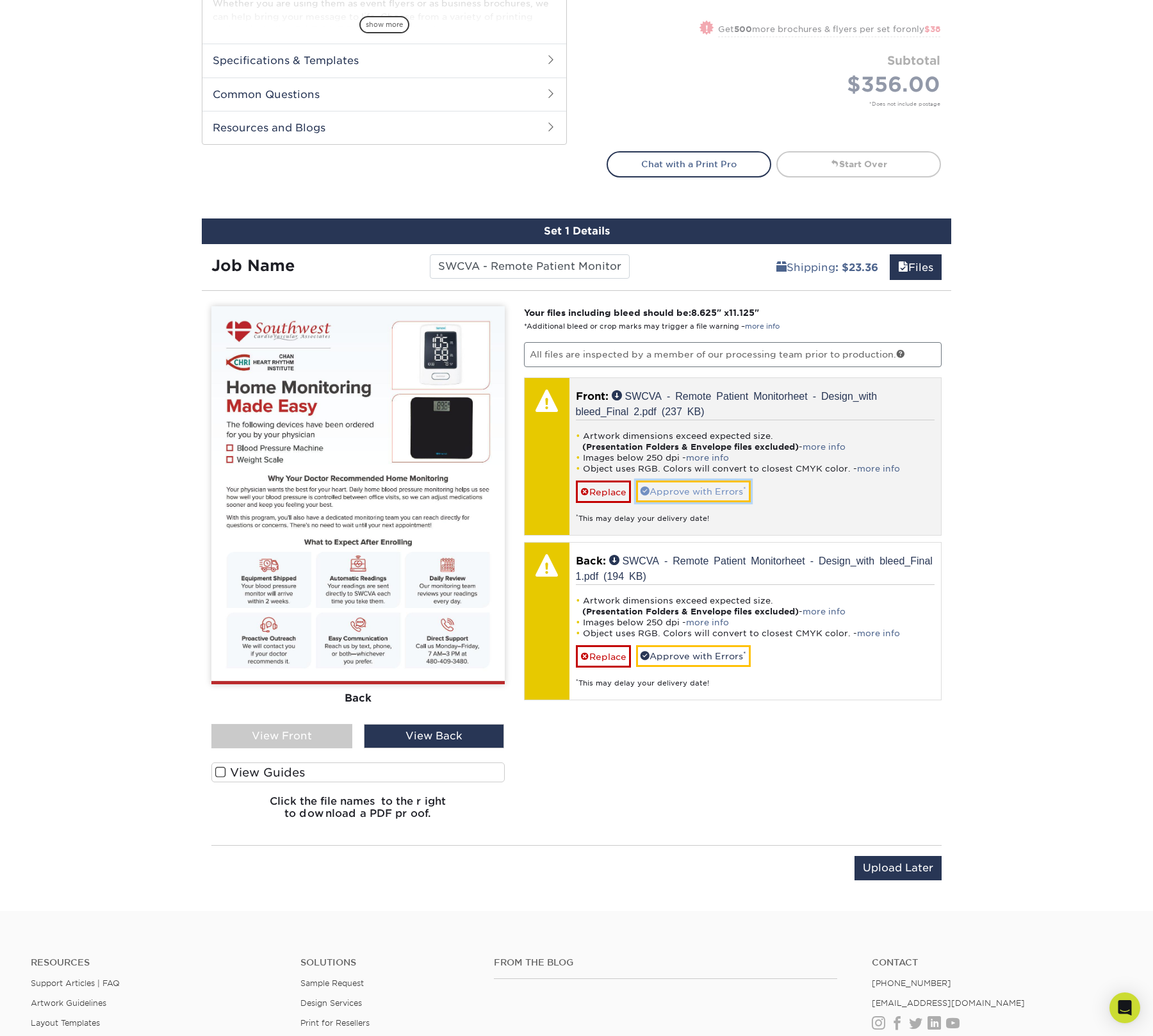
click at [710, 488] on link "Approve with Errors *" at bounding box center [693, 491] width 115 height 22
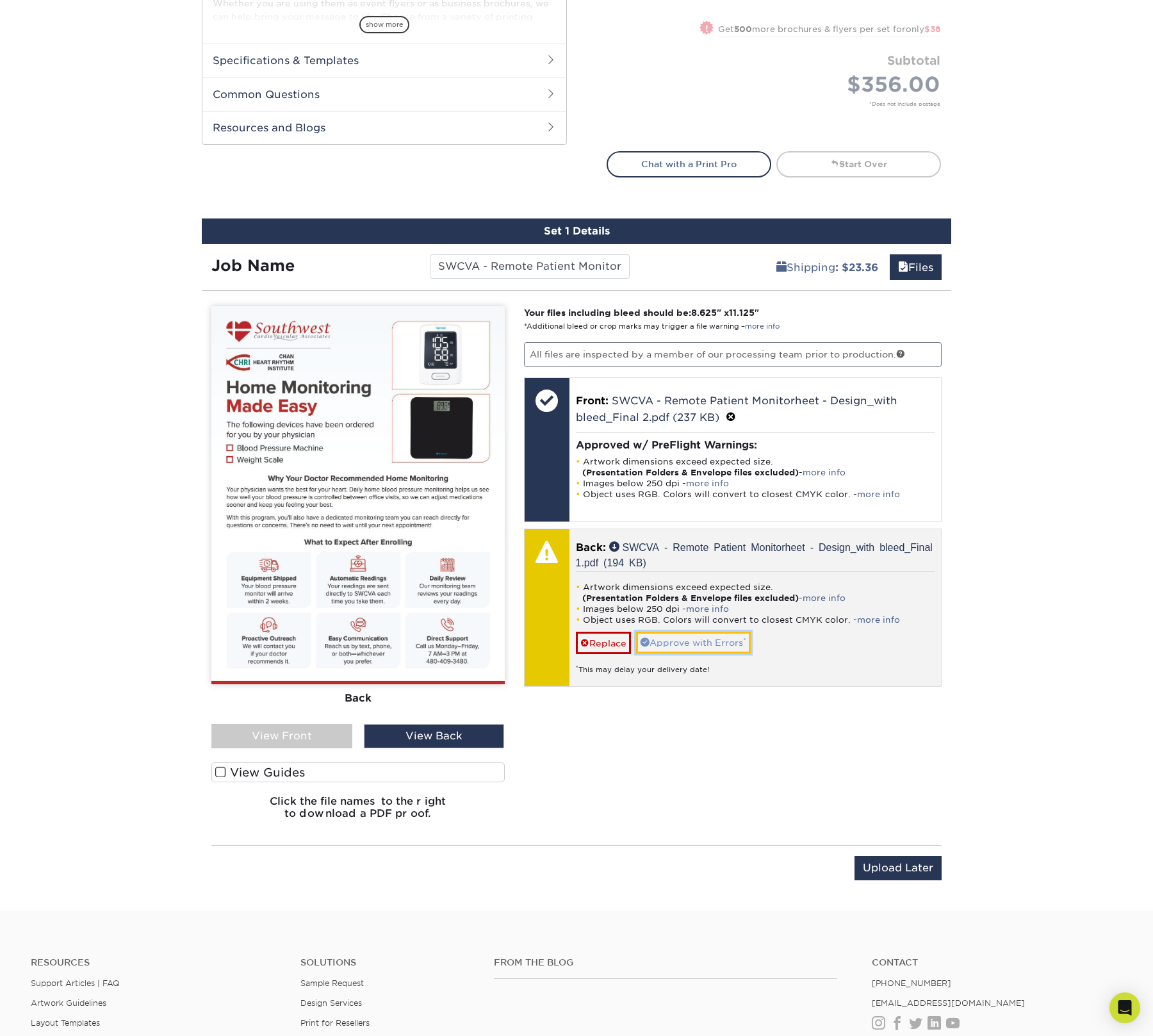
click at [731, 631] on link "Approve with Errors *" at bounding box center [693, 642] width 115 height 22
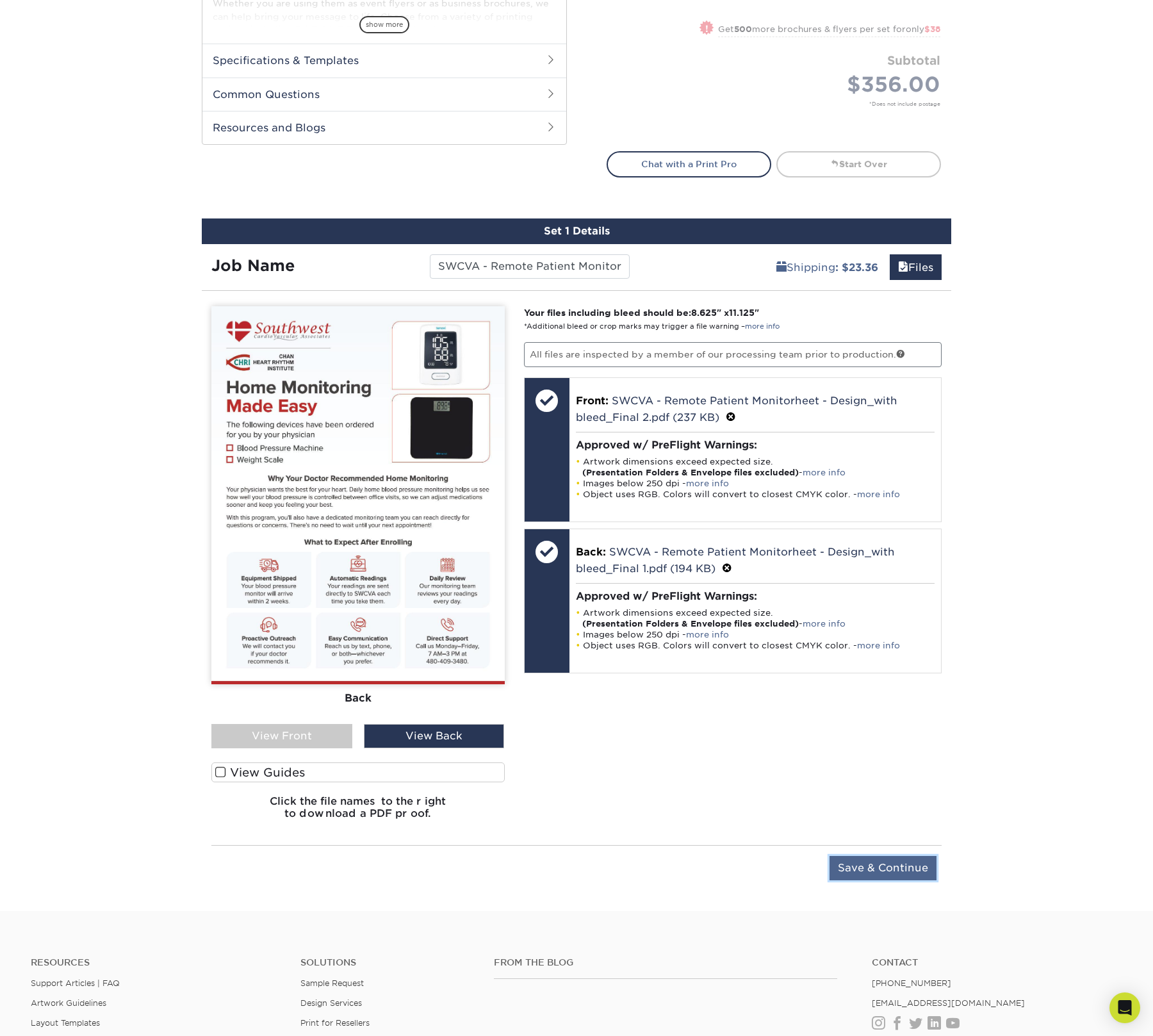
click at [880, 861] on input "Save & Continue" at bounding box center [883, 868] width 107 height 24
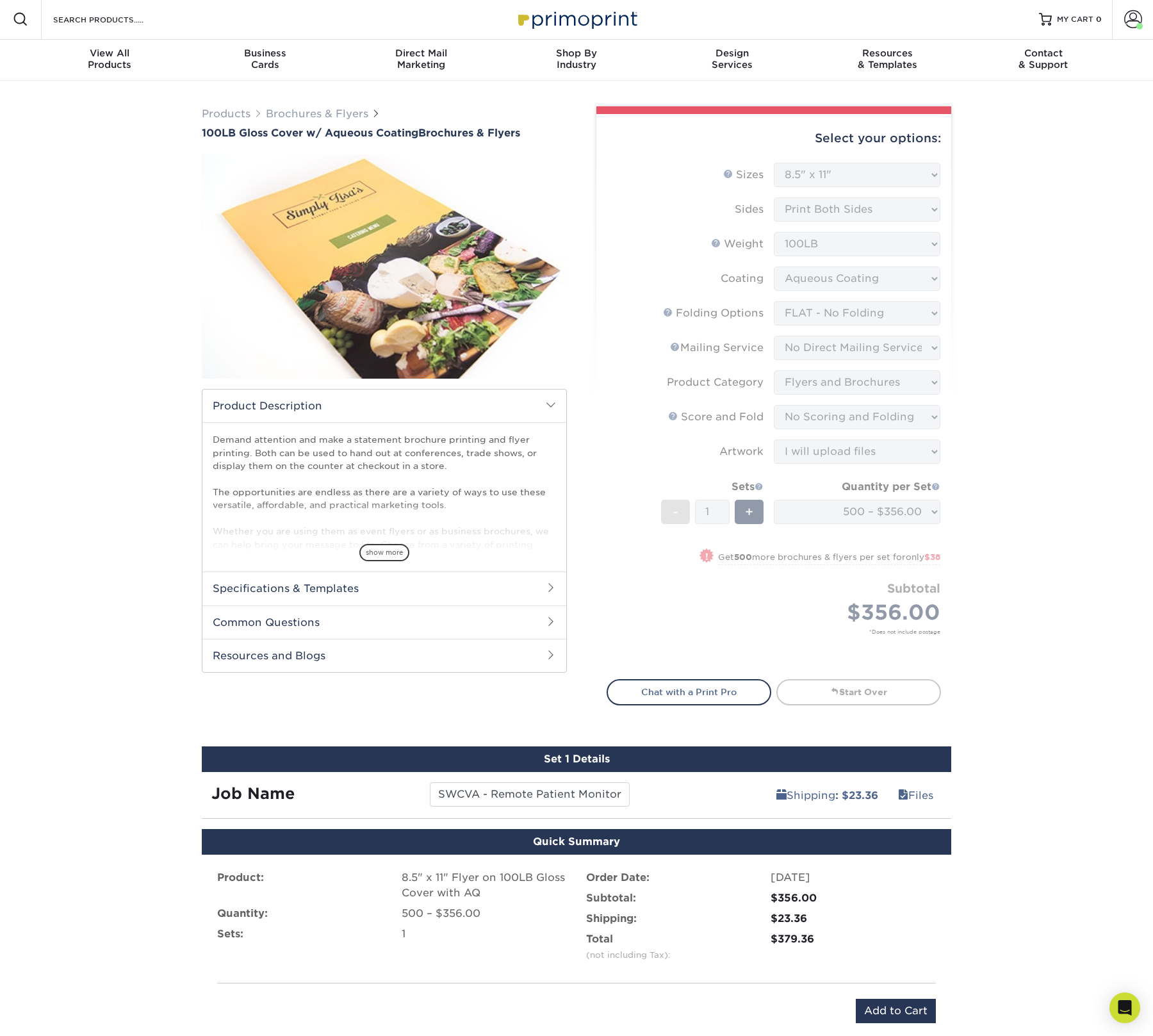
scroll to position [61, 0]
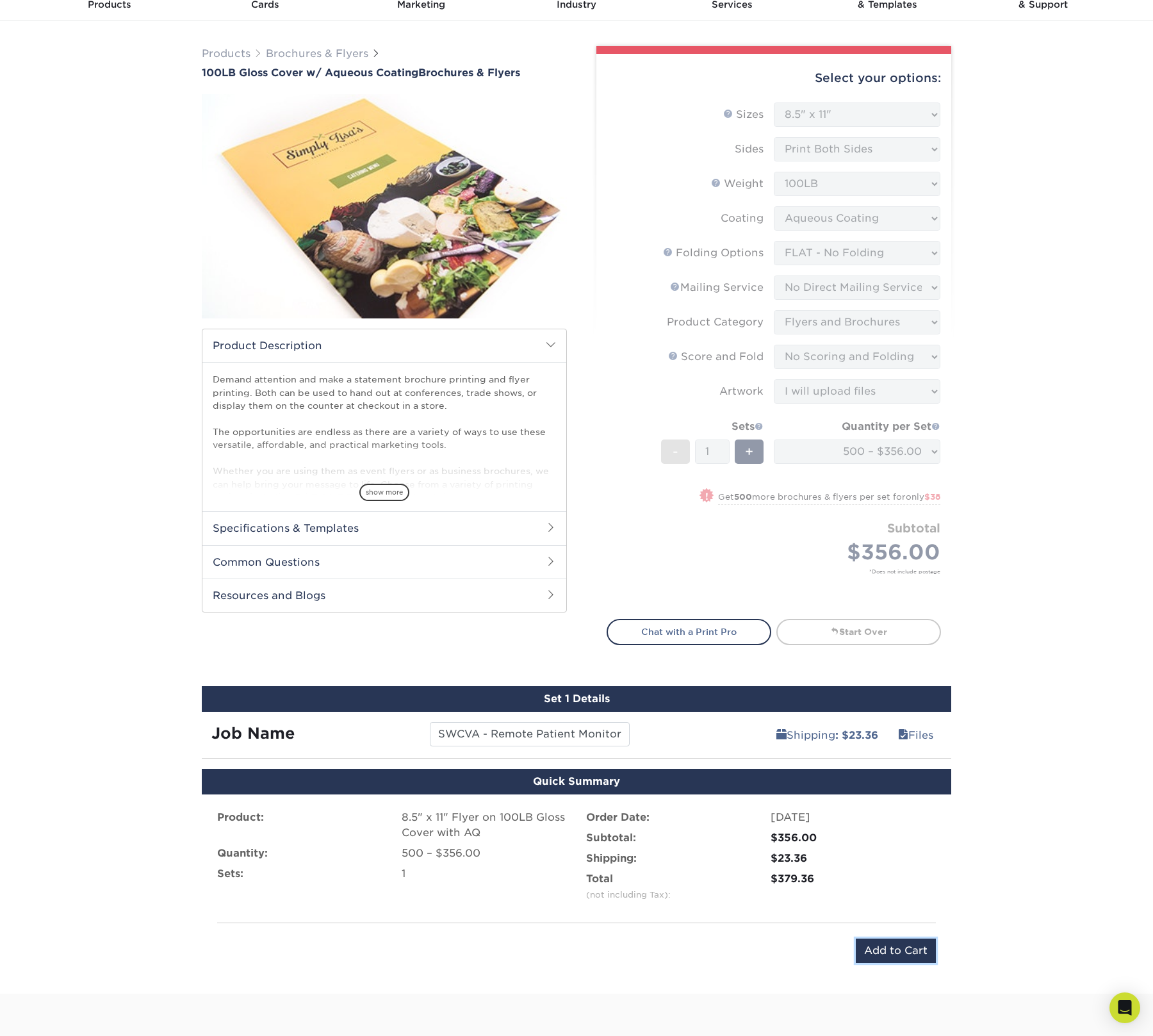
click at [907, 953] on input "Add to Cart" at bounding box center [896, 951] width 80 height 24
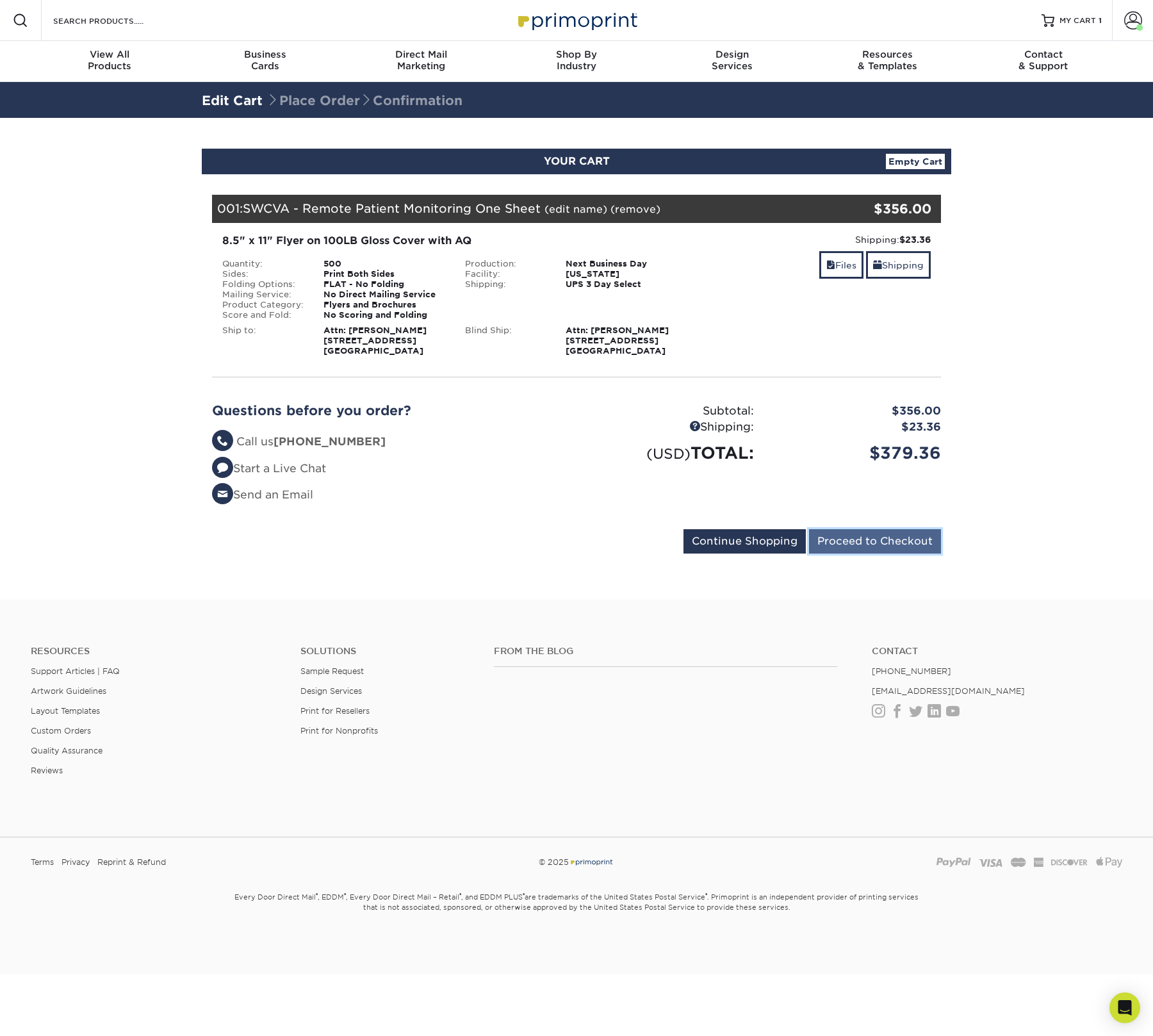
click at [891, 543] on input "Proceed to Checkout" at bounding box center [874, 541] width 132 height 24
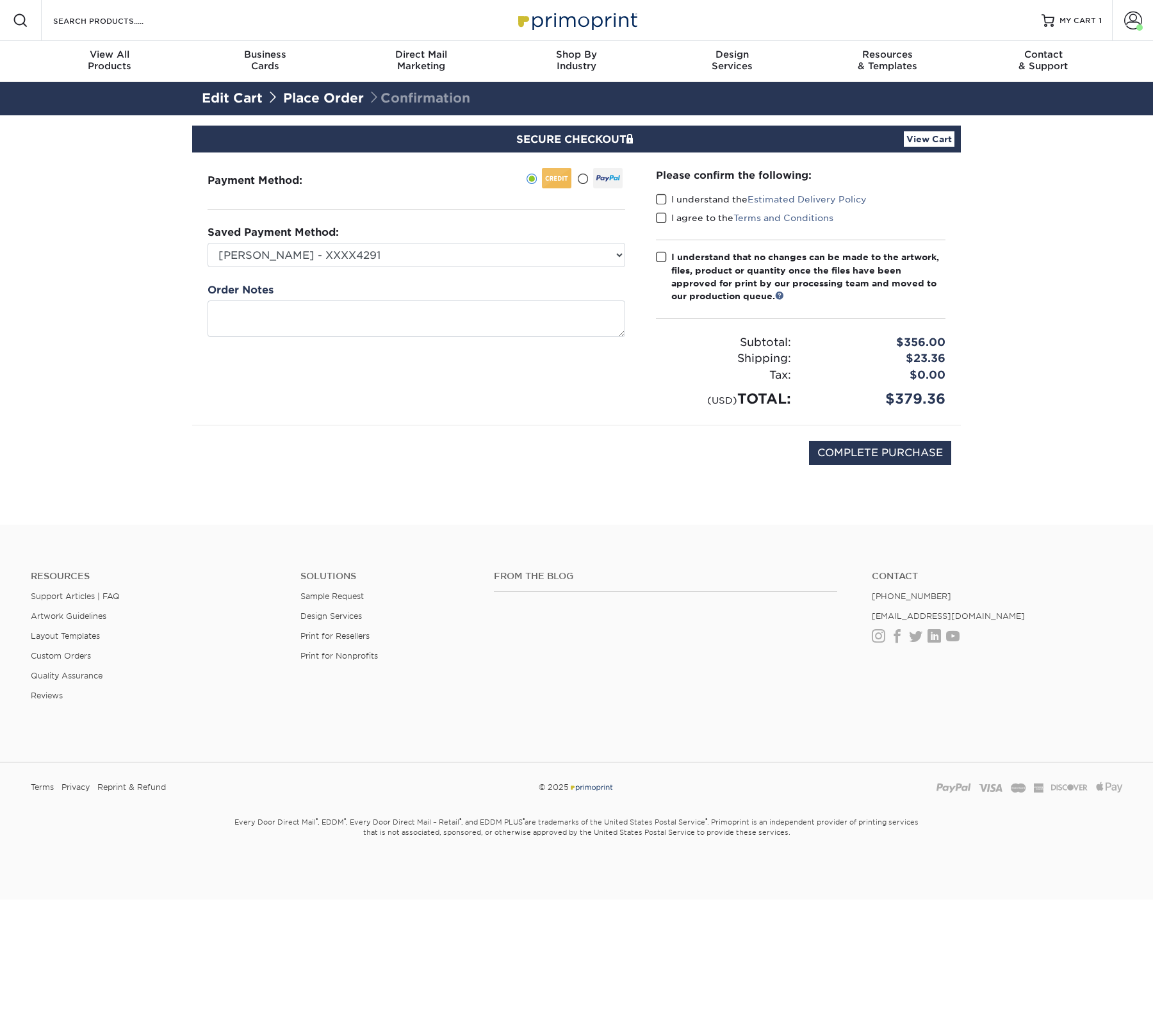
drag, startPoint x: 665, startPoint y: 200, endPoint x: 662, endPoint y: 216, distance: 16.3
click at [665, 202] on span at bounding box center [661, 200] width 11 height 12
click at [0, 0] on input "I understand the Estimated Delivery Policy" at bounding box center [0, 0] width 0 height 0
drag, startPoint x: 661, startPoint y: 219, endPoint x: 663, endPoint y: 229, distance: 10.2
click at [661, 221] on span at bounding box center [661, 218] width 11 height 12
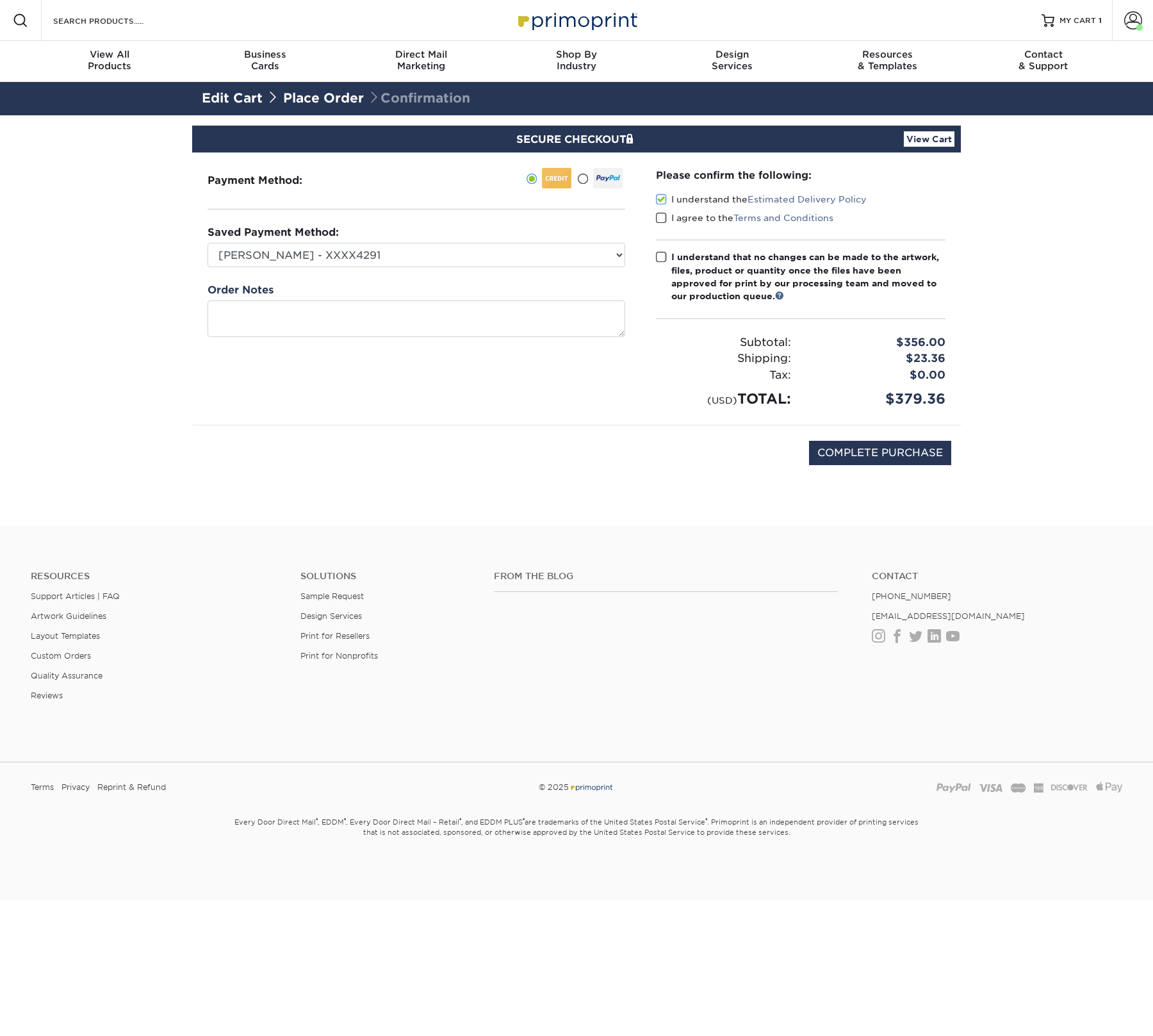
click at [0, 0] on input "I agree to the Terms and Conditions" at bounding box center [0, 0] width 0 height 0
click at [666, 257] on span at bounding box center [661, 257] width 11 height 12
click at [0, 0] on input "I understand that no changes can be made to the artwork, files, product or quan…" at bounding box center [0, 0] width 0 height 0
click at [853, 450] on input "COMPLETE PURCHASE" at bounding box center [879, 453] width 142 height 24
type input "PROCESSING, PLEASE WAIT..."
